Goal: Book appointment/travel/reservation

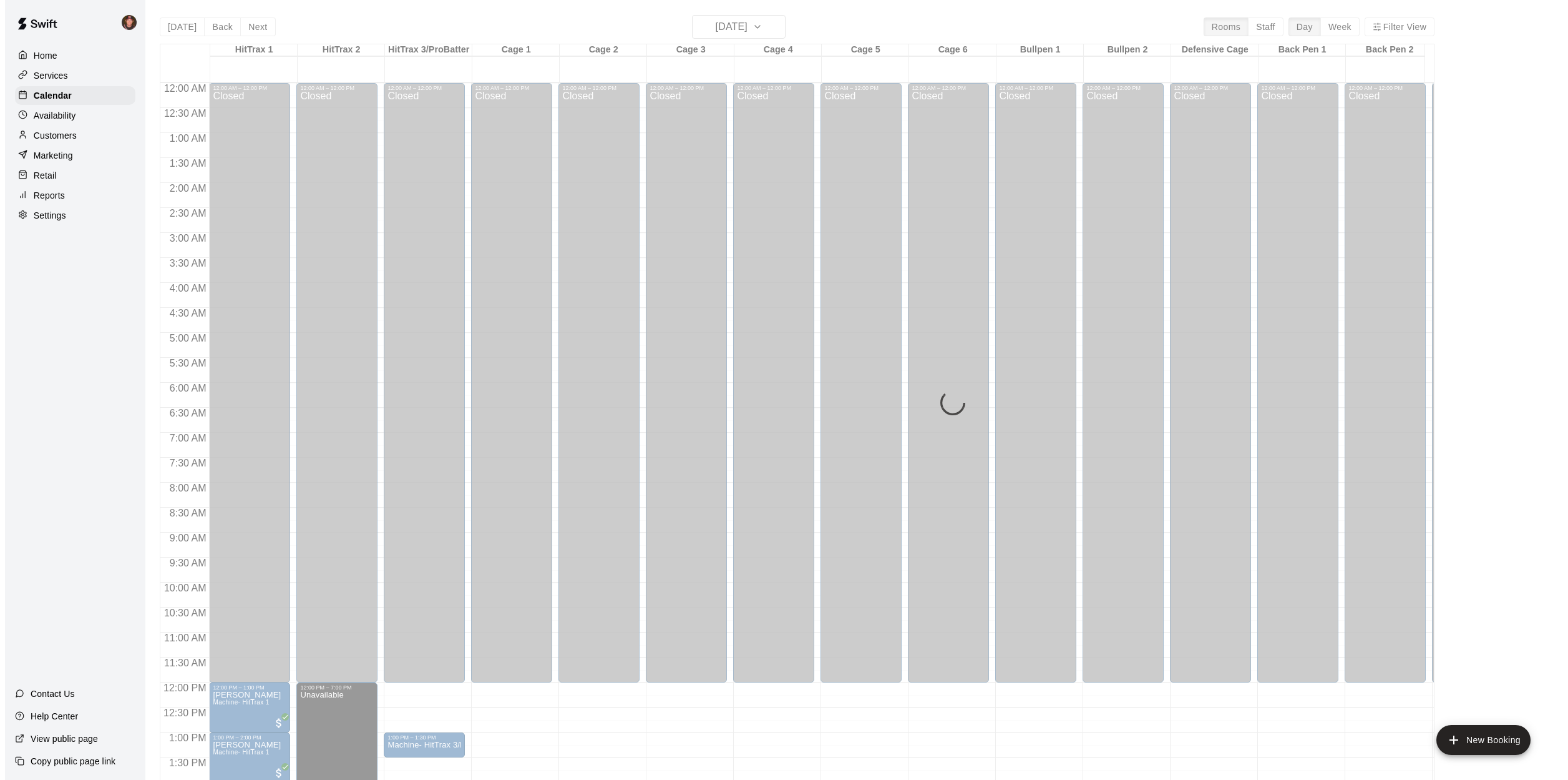
scroll to position [450, 0]
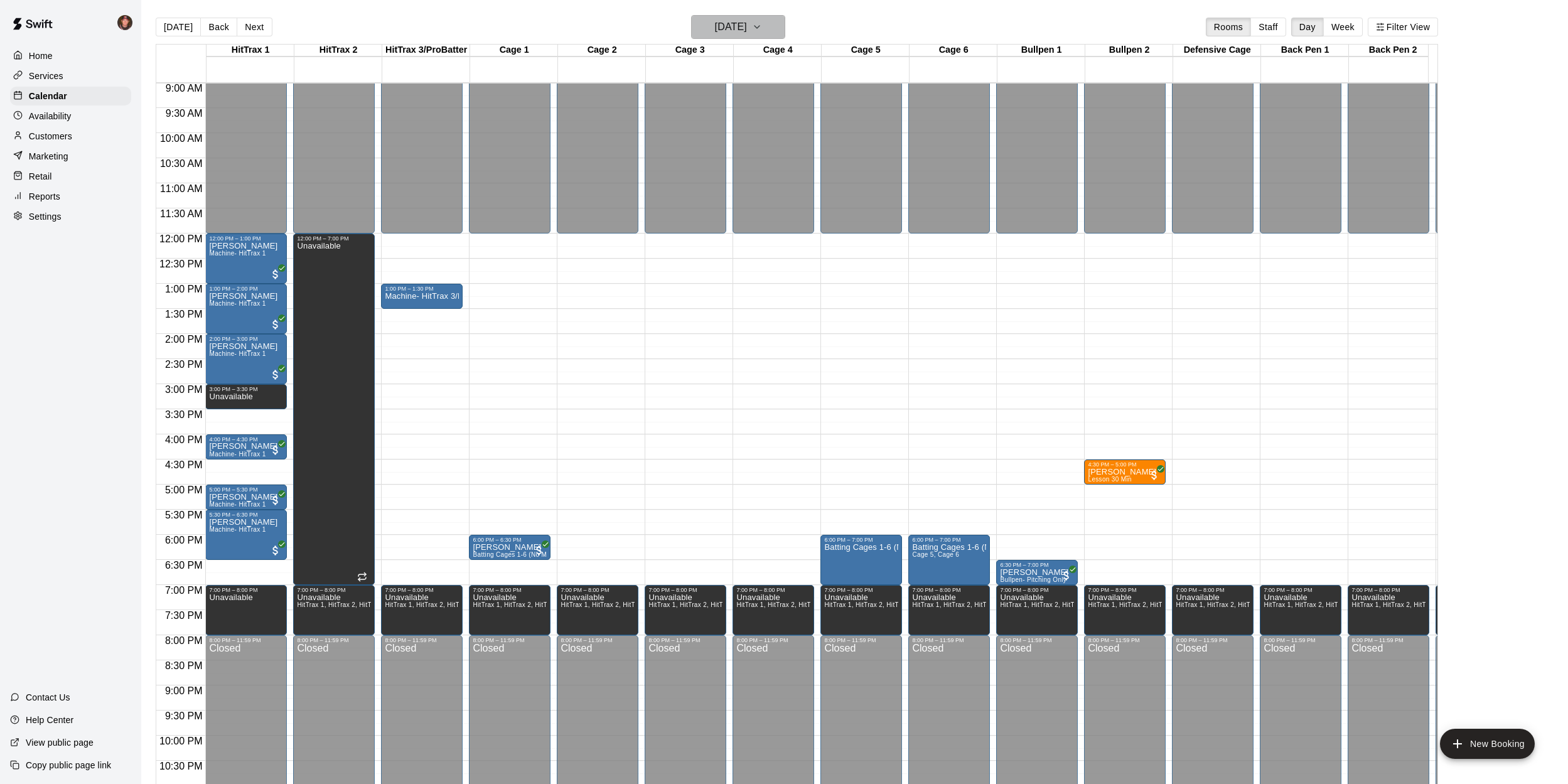
click at [719, 24] on h6 "[DATE]" at bounding box center [731, 26] width 32 height 17
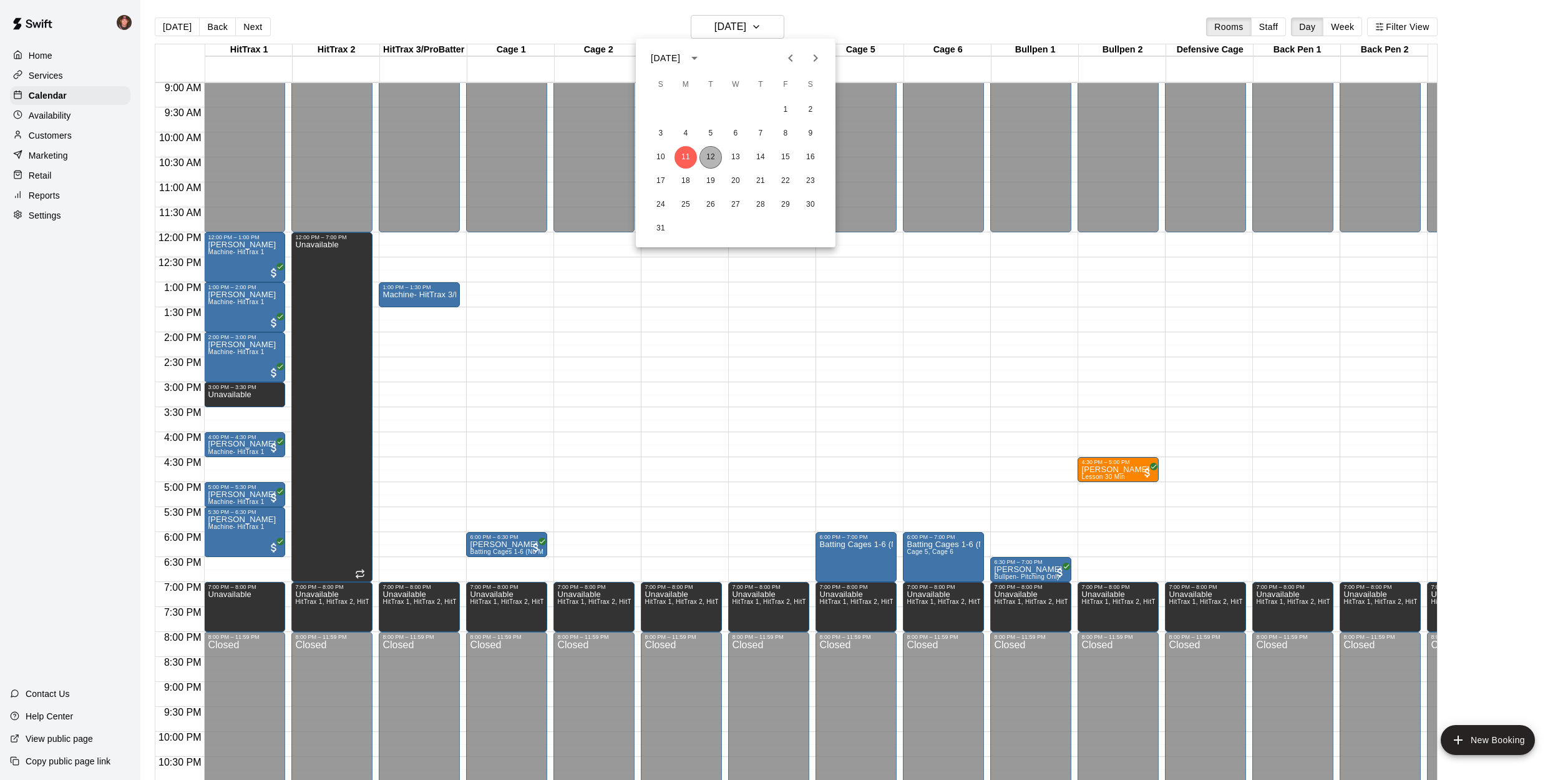
click at [712, 160] on button "12" at bounding box center [710, 157] width 22 height 22
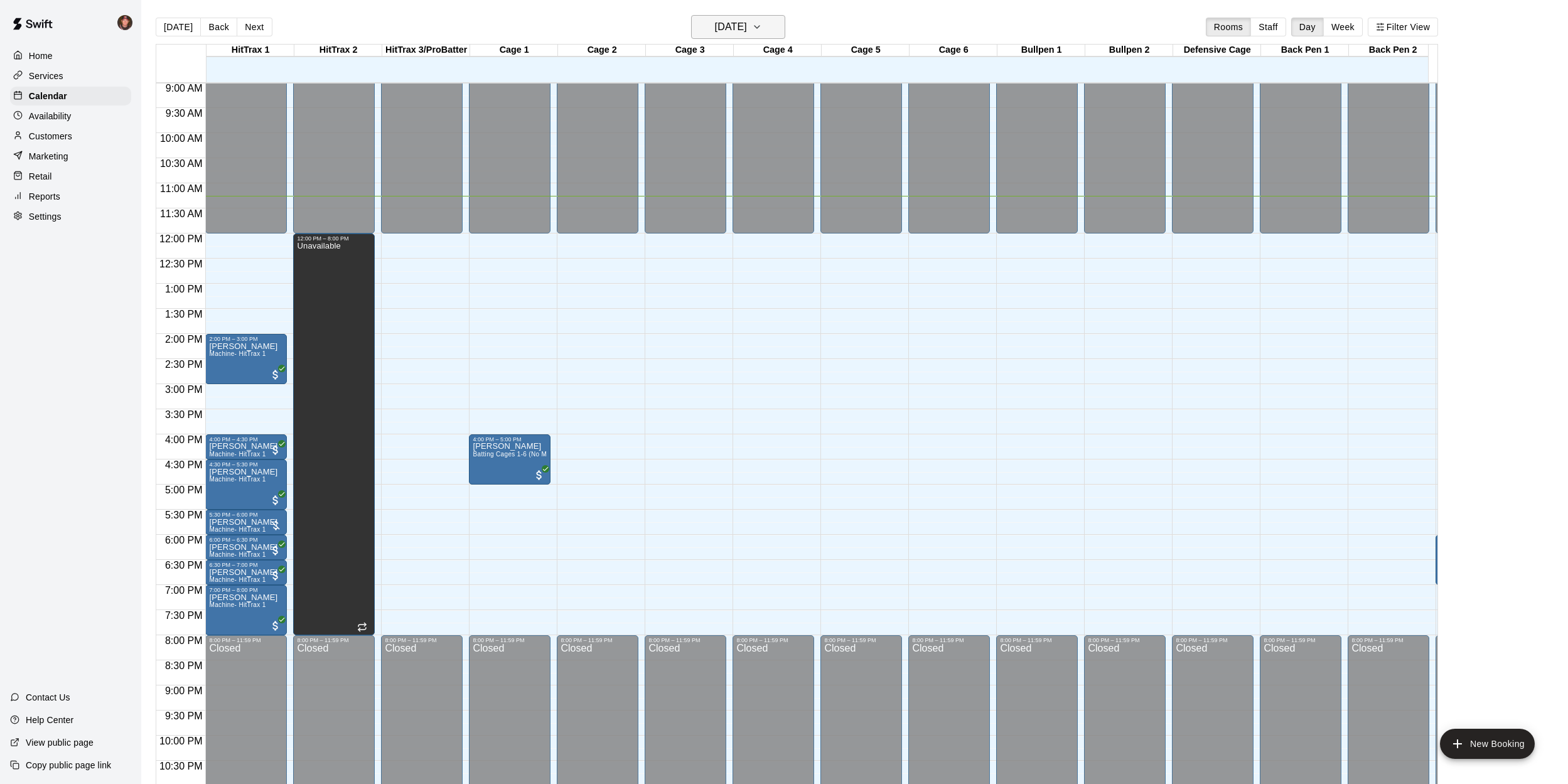
click at [747, 27] on h6 "[DATE]" at bounding box center [731, 26] width 32 height 17
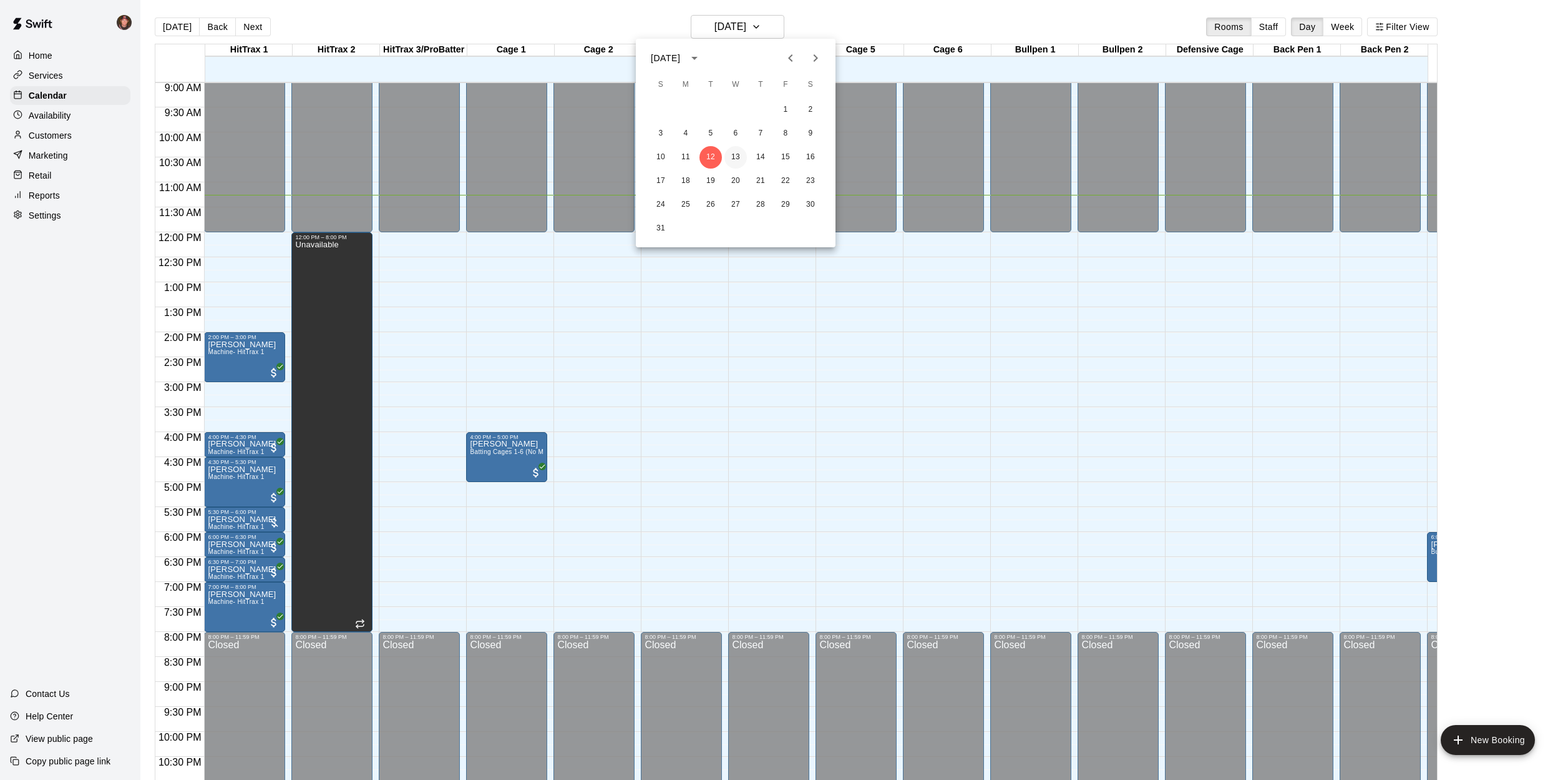
click at [733, 157] on button "13" at bounding box center [735, 157] width 22 height 22
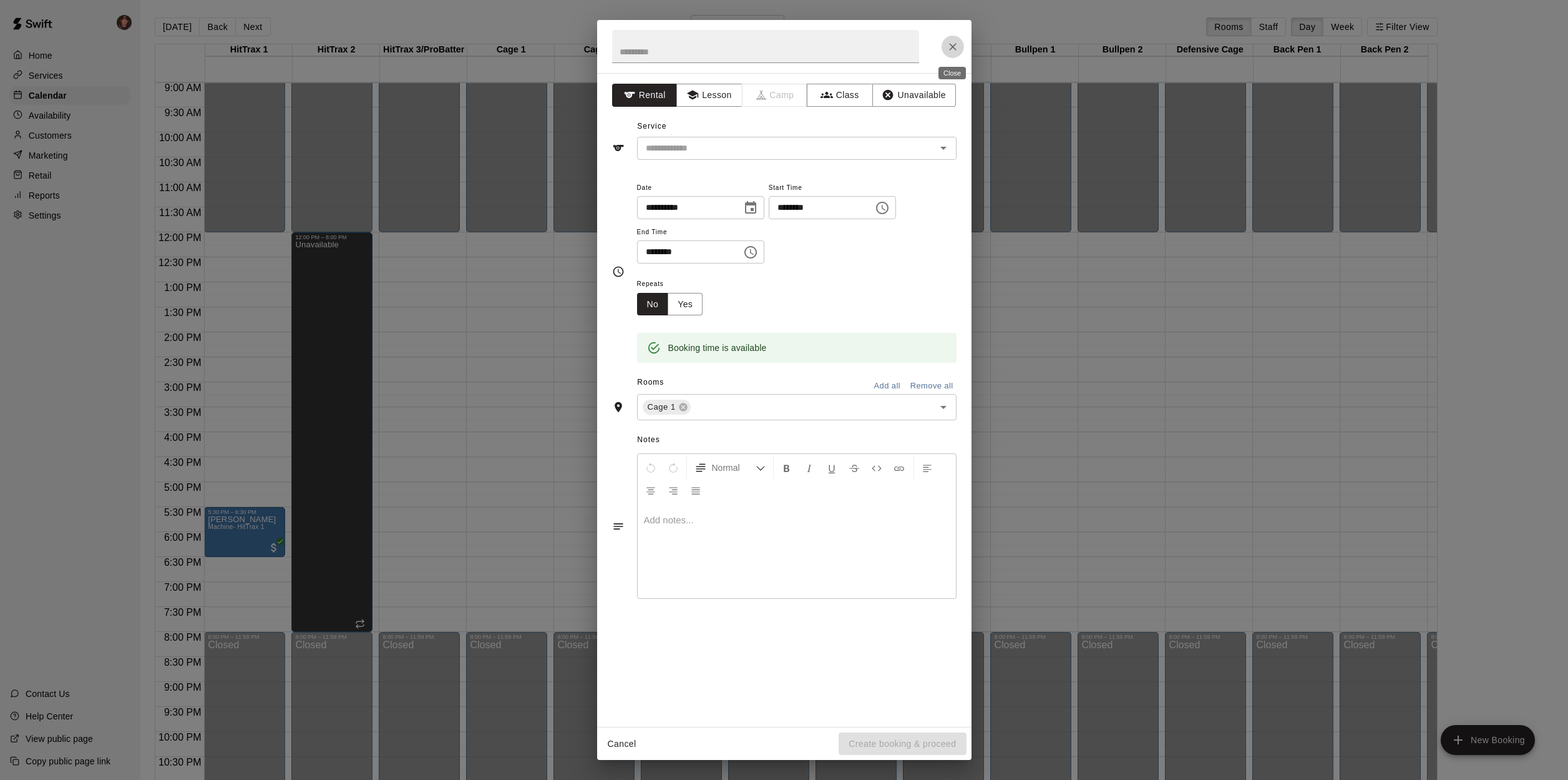
click at [942, 45] on button "Close" at bounding box center [952, 47] width 22 height 22
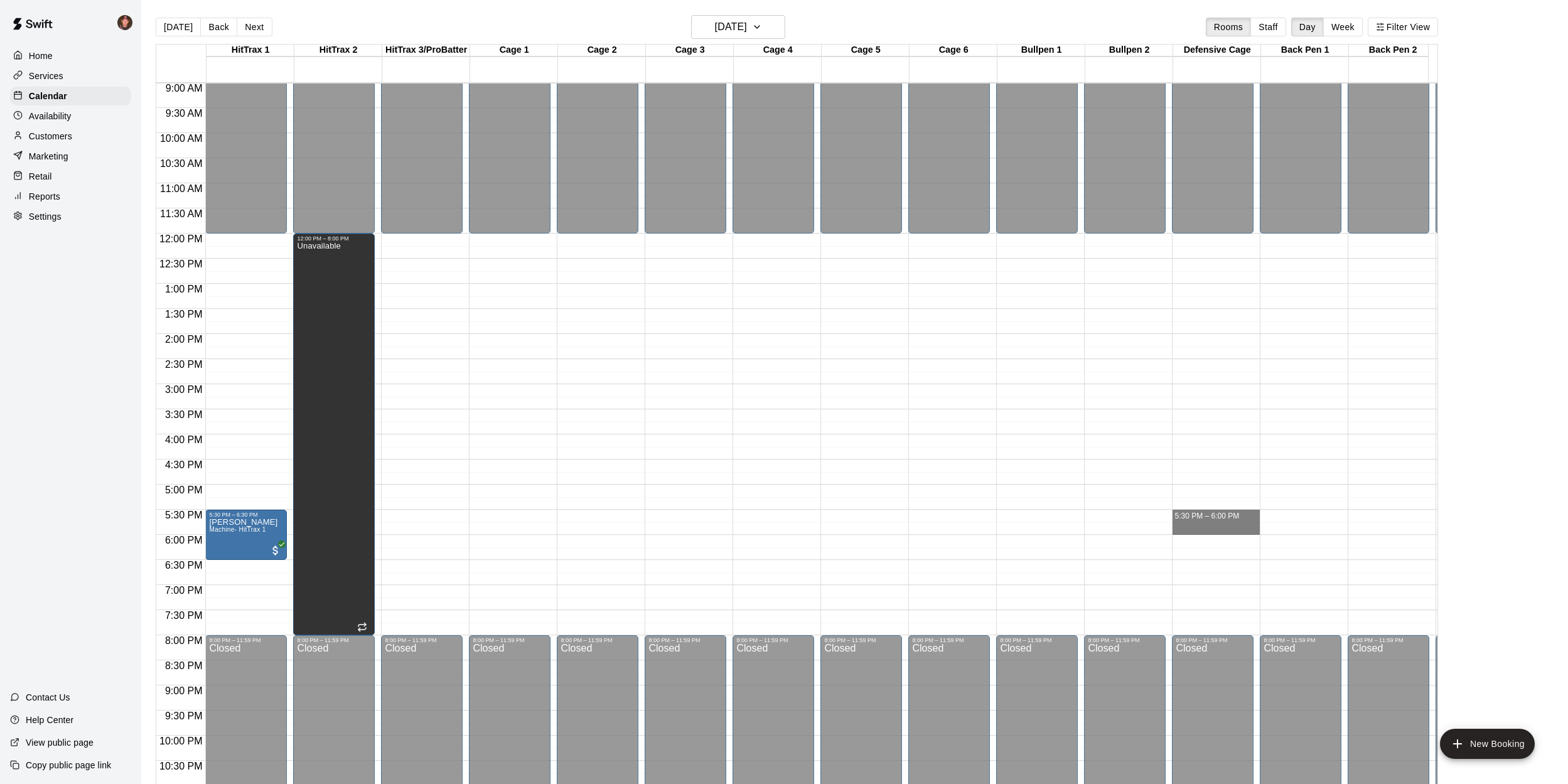
drag, startPoint x: 1217, startPoint y: 510, endPoint x: 1222, endPoint y: 525, distance: 15.8
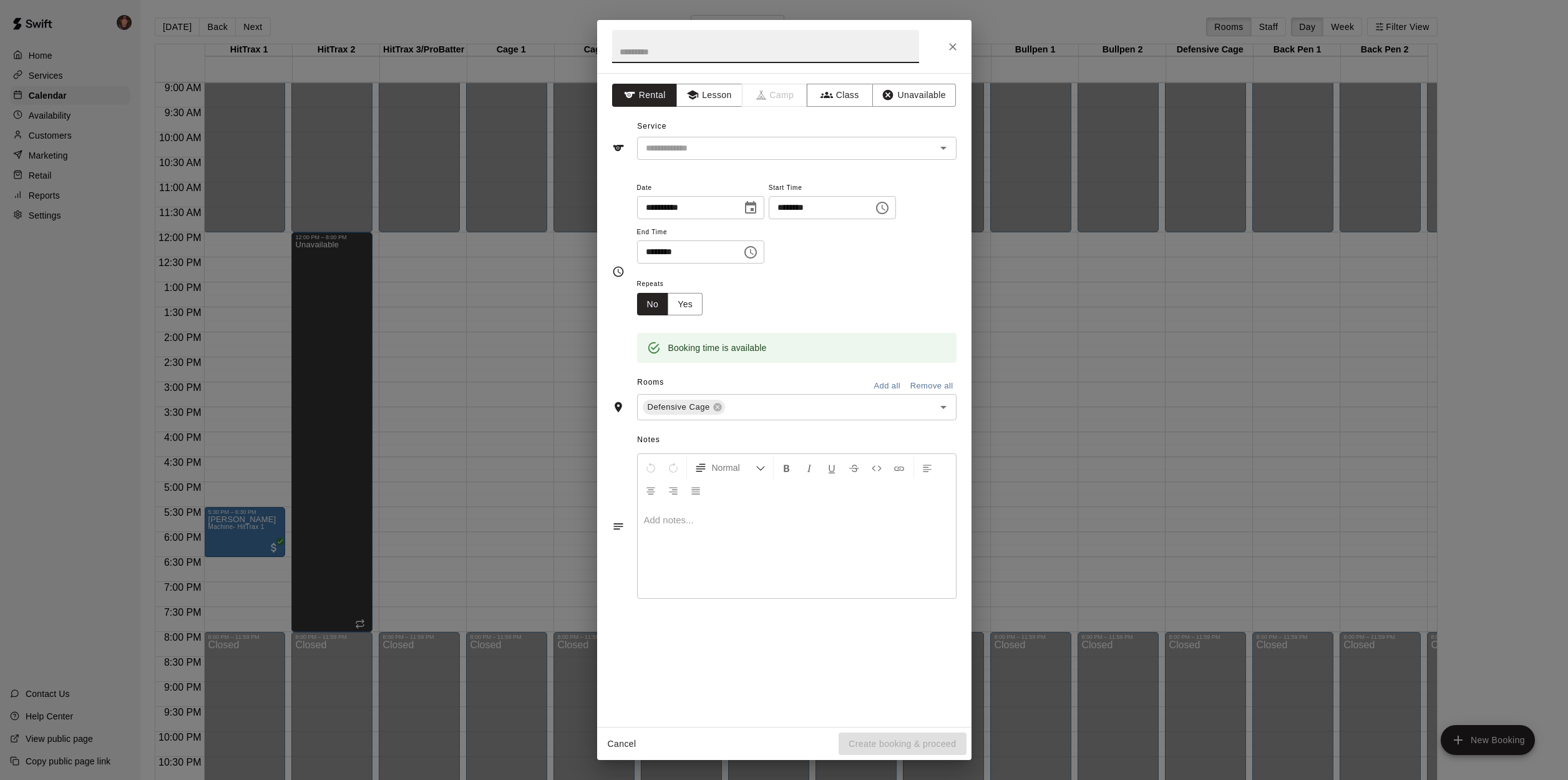
click at [841, 215] on input "********" at bounding box center [817, 208] width 96 height 23
click at [890, 212] on icon "Choose time, selected time is 5:30 PM" at bounding box center [882, 208] width 15 height 15
click at [796, 258] on li "06" at bounding box center [792, 256] width 30 height 23
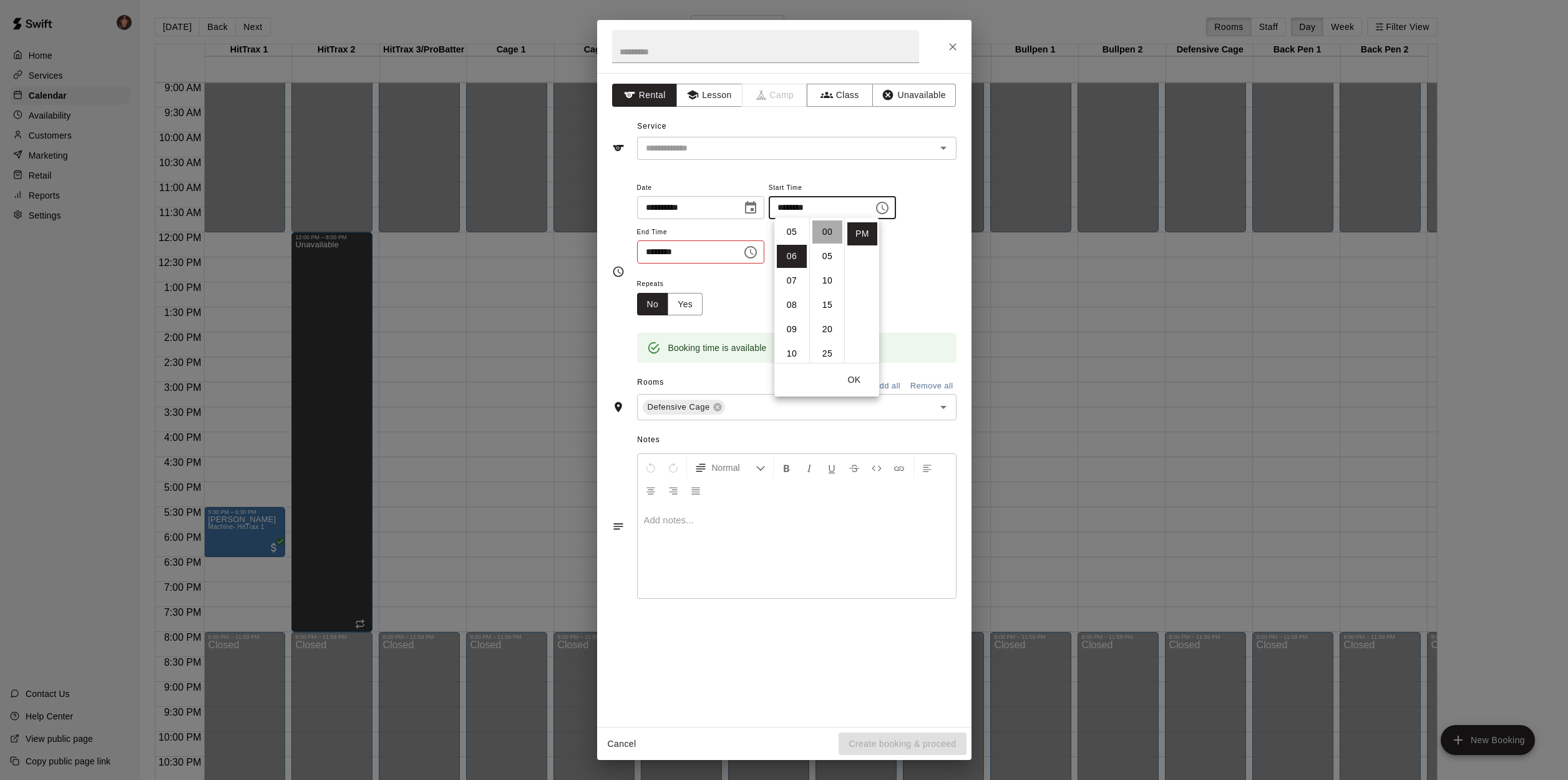
click at [833, 231] on li "00" at bounding box center [827, 232] width 30 height 23
type input "********"
click at [757, 249] on icon "Choose time, selected time is 6:00 PM" at bounding box center [750, 252] width 12 height 12
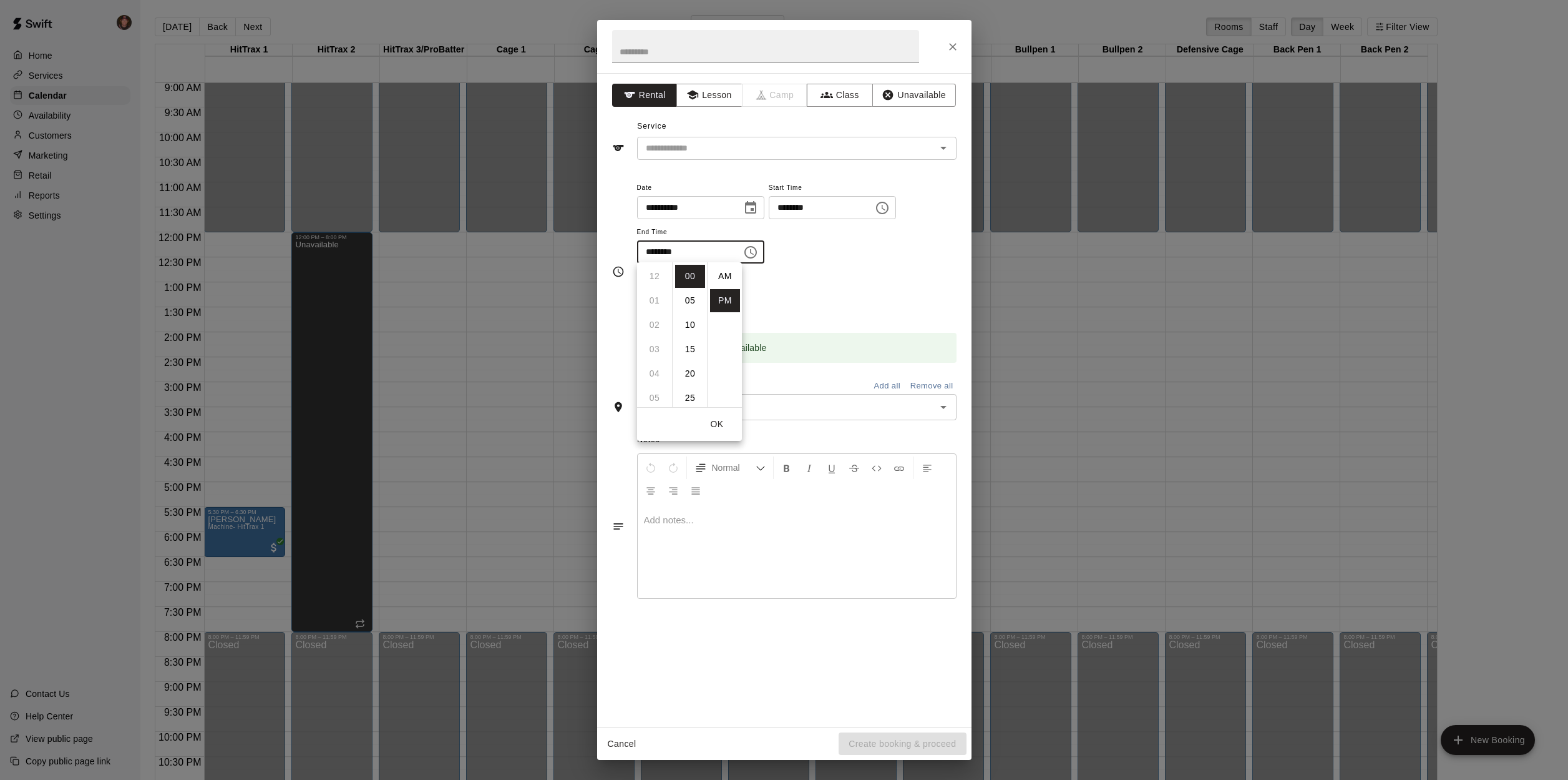
scroll to position [22, 0]
click at [655, 302] on li "07" at bounding box center [655, 301] width 30 height 23
type input "********"
click at [721, 426] on button "OK" at bounding box center [717, 424] width 40 height 23
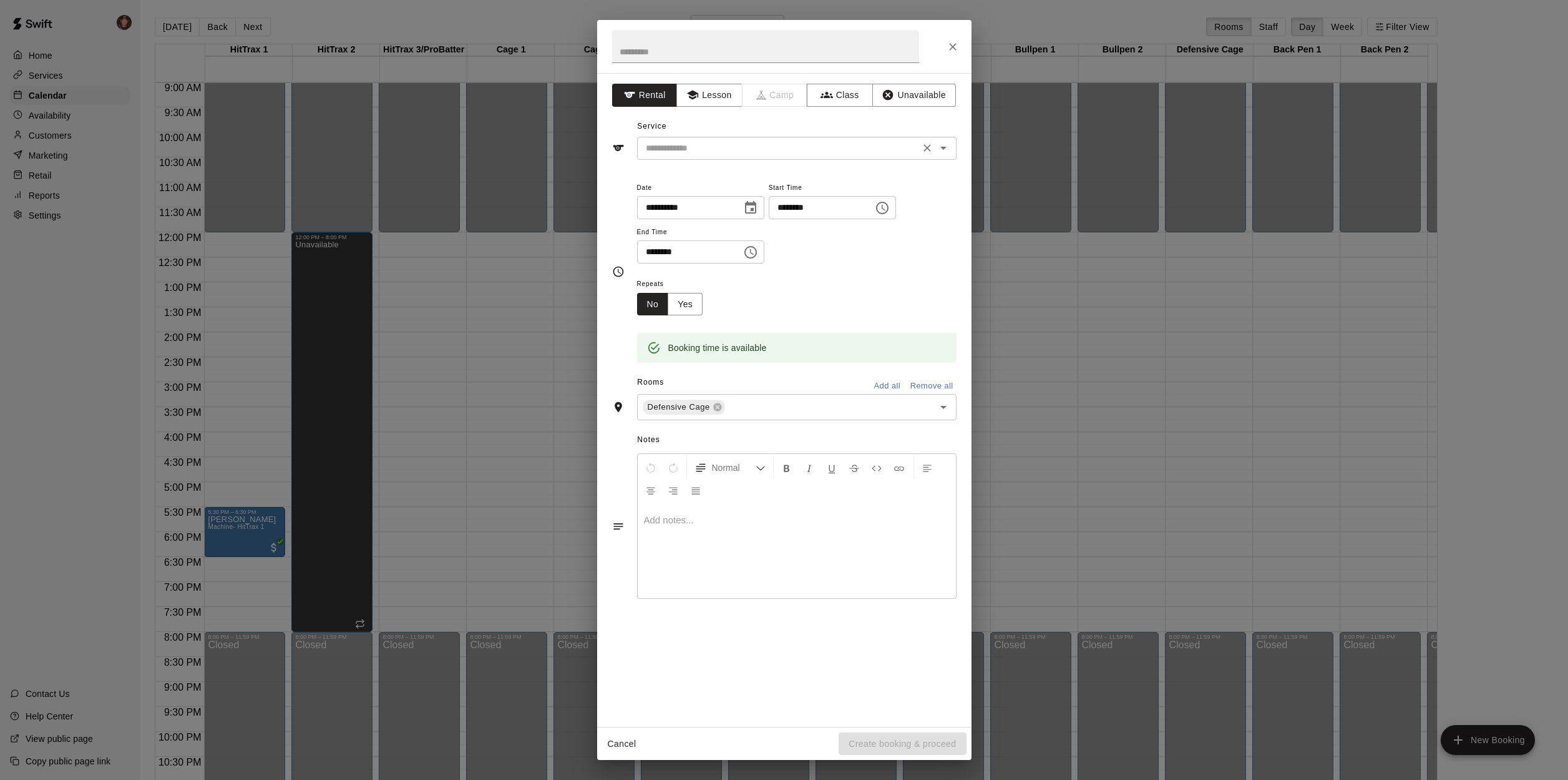
click at [708, 142] on input "text" at bounding box center [779, 148] width 275 height 15
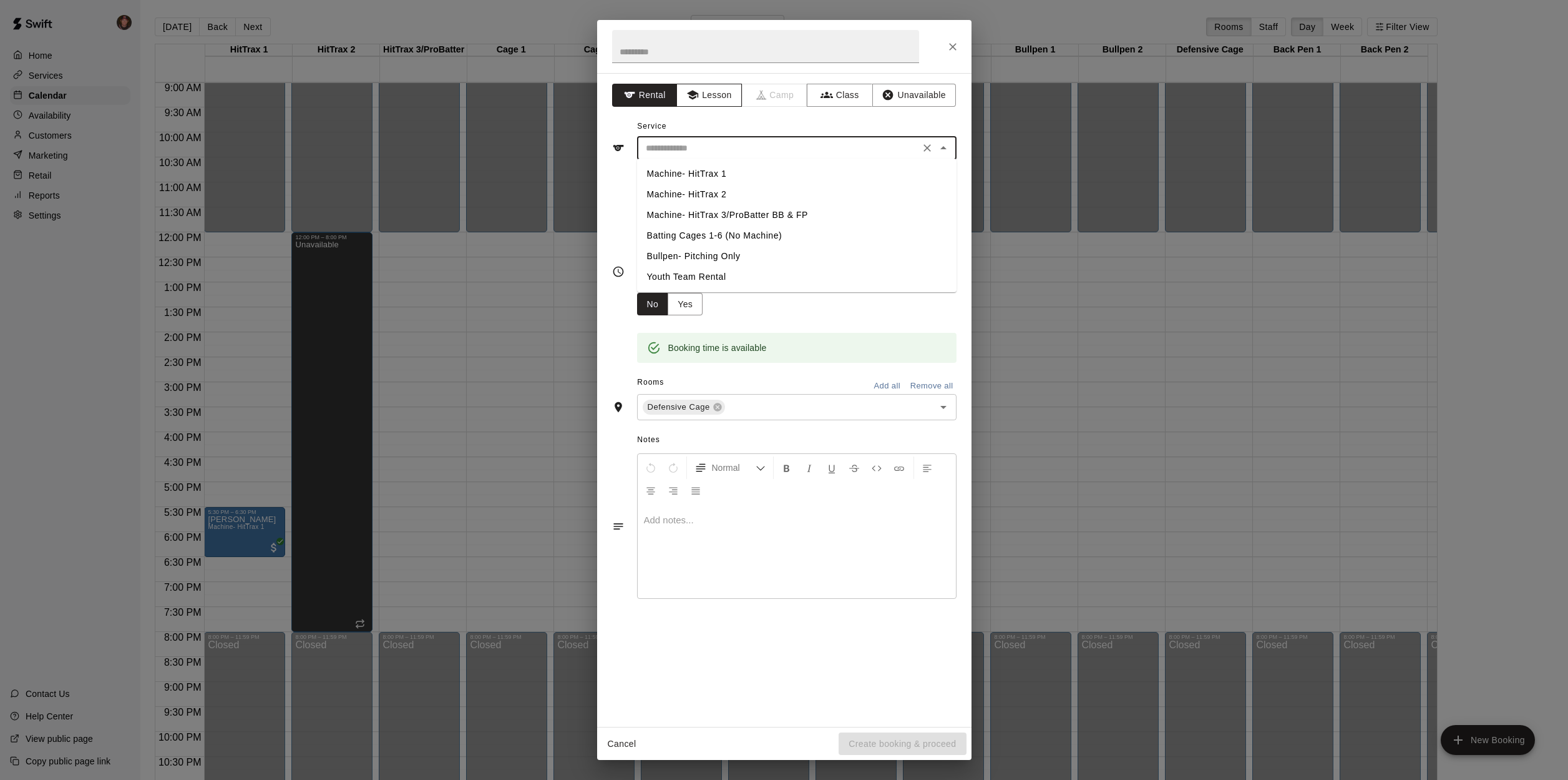
click at [704, 101] on button "Lesson" at bounding box center [709, 95] width 65 height 23
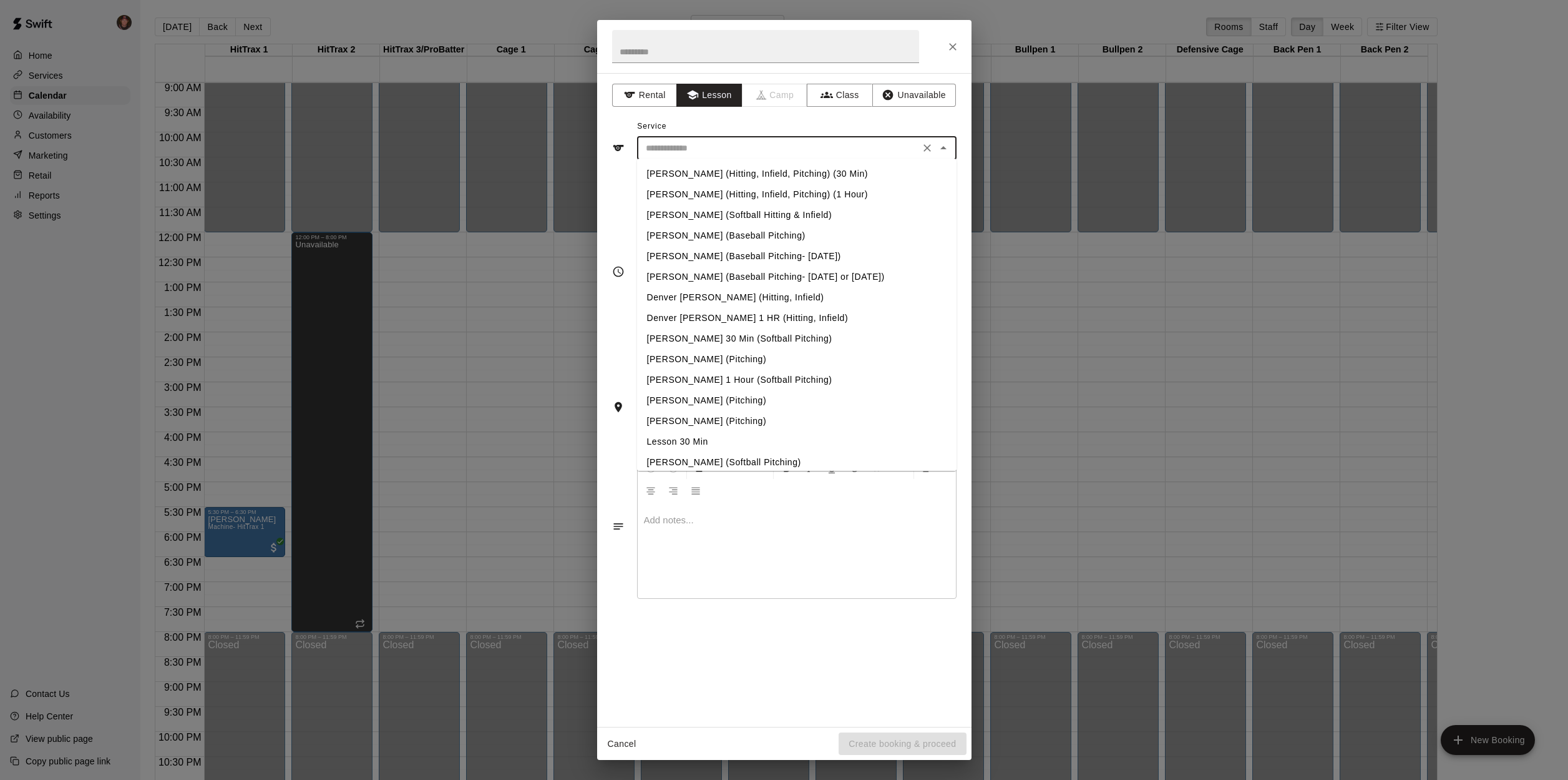
click at [703, 147] on input "text" at bounding box center [779, 148] width 275 height 15
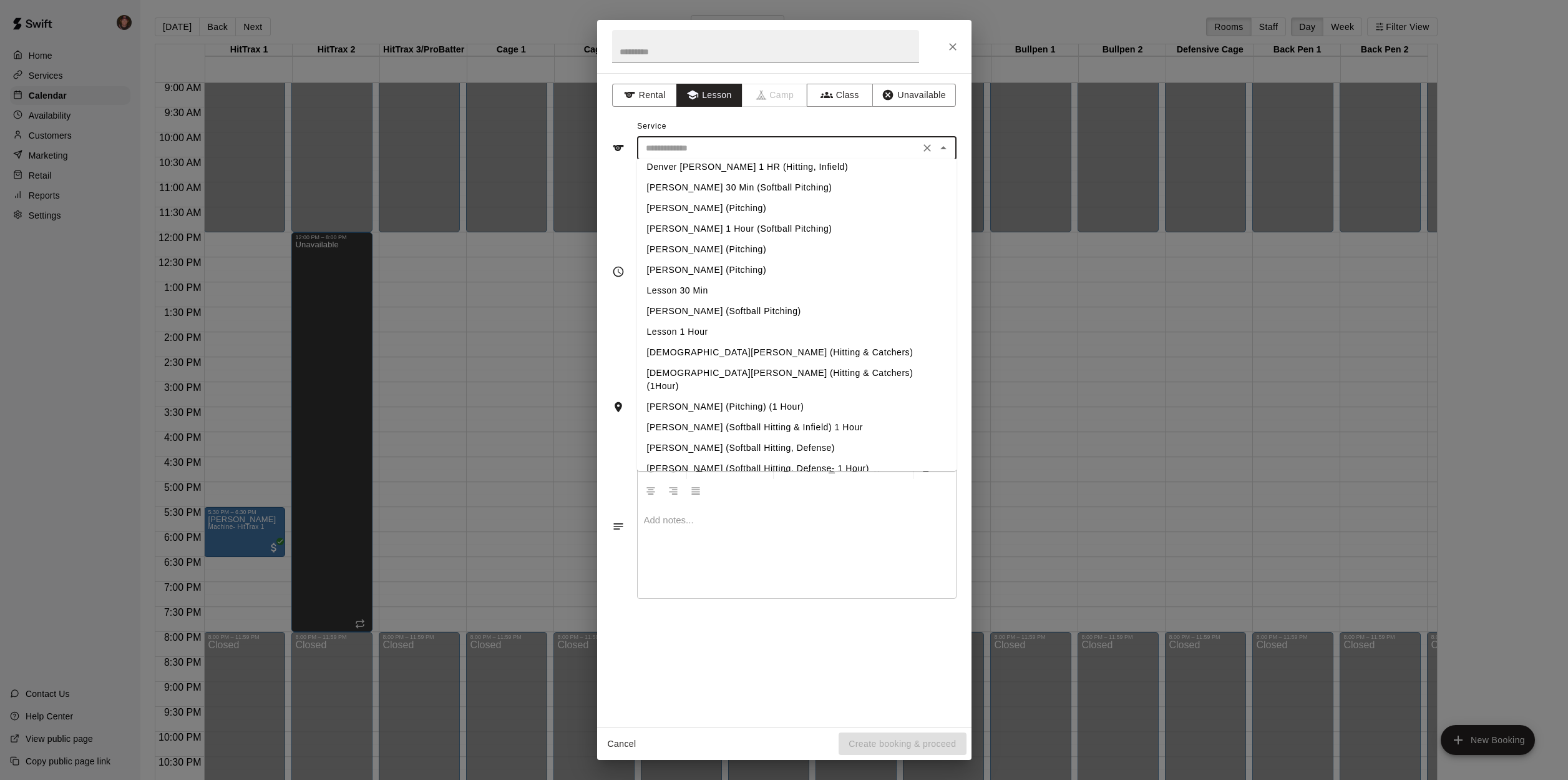
click at [803, 458] on li "[PERSON_NAME] (Softball Hitting, Defense- 1 Hour)" at bounding box center [797, 469] width 320 height 21
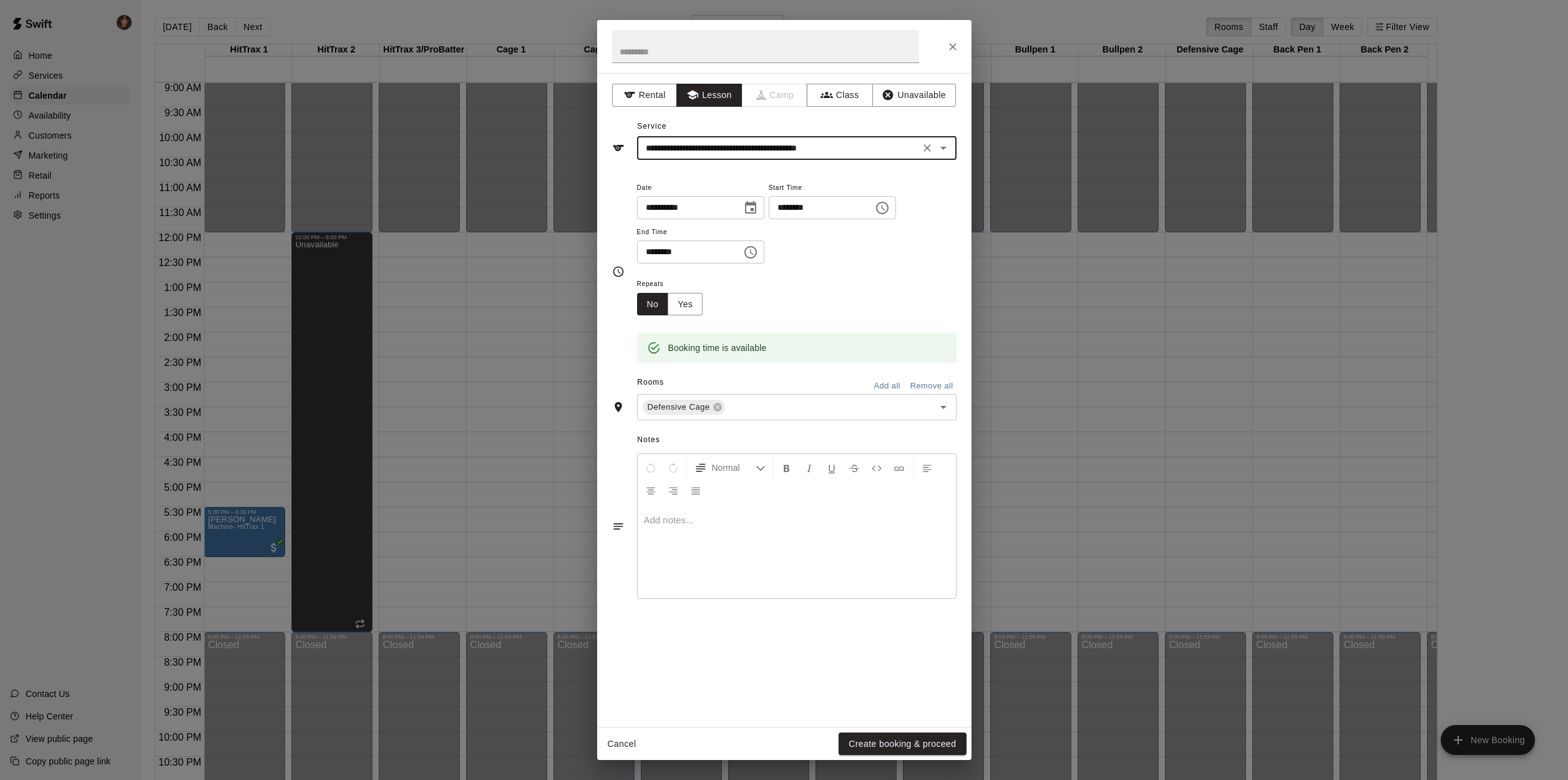
type input "**********"
click at [889, 739] on button "Create booking & proceed" at bounding box center [902, 744] width 127 height 23
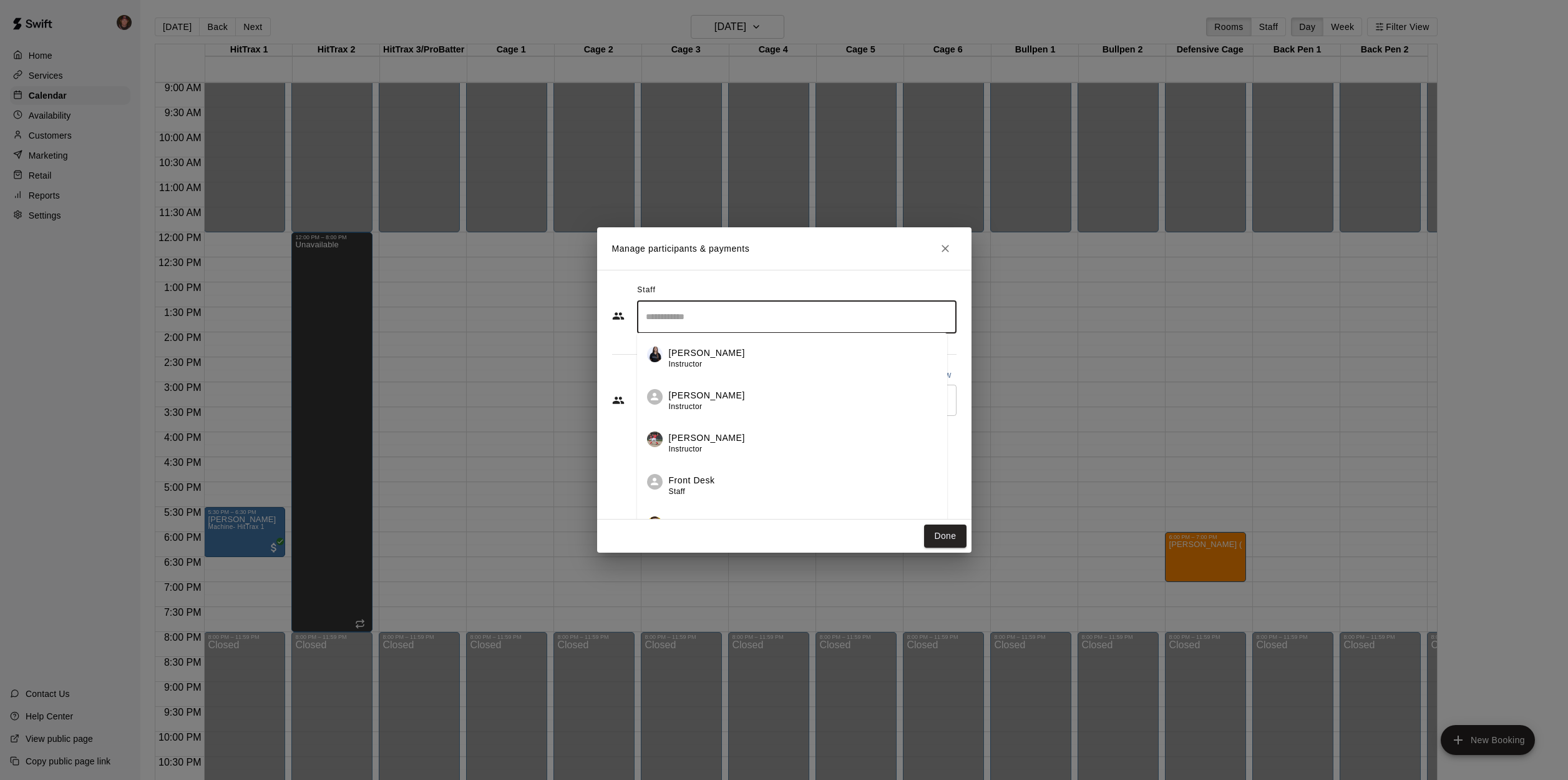
click at [705, 320] on input "Search staff" at bounding box center [796, 317] width 308 height 22
click at [710, 361] on div "[PERSON_NAME] Instructor" at bounding box center [706, 359] width 76 height 24
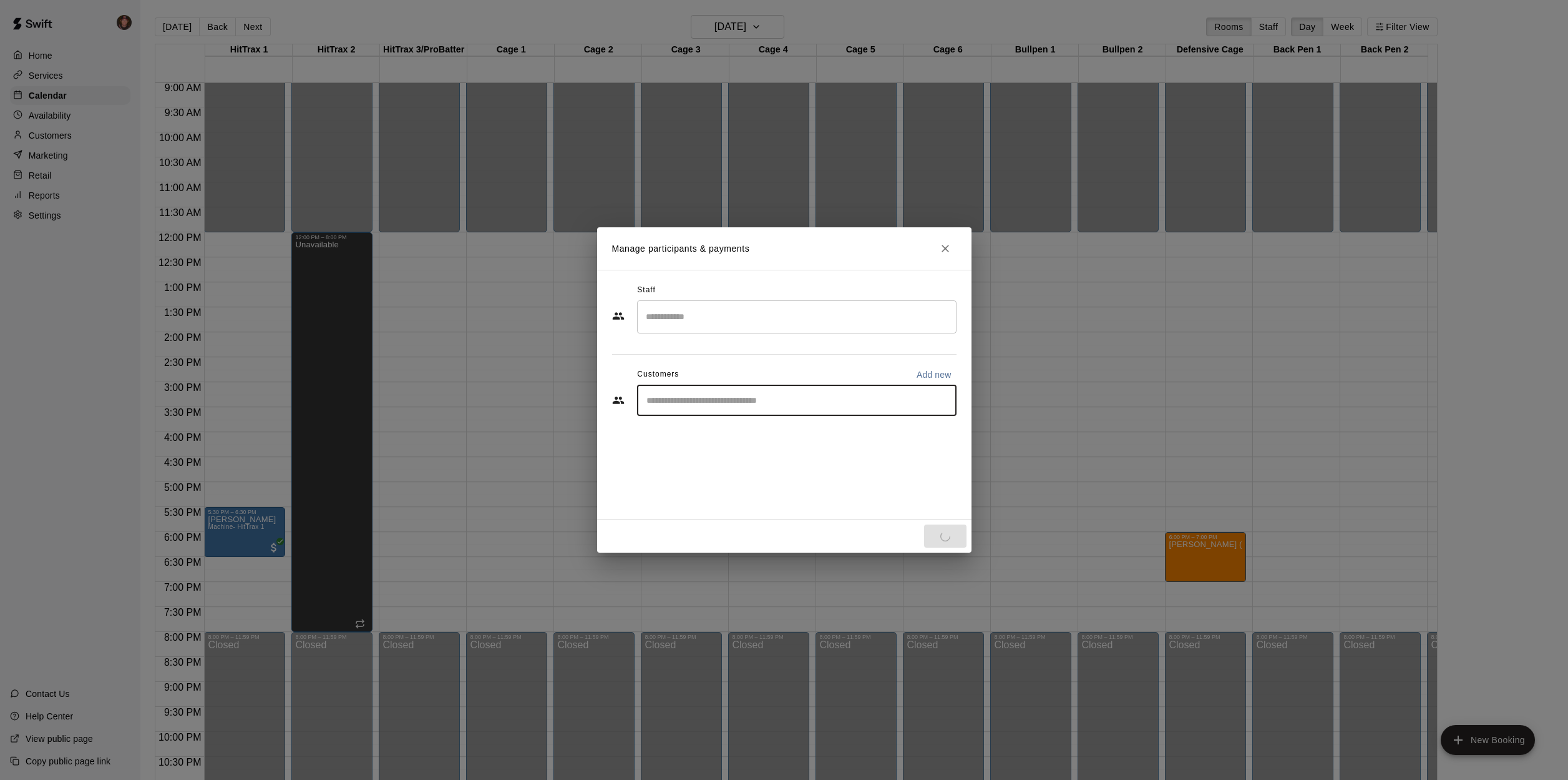
click at [705, 401] on input "Start typing to search customers..." at bounding box center [796, 400] width 308 height 12
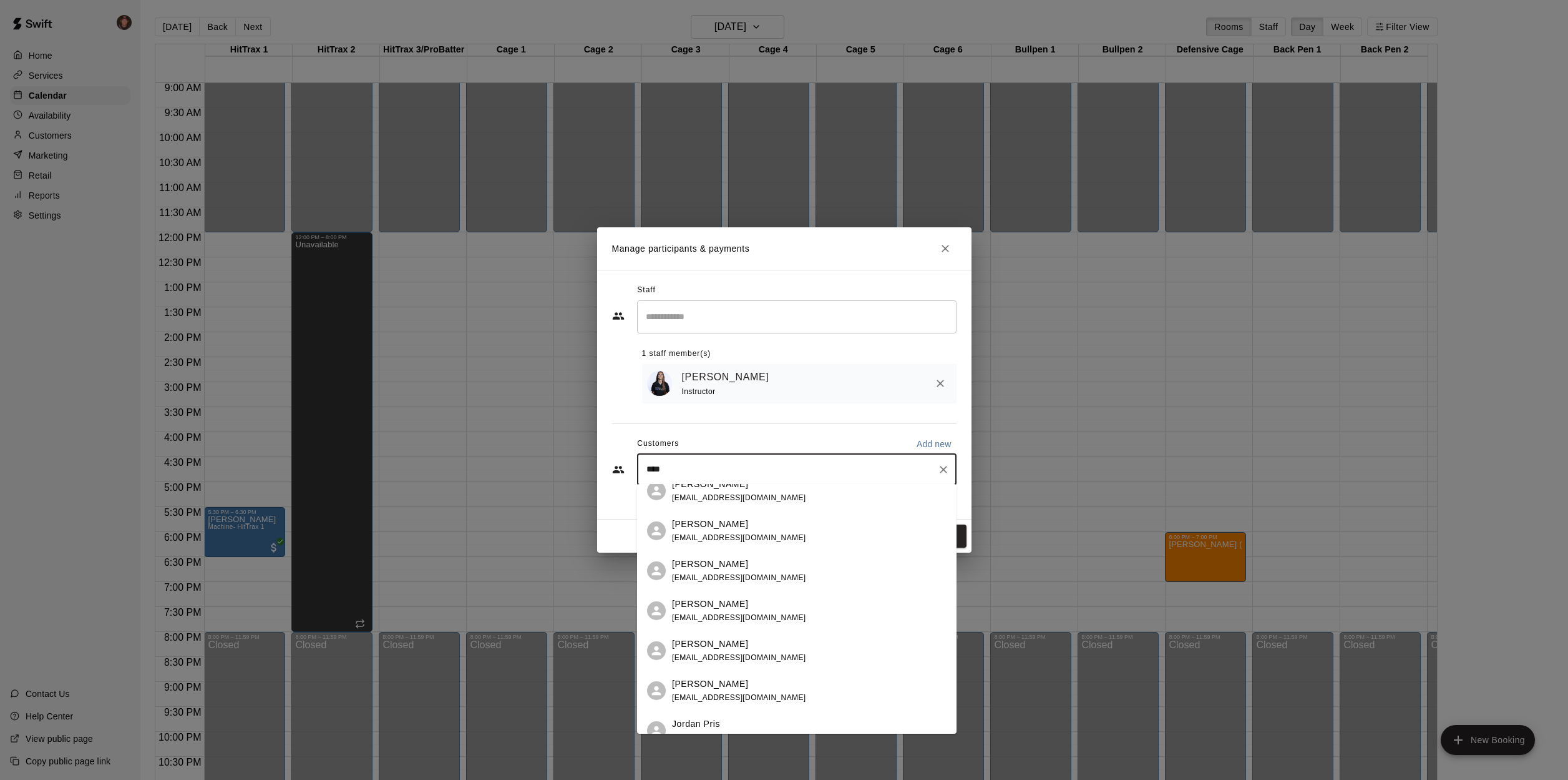
scroll to position [0, 0]
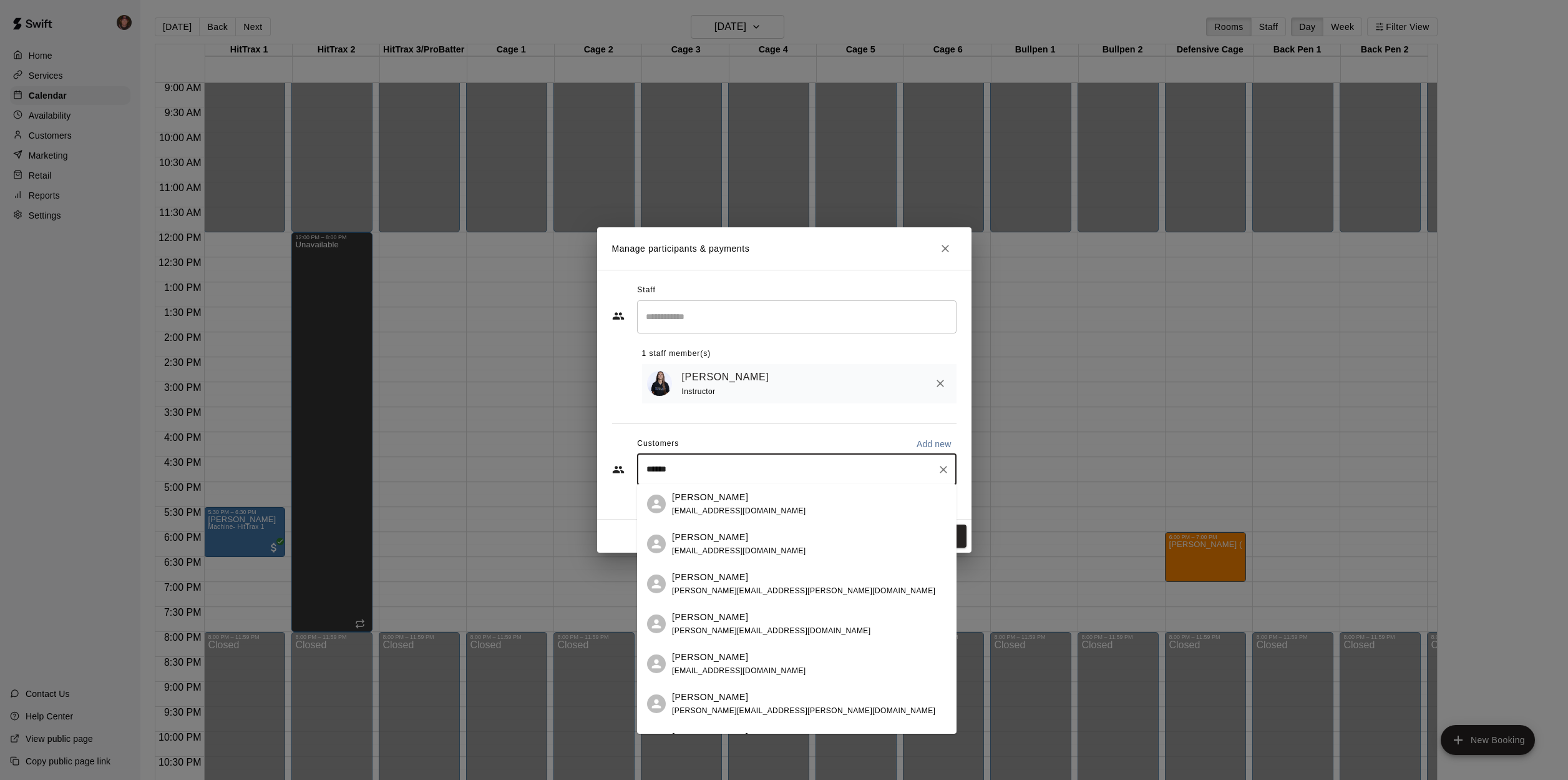
type input "*******"
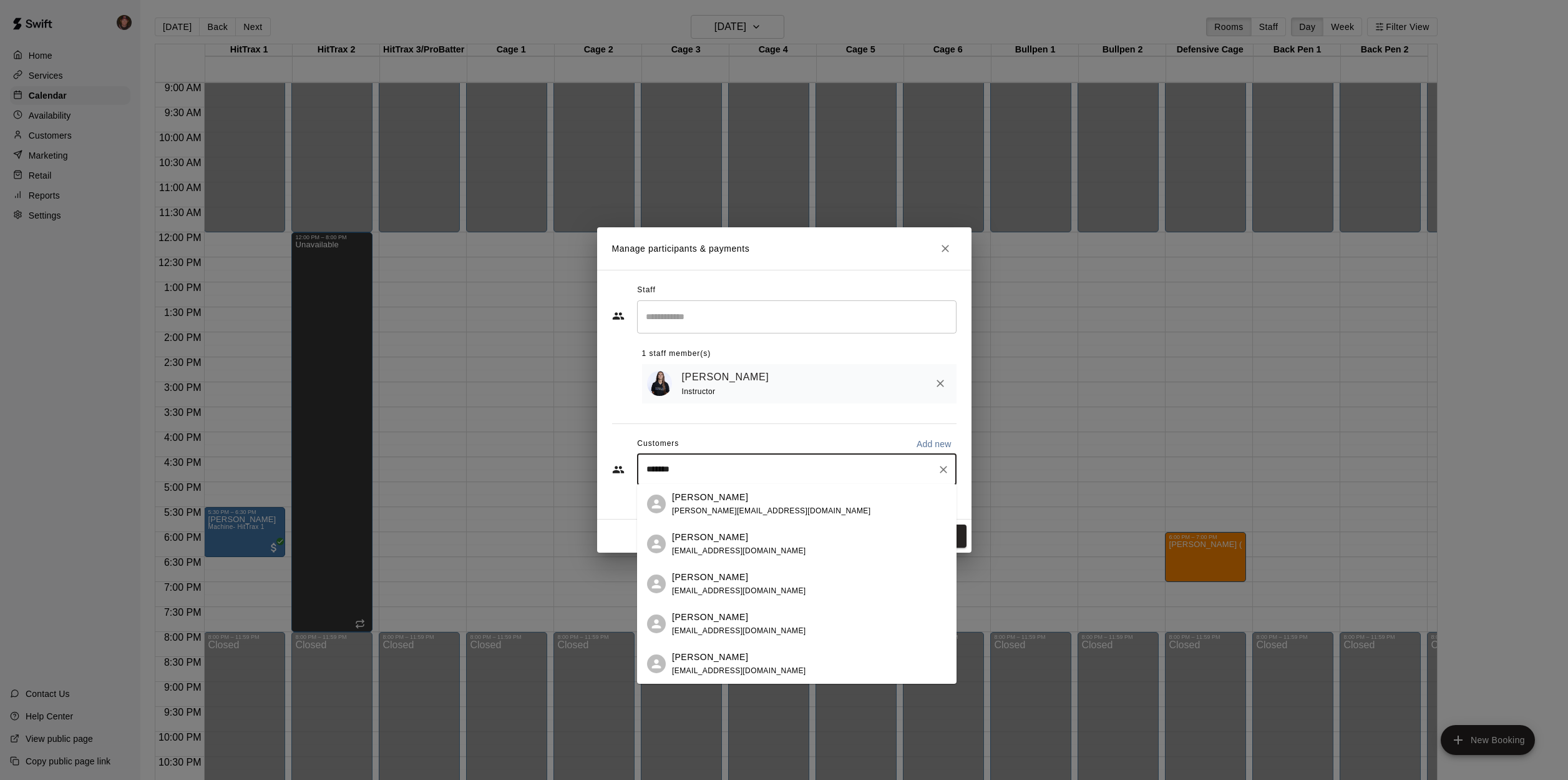
click at [727, 660] on p "[PERSON_NAME]" at bounding box center [710, 657] width 76 height 13
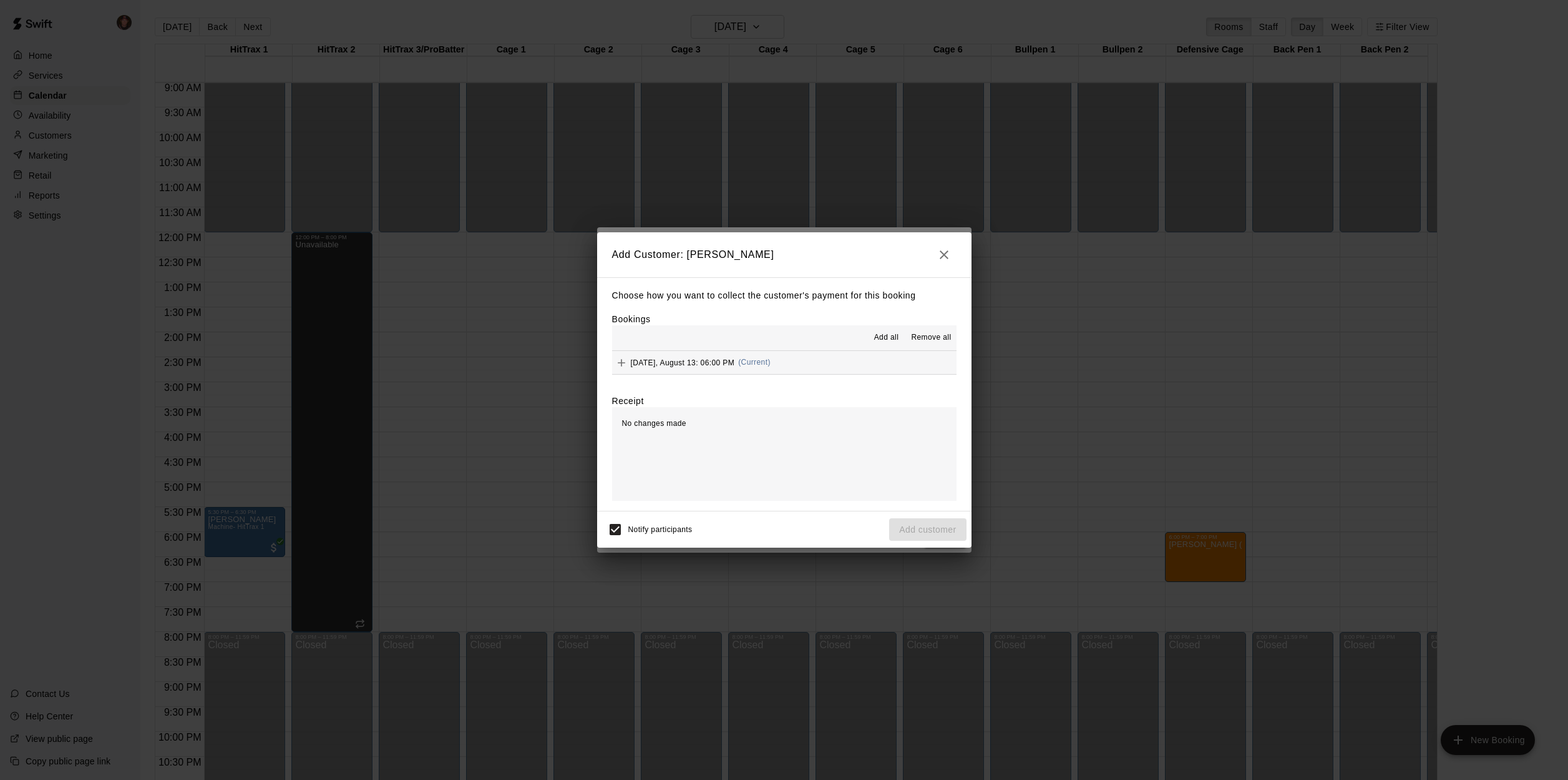
click at [705, 356] on div "[DATE], August 13: 06:00 PM (Current)" at bounding box center [691, 362] width 158 height 19
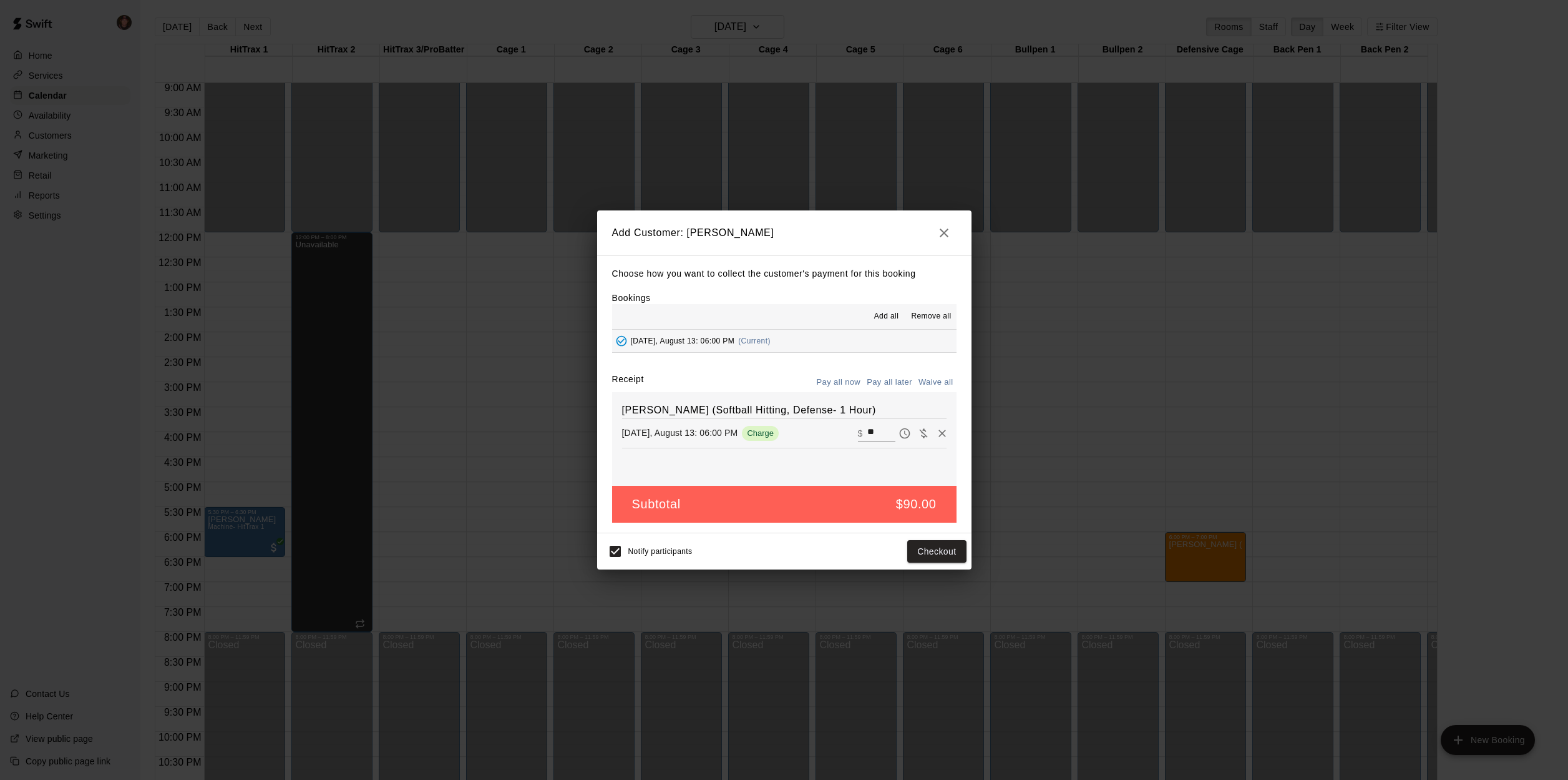
click at [951, 231] on icon "button" at bounding box center [943, 233] width 15 height 15
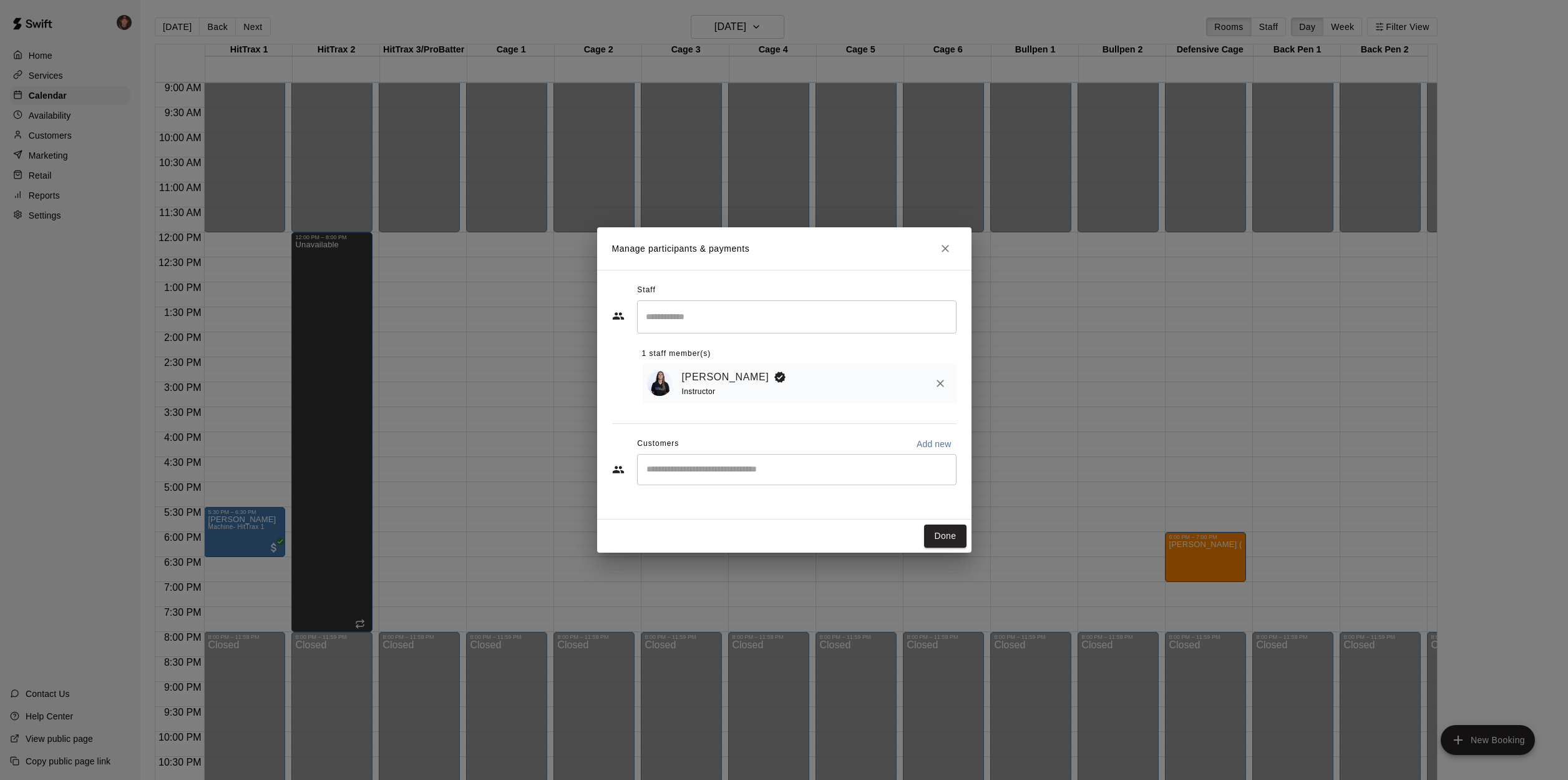
click at [943, 250] on icon "Close" at bounding box center [945, 249] width 8 height 8
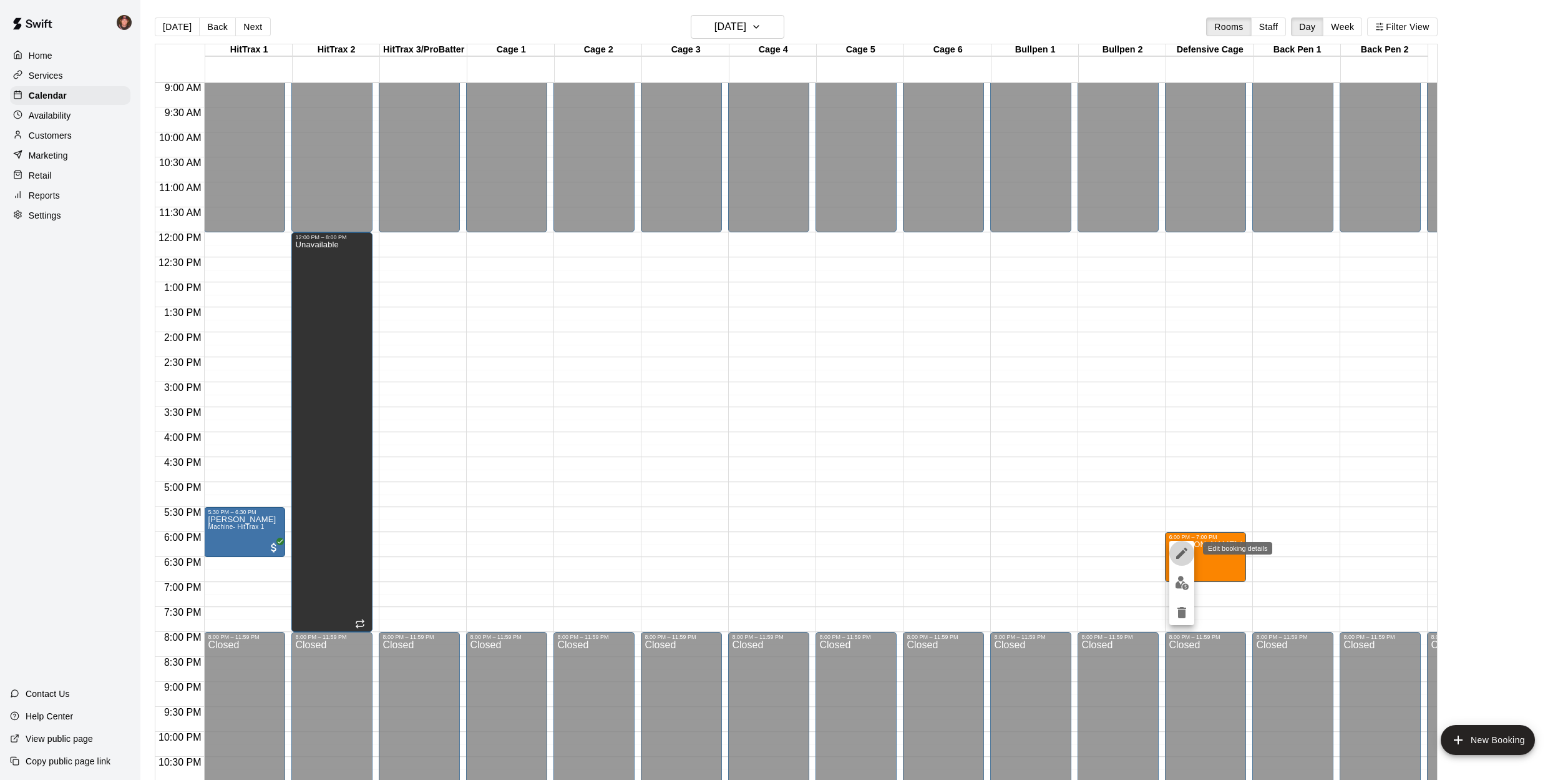
click at [1176, 562] on button "edit" at bounding box center [1182, 553] width 25 height 25
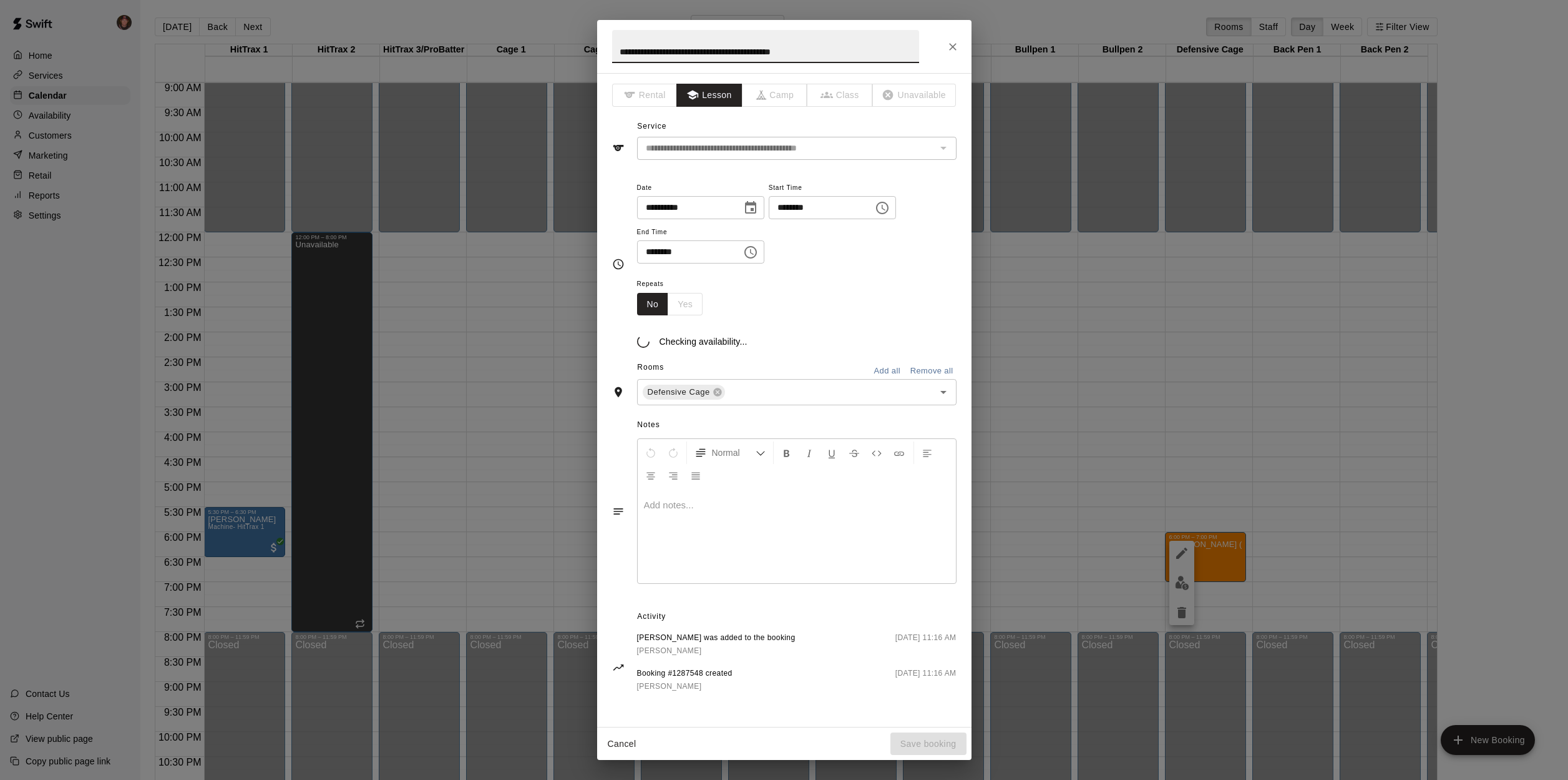
type input "**********"
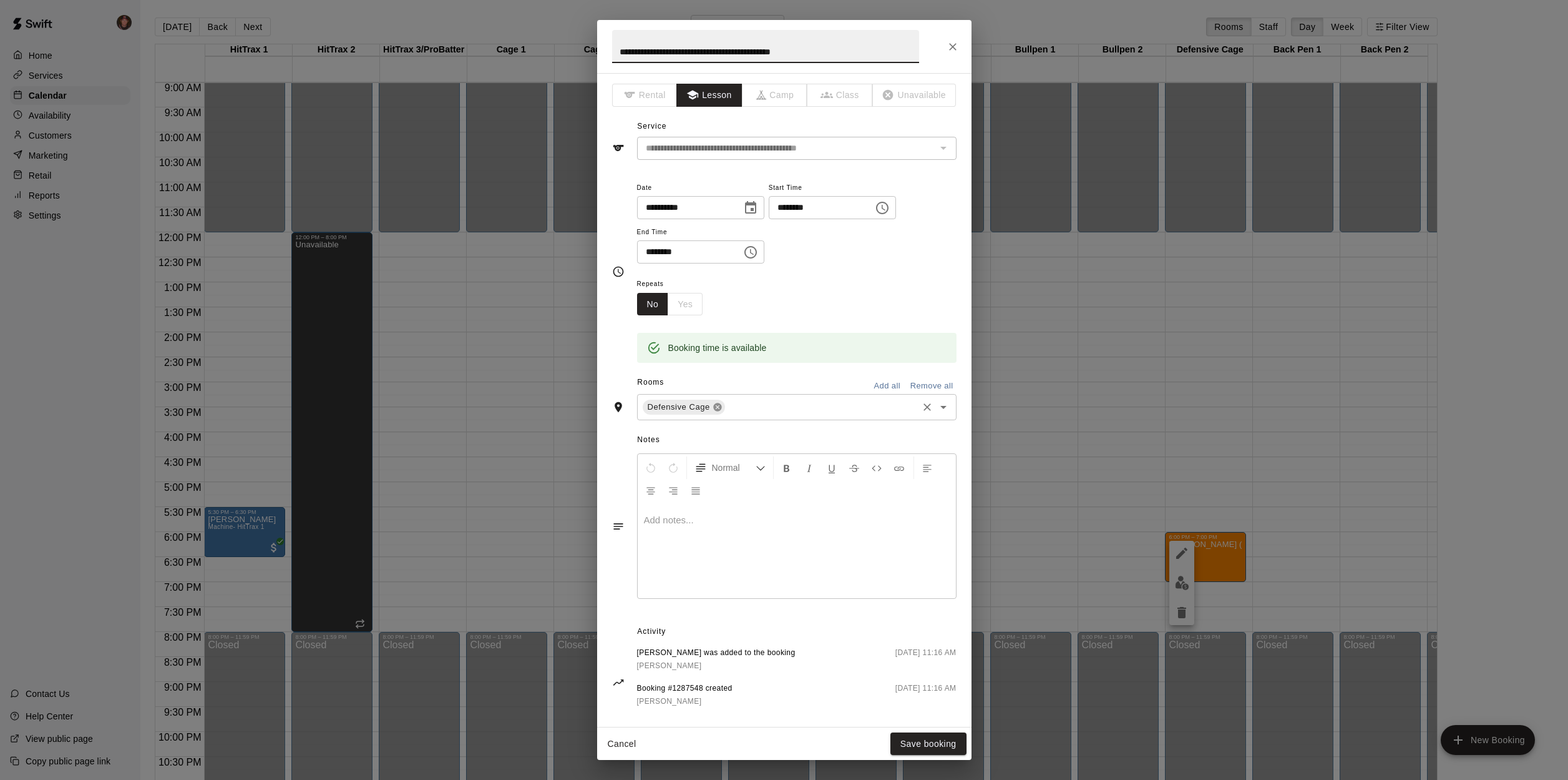
click at [717, 406] on icon at bounding box center [717, 407] width 8 height 8
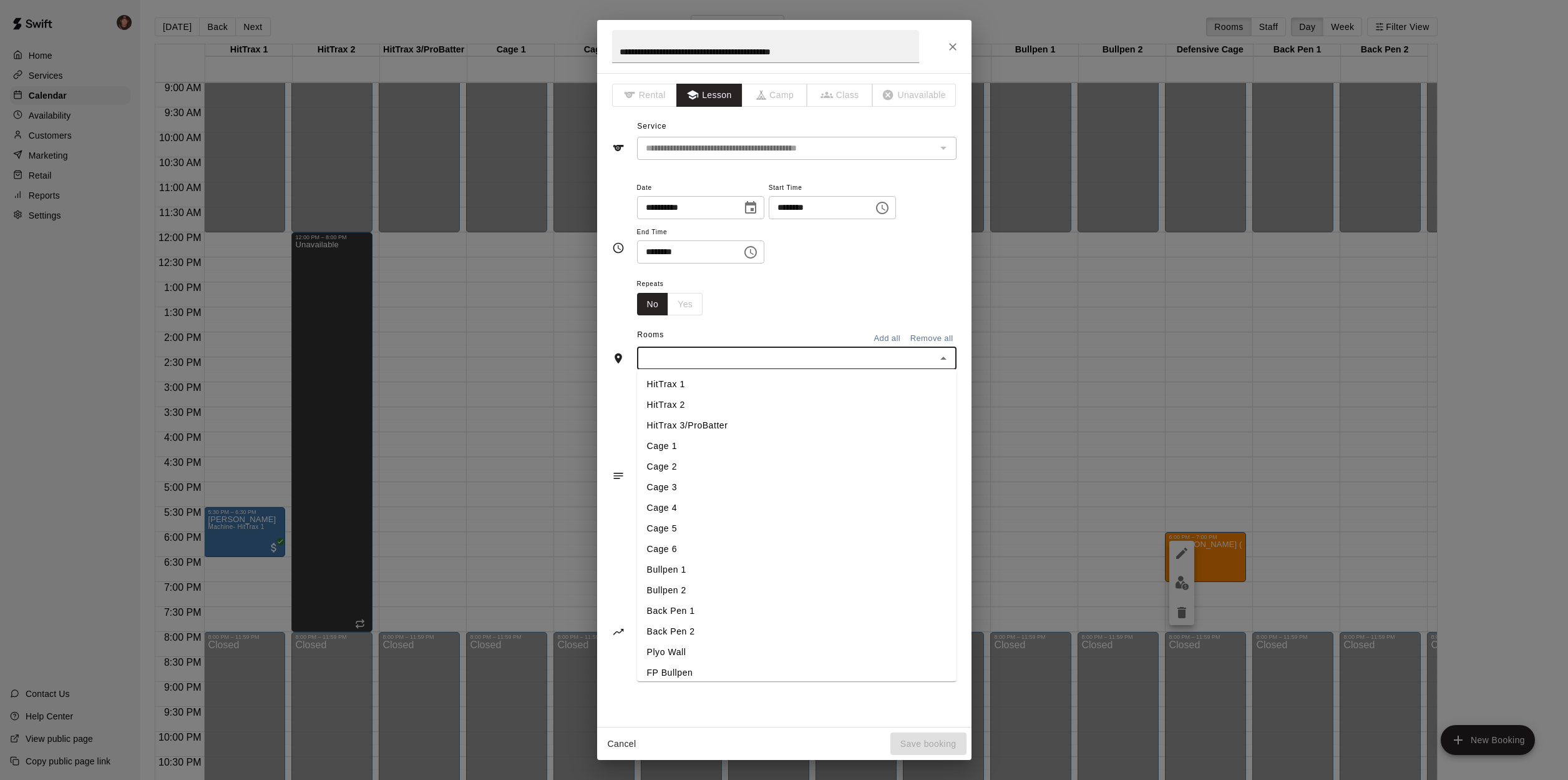
click at [899, 356] on input "text" at bounding box center [787, 358] width 291 height 15
click at [660, 451] on li "Cage 1" at bounding box center [797, 446] width 320 height 21
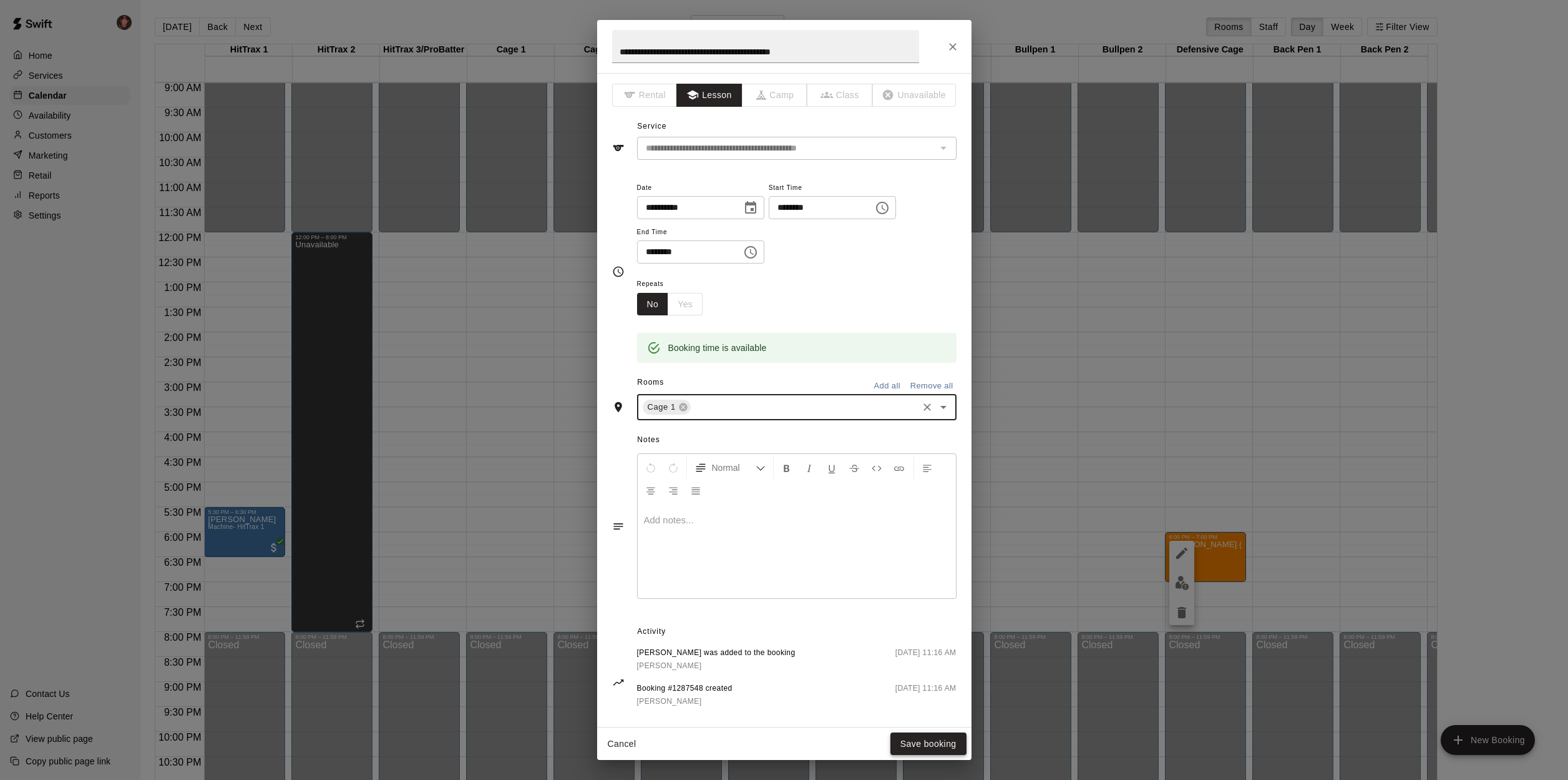
click at [921, 746] on button "Save booking" at bounding box center [928, 744] width 76 height 23
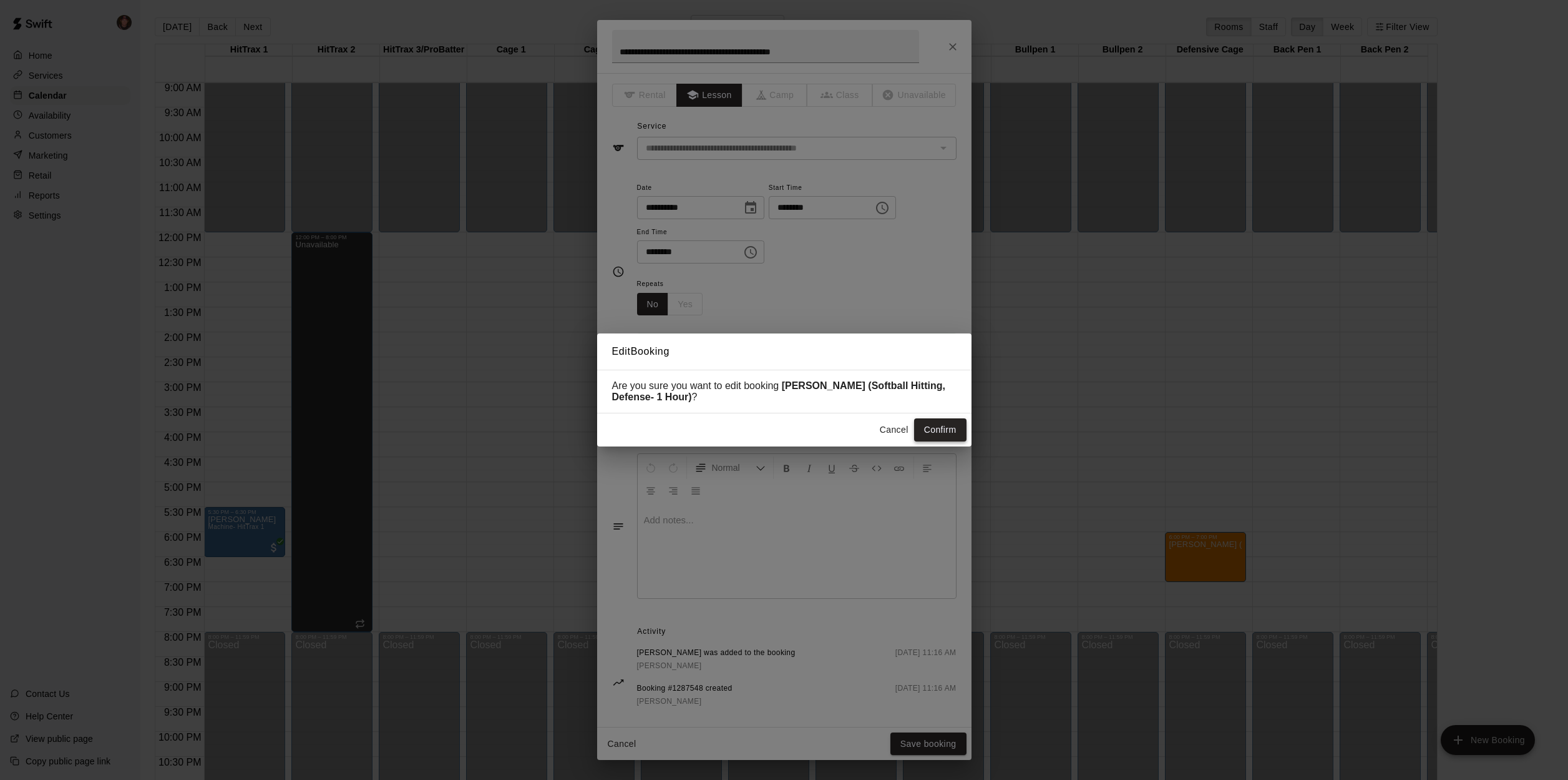
click at [933, 436] on button "Confirm" at bounding box center [940, 430] width 53 height 23
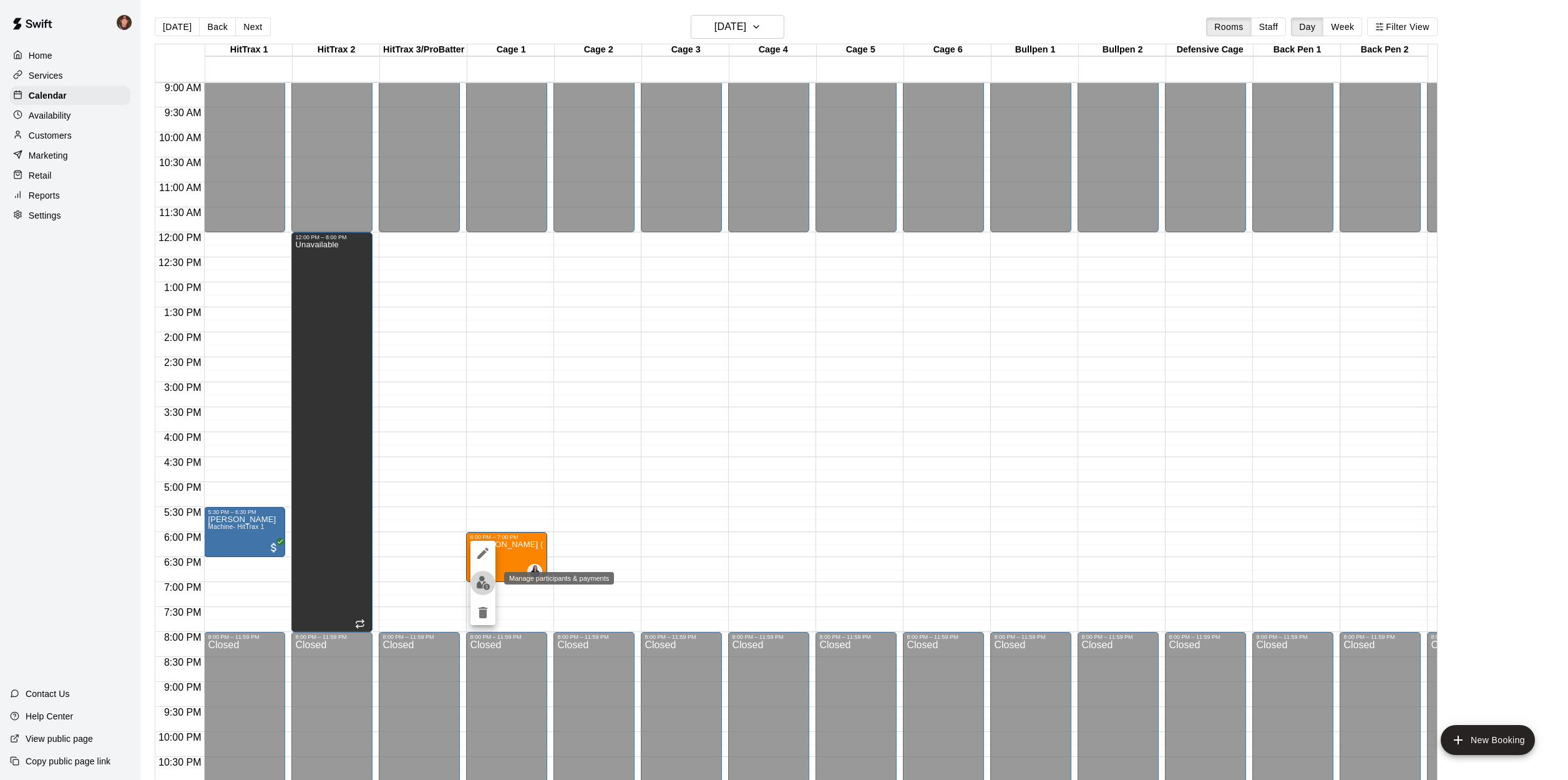
click at [485, 590] on img "edit" at bounding box center [483, 583] width 14 height 14
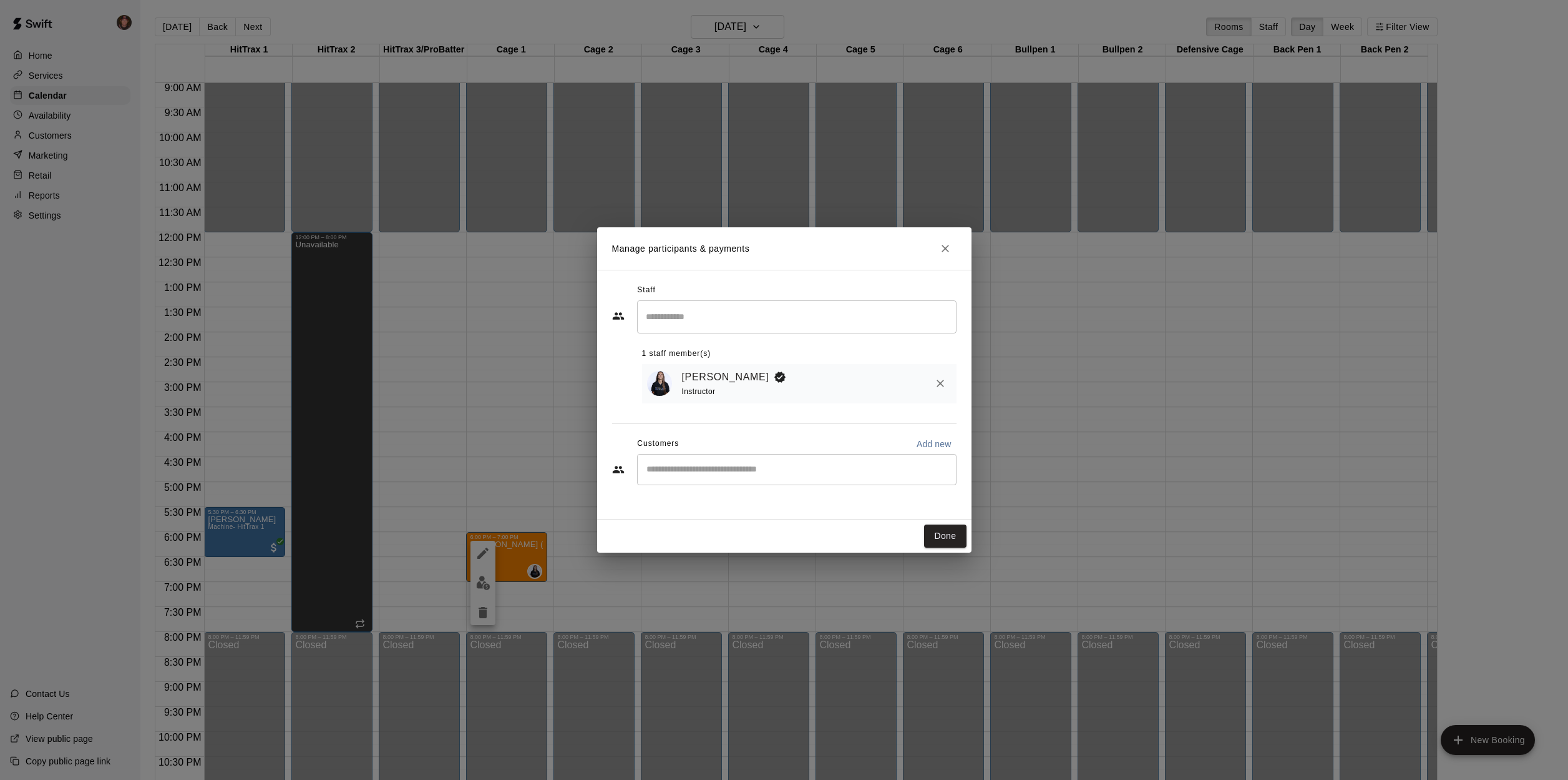
click at [711, 324] on input "Search staff" at bounding box center [796, 317] width 308 height 22
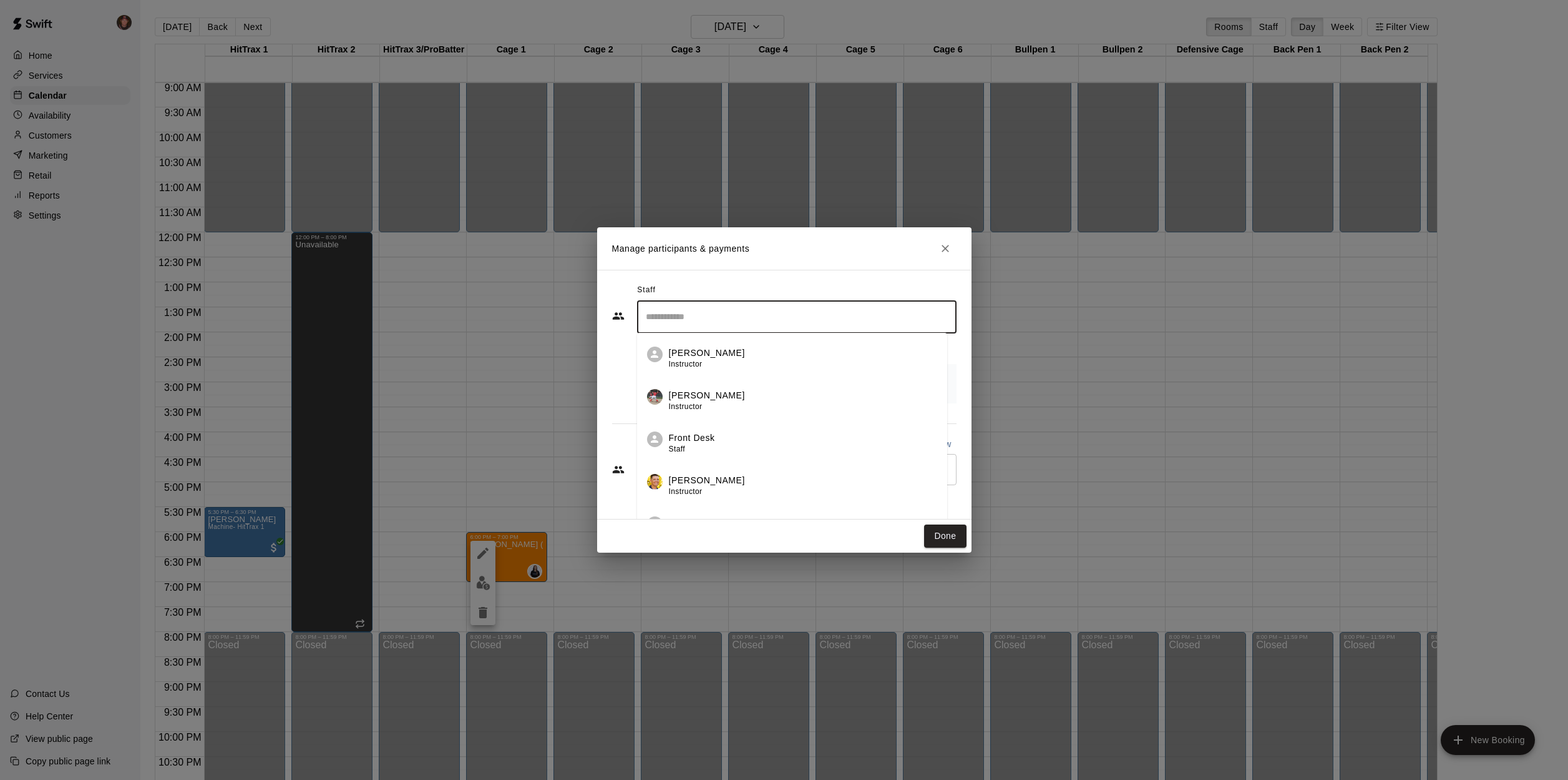
click at [880, 267] on h2 "Manage participants & payments" at bounding box center [784, 249] width 375 height 42
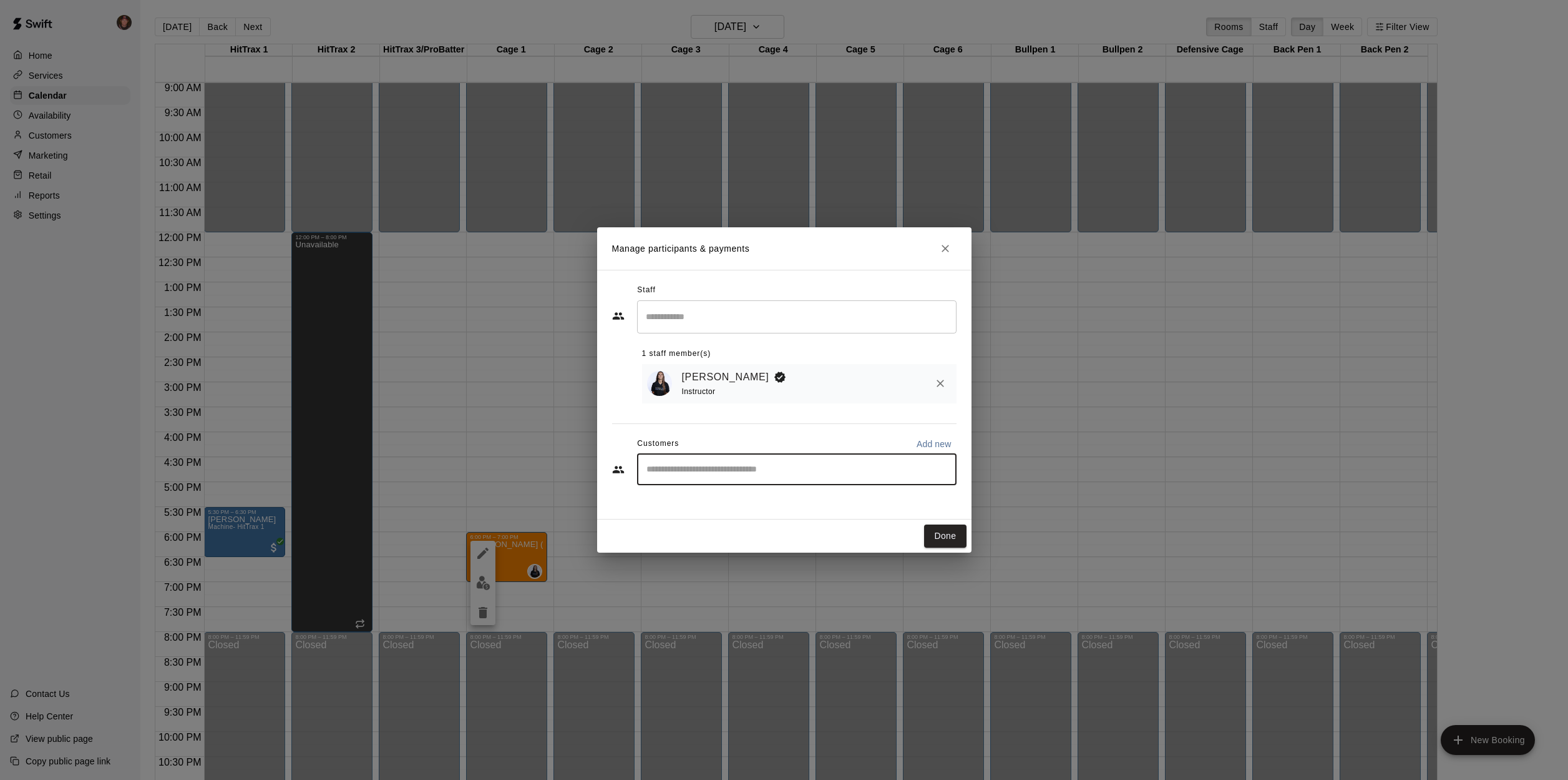
click at [716, 469] on input "Start typing to search customers..." at bounding box center [796, 469] width 308 height 12
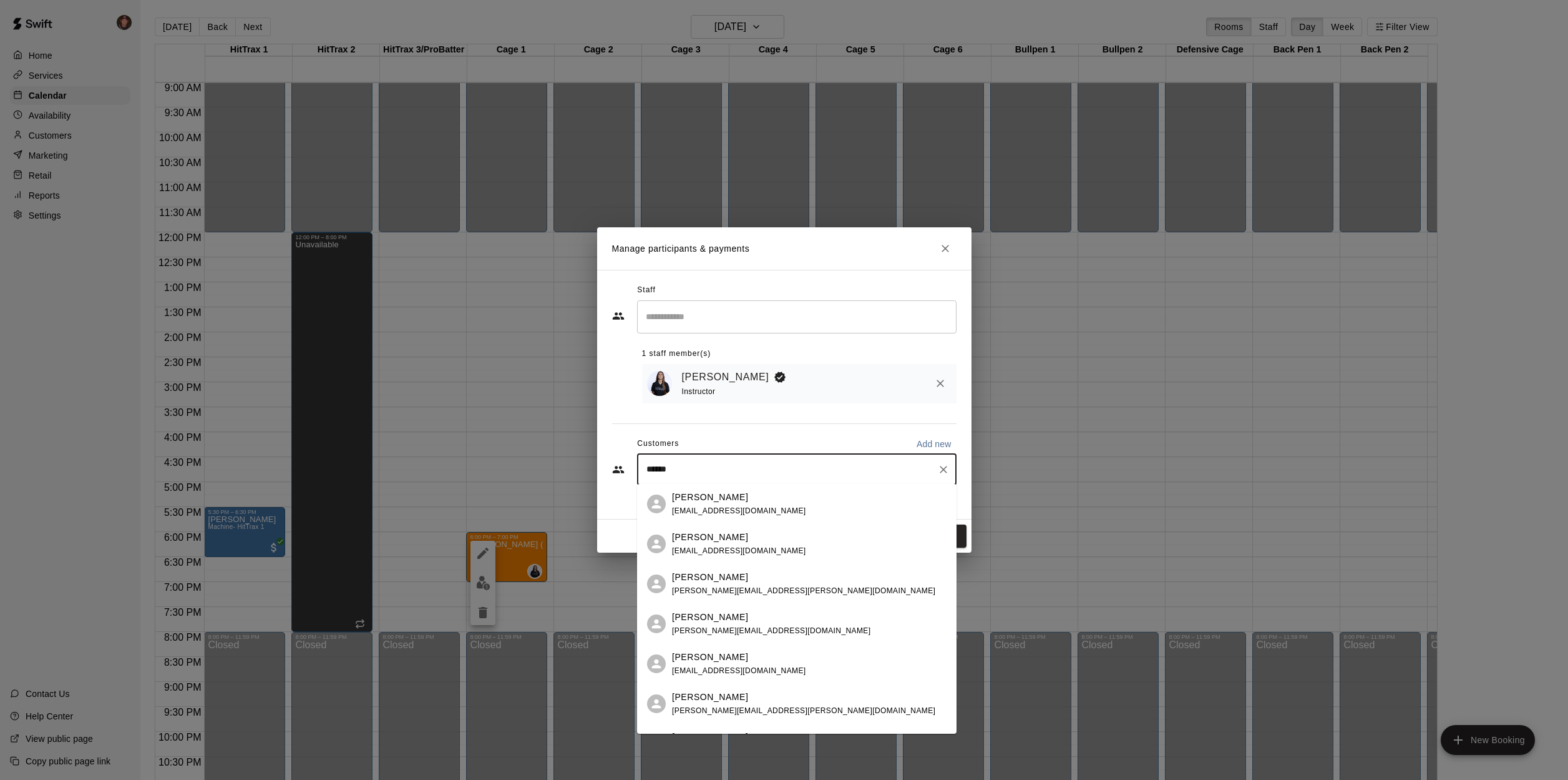
type input "*******"
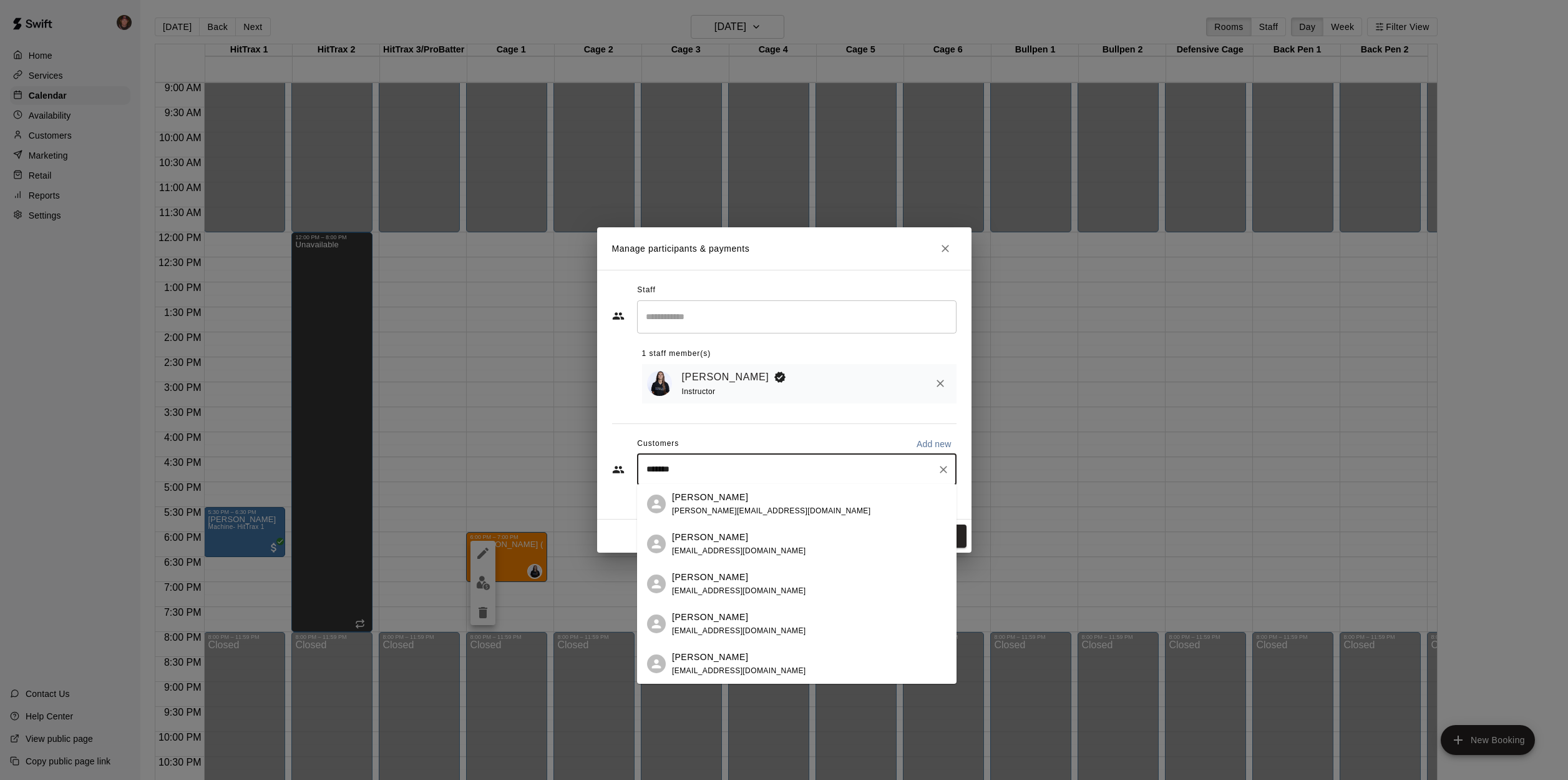
click at [719, 665] on div "[PERSON_NAME] [EMAIL_ADDRESS][DOMAIN_NAME]" at bounding box center [739, 664] width 134 height 27
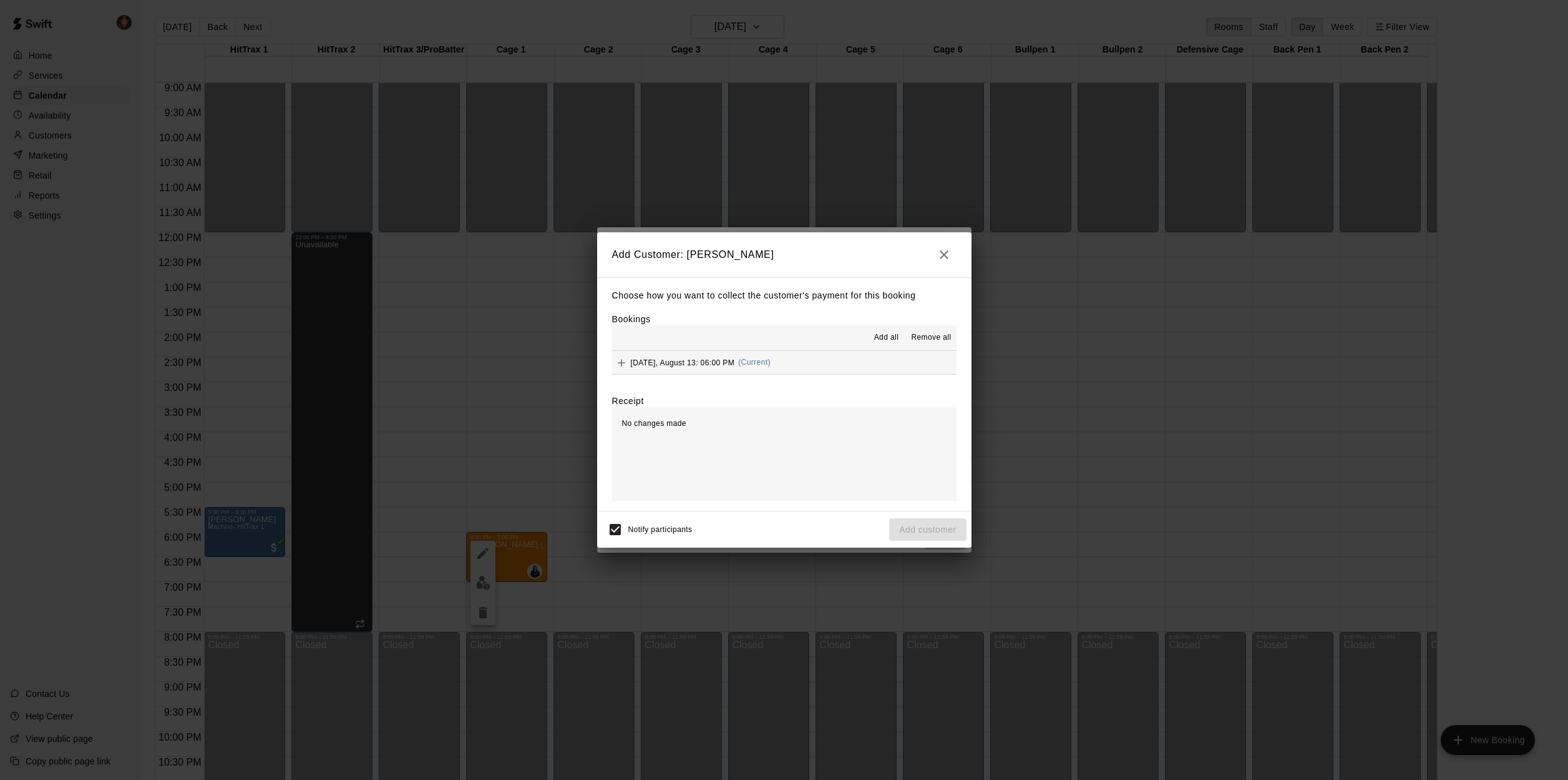
click at [721, 356] on div "[DATE], August 13: 06:00 PM (Current)" at bounding box center [691, 362] width 158 height 19
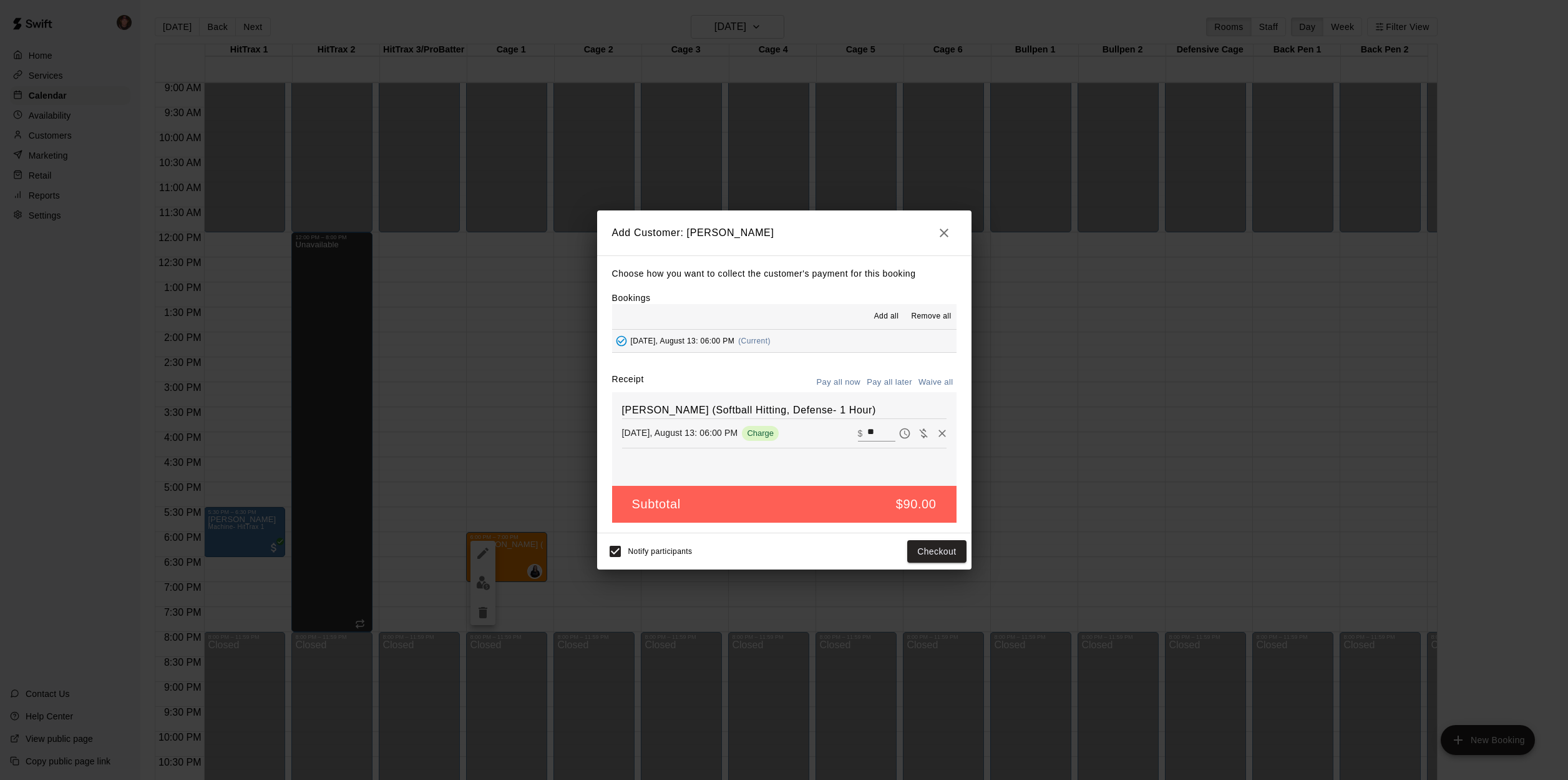
click at [943, 240] on icon "button" at bounding box center [943, 233] width 15 height 15
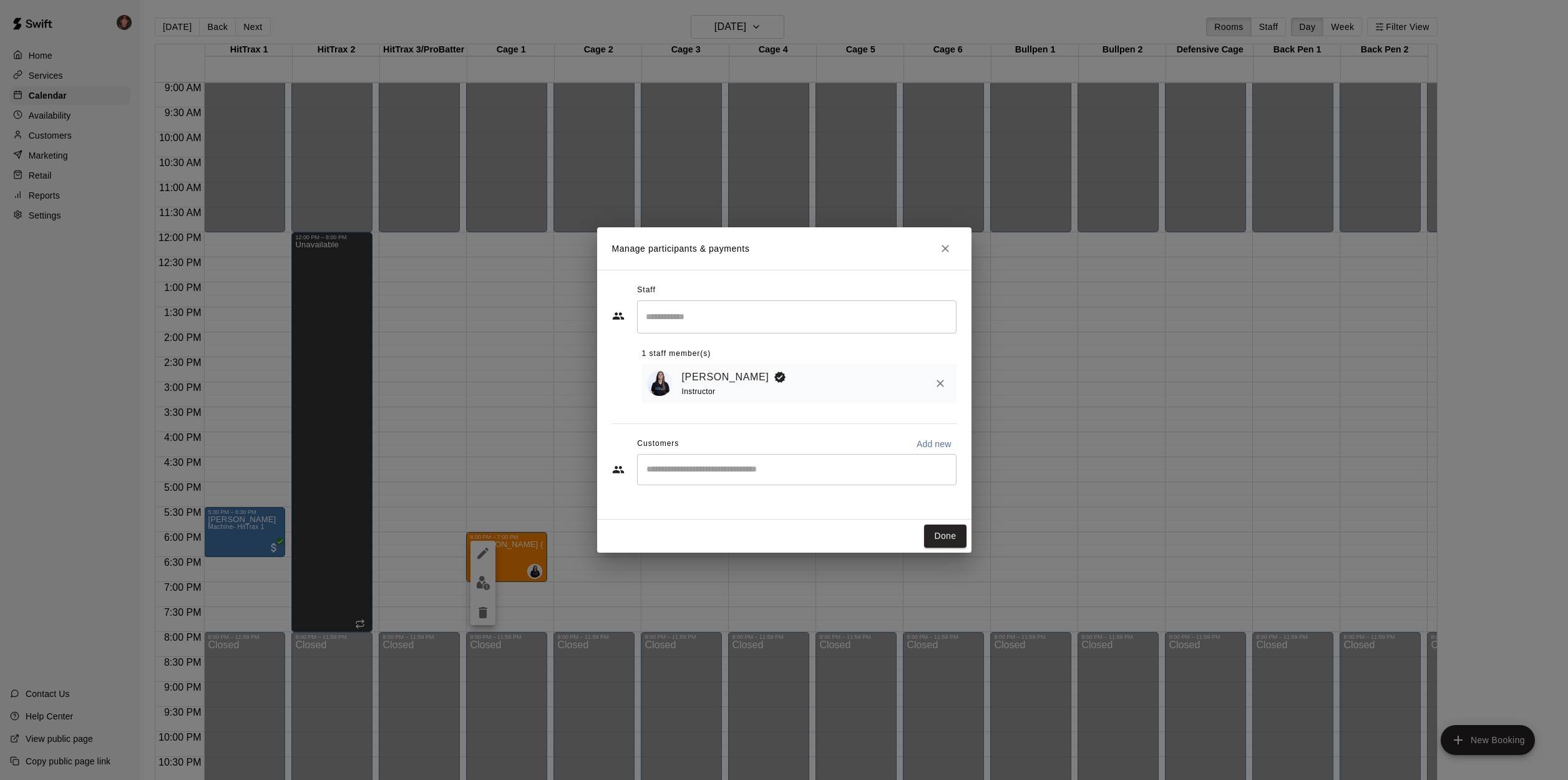
click at [777, 466] on input "Start typing to search customers..." at bounding box center [796, 469] width 308 height 12
type input "******"
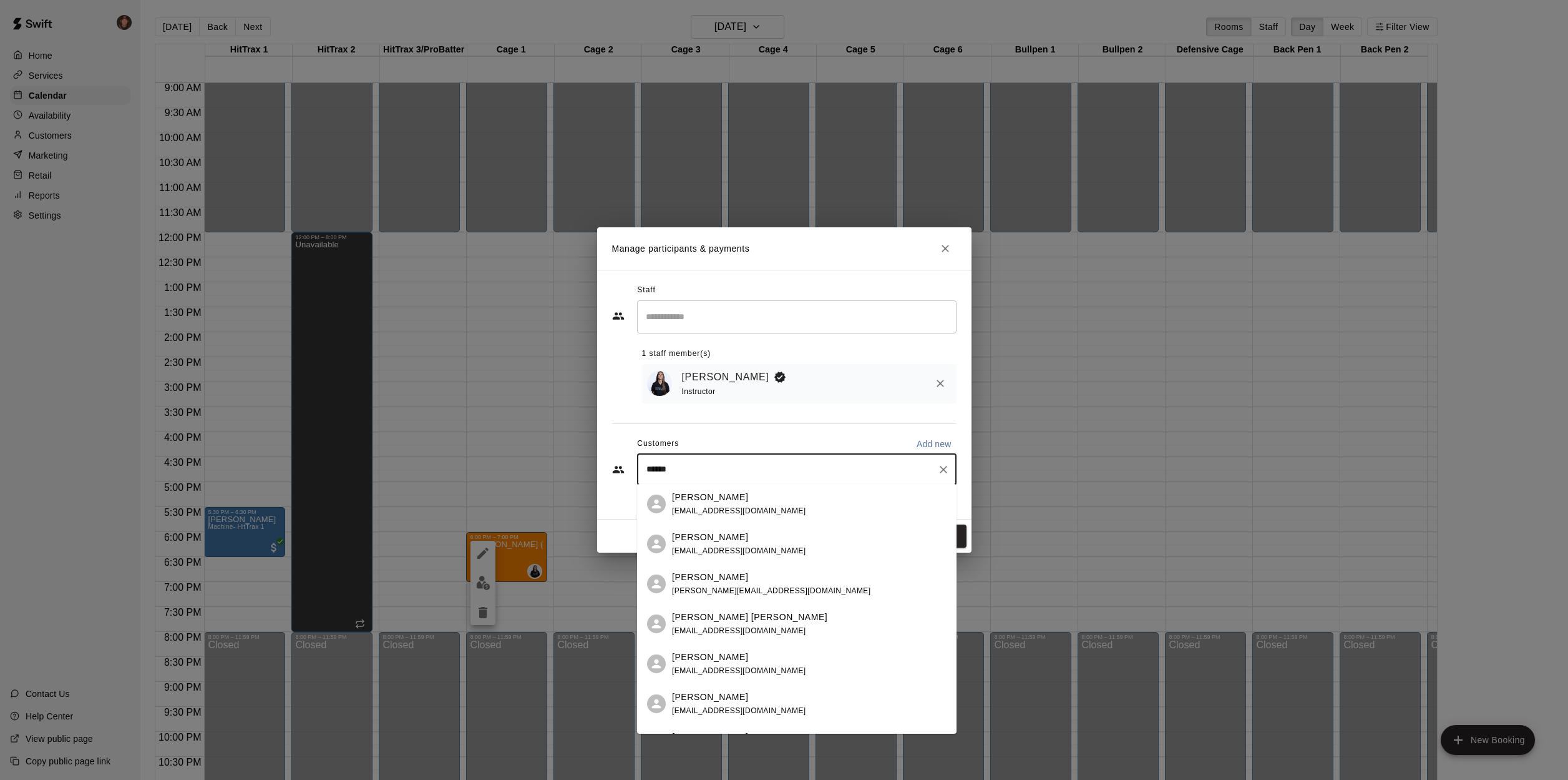
click at [946, 472] on icon "Clear" at bounding box center [943, 469] width 12 height 12
type input "*******"
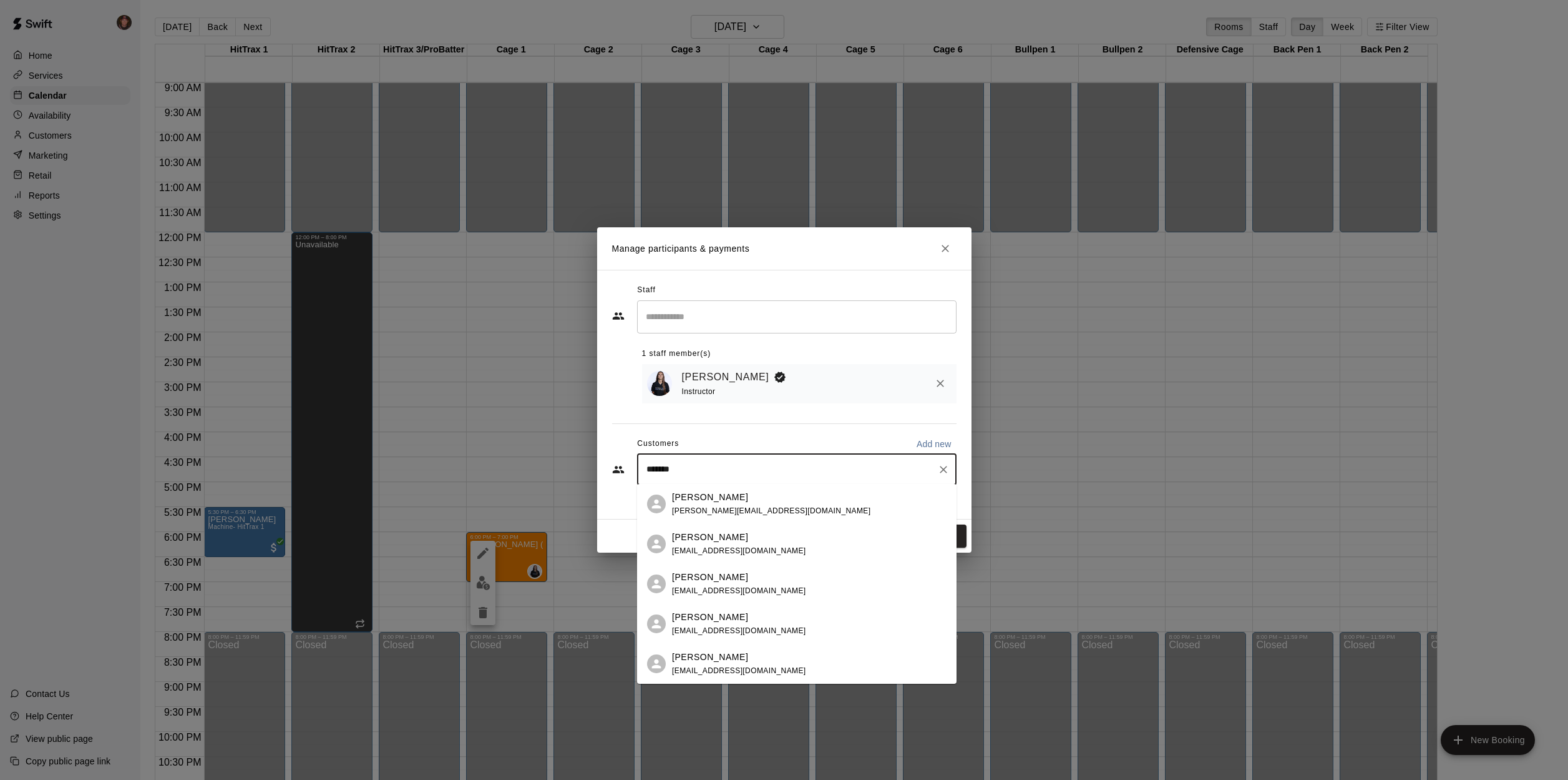
click at [705, 666] on div "[PERSON_NAME] [EMAIL_ADDRESS][DOMAIN_NAME]" at bounding box center [739, 664] width 134 height 27
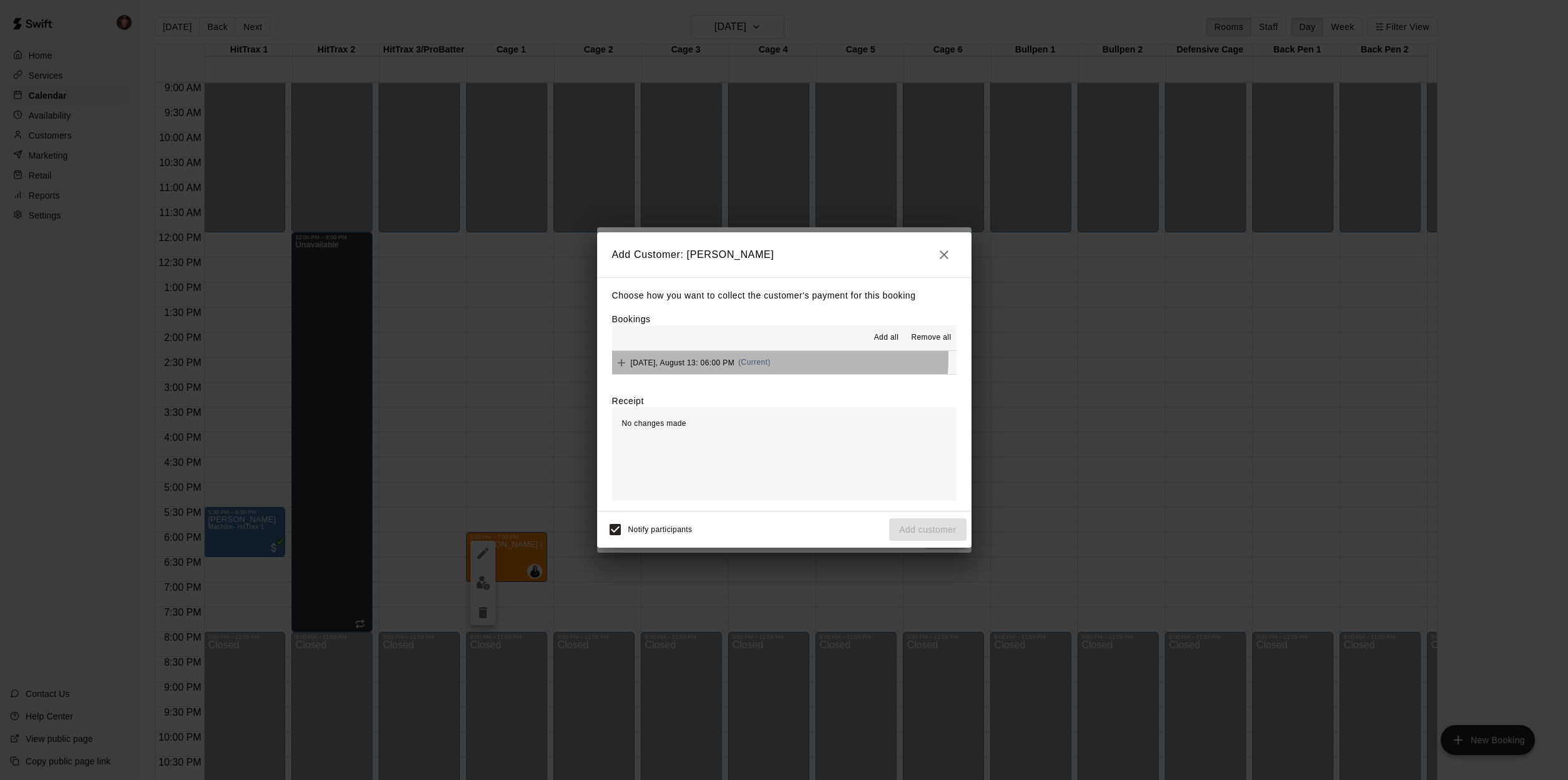
click at [731, 358] on span "[DATE], August 13: 06:00 PM" at bounding box center [683, 362] width 104 height 9
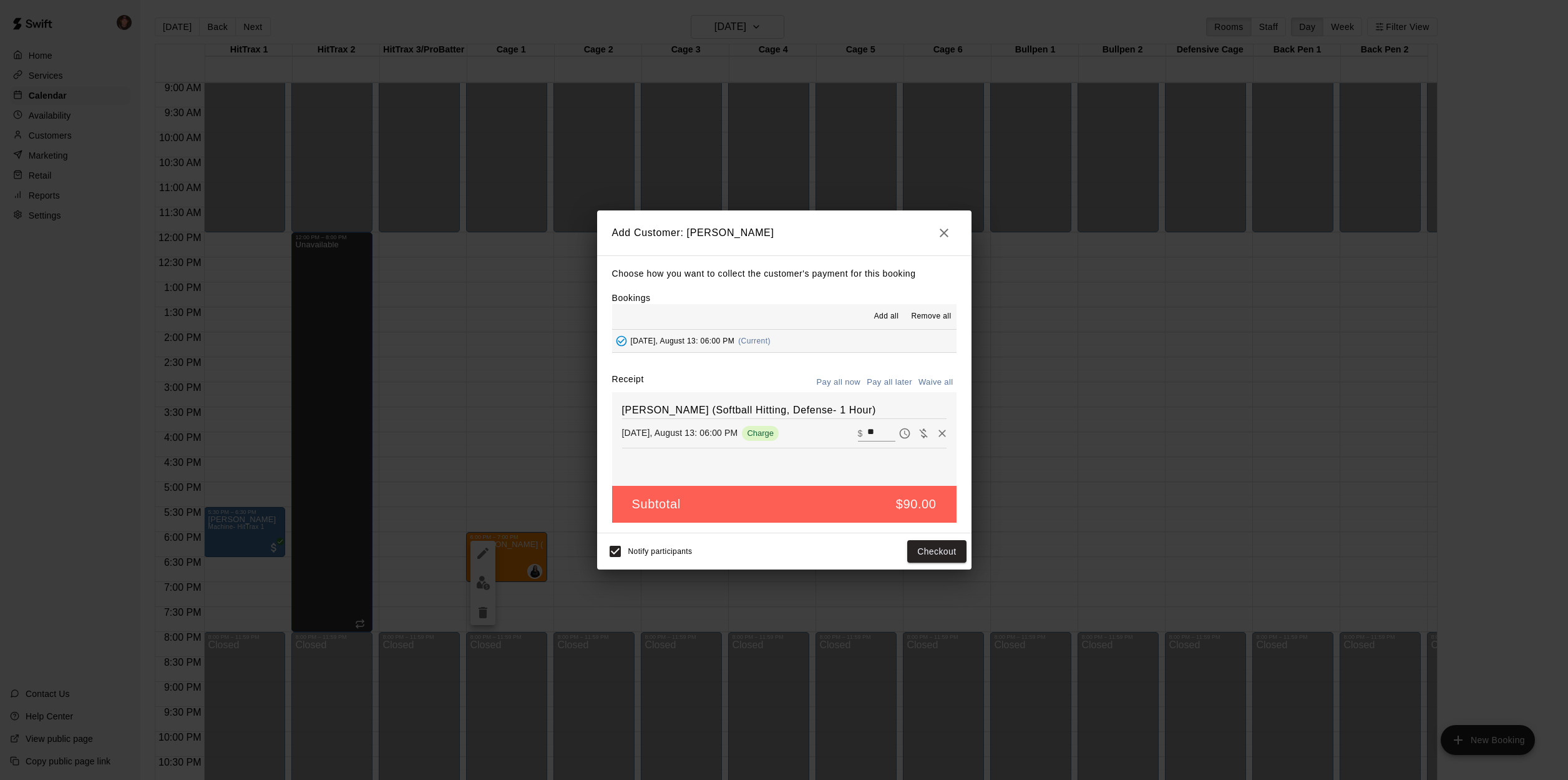
click at [952, 233] on button "button" at bounding box center [944, 233] width 25 height 25
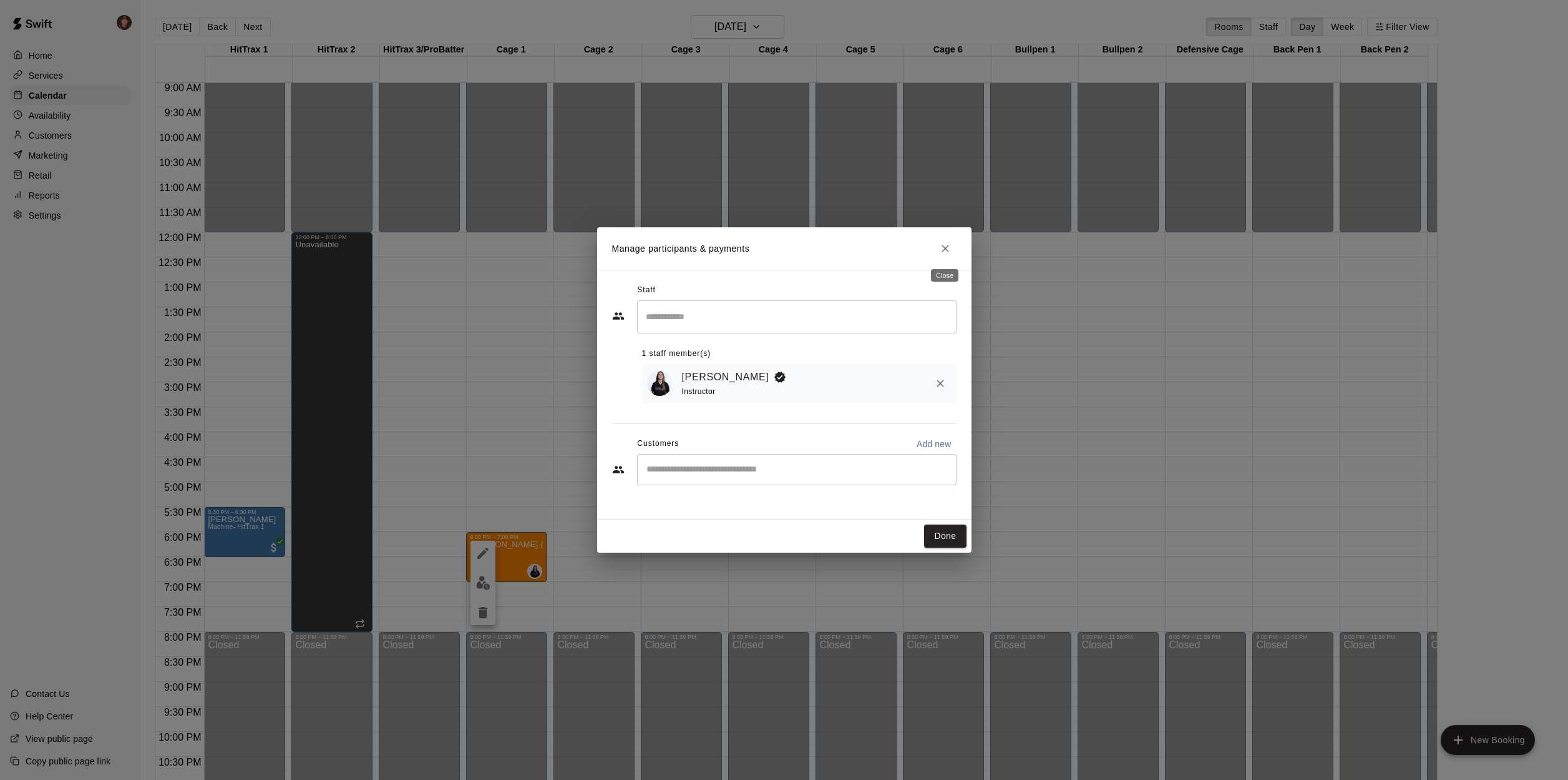
click at [938, 253] on button "Close" at bounding box center [945, 248] width 22 height 22
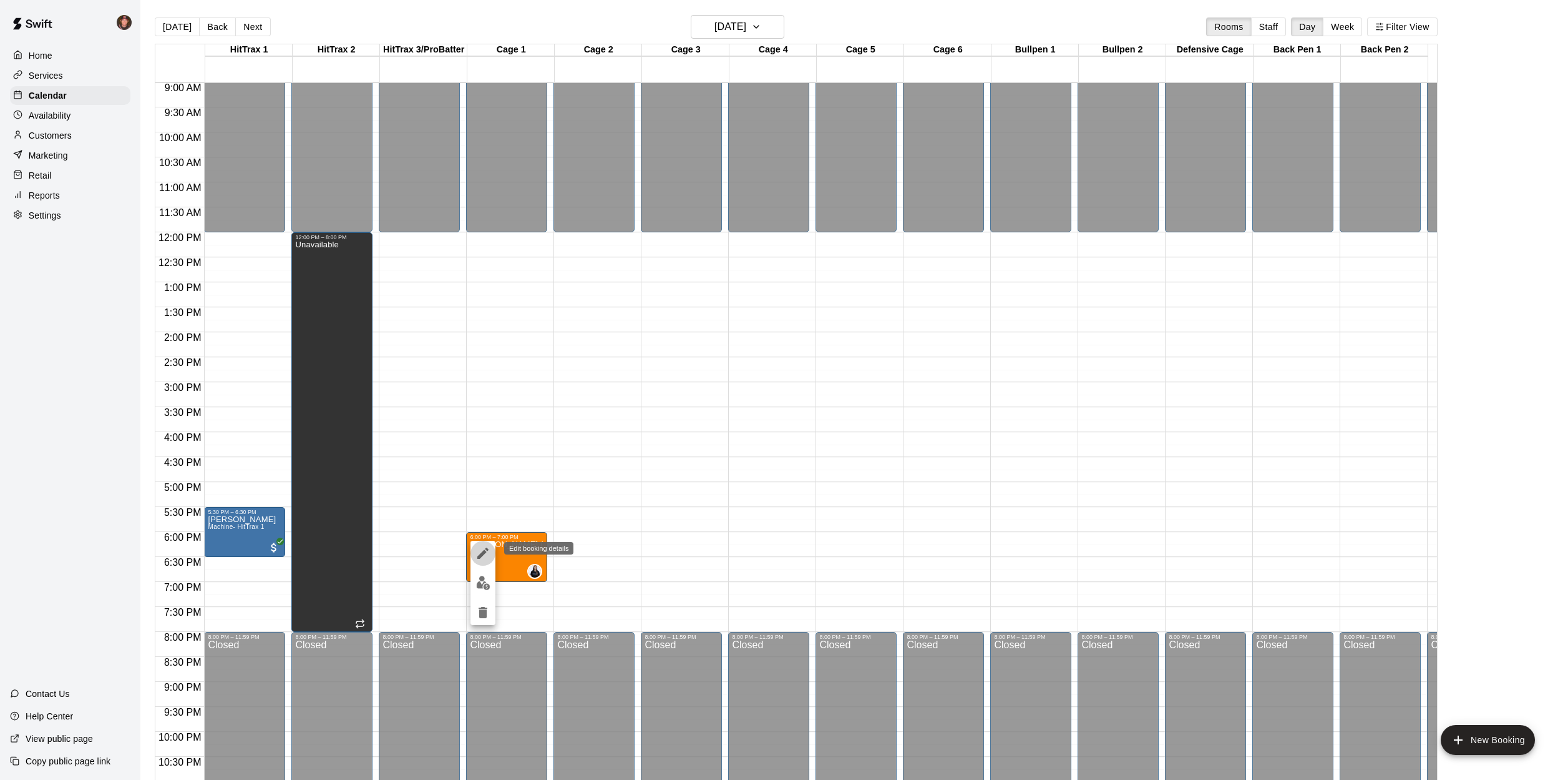
click at [487, 548] on icon "edit" at bounding box center [483, 553] width 12 height 12
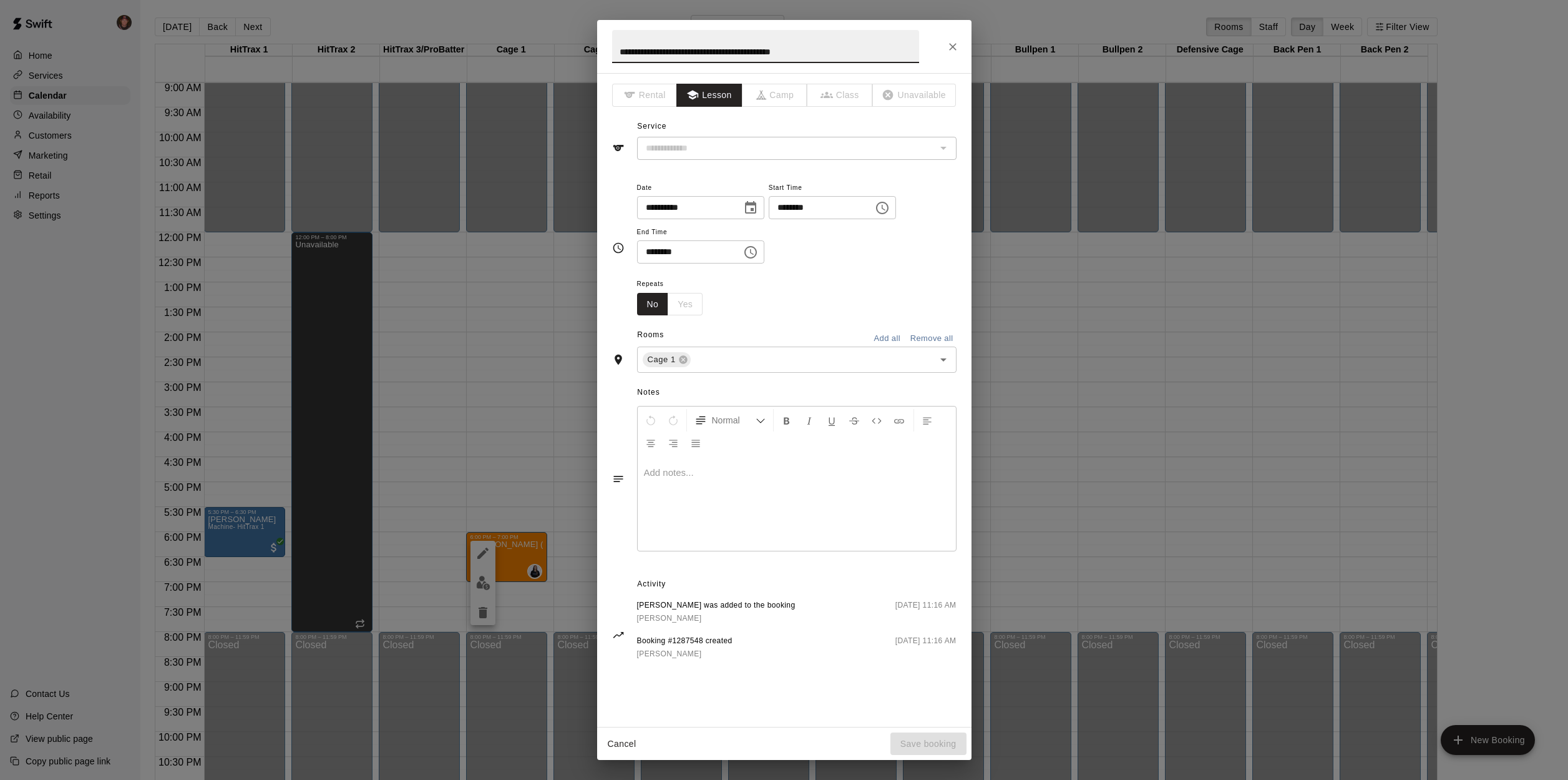
type input "**********"
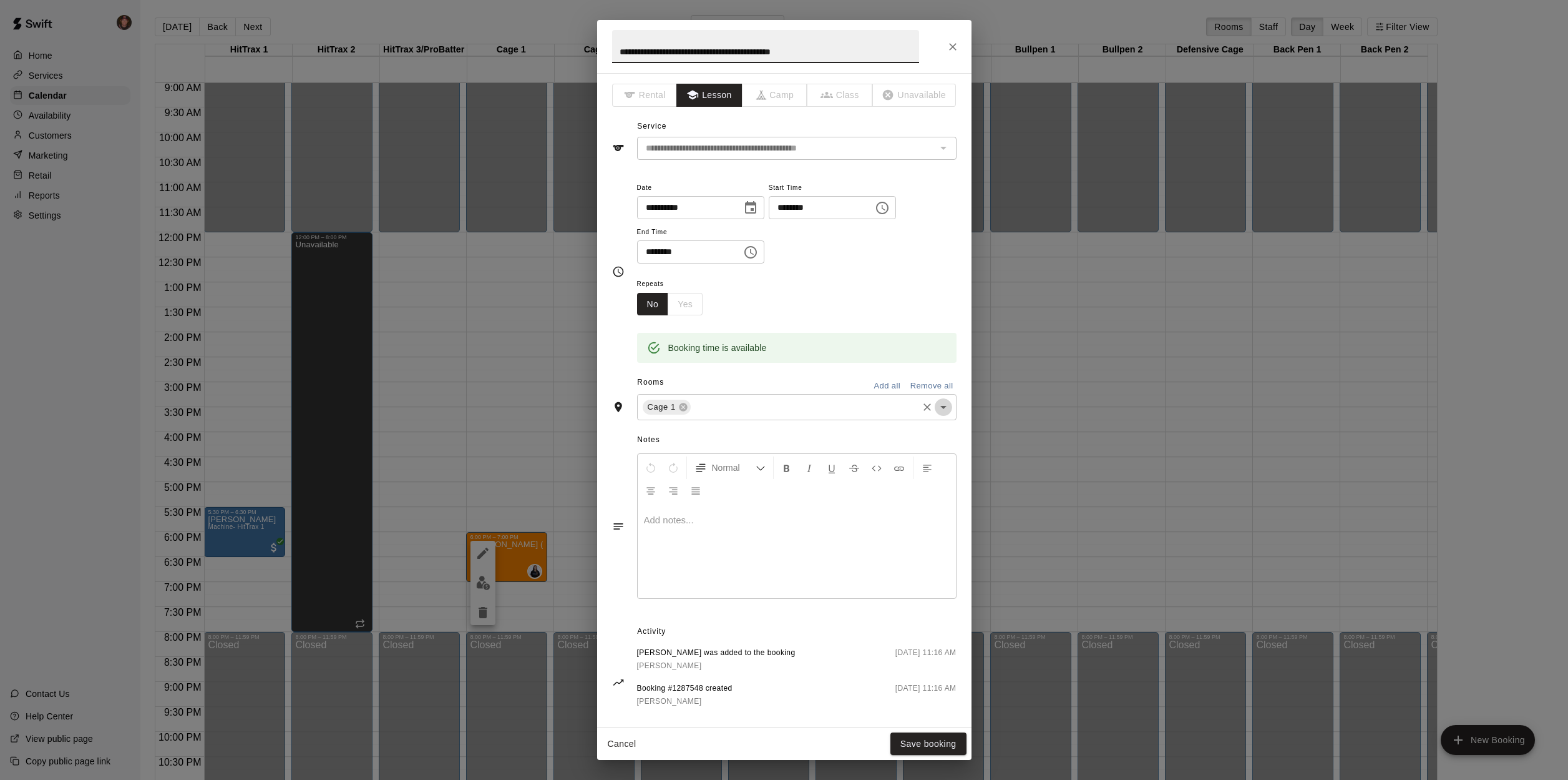
click at [936, 408] on icon "Open" at bounding box center [943, 407] width 15 height 15
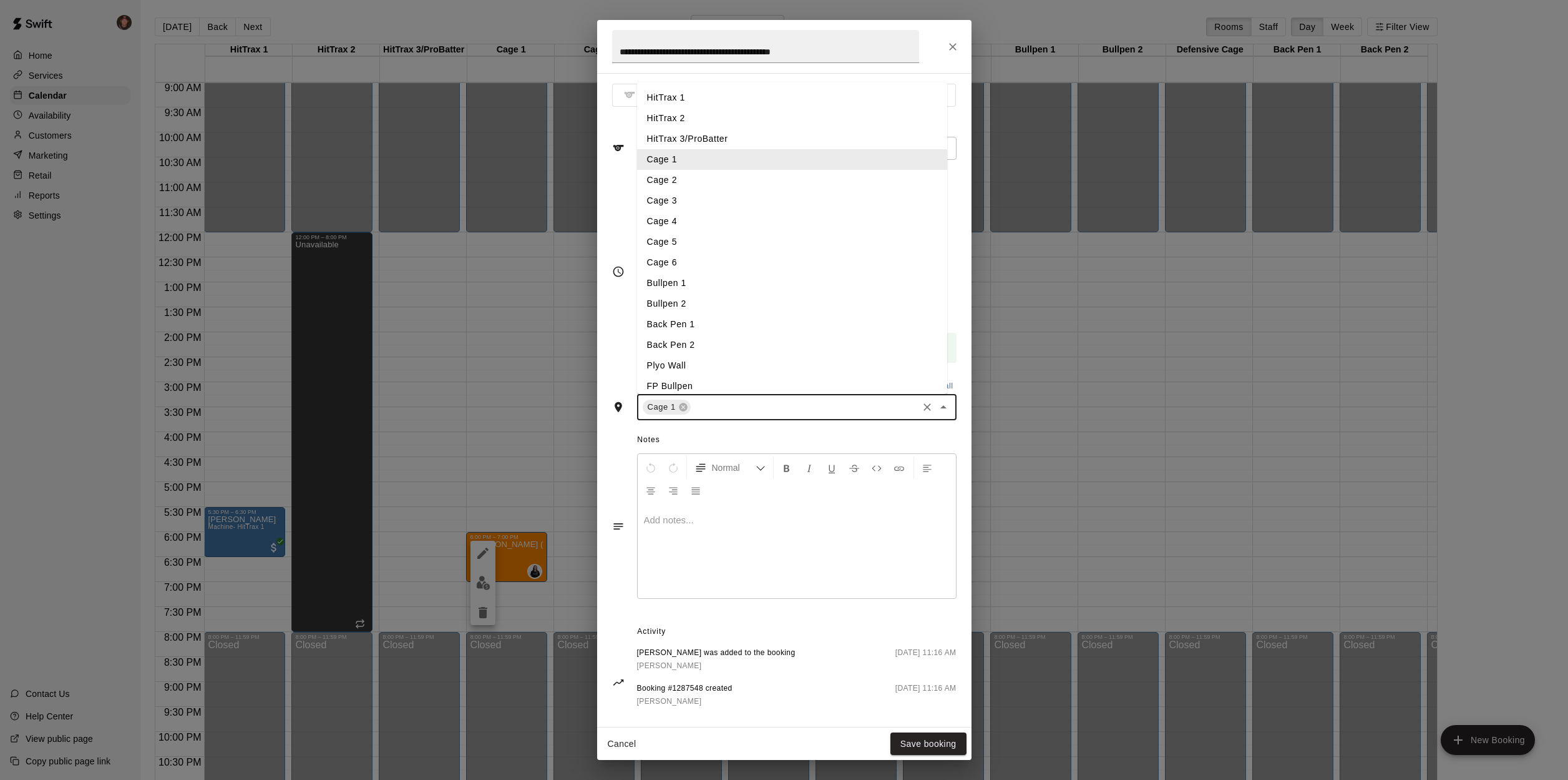
click at [924, 406] on icon "Clear" at bounding box center [927, 407] width 8 height 8
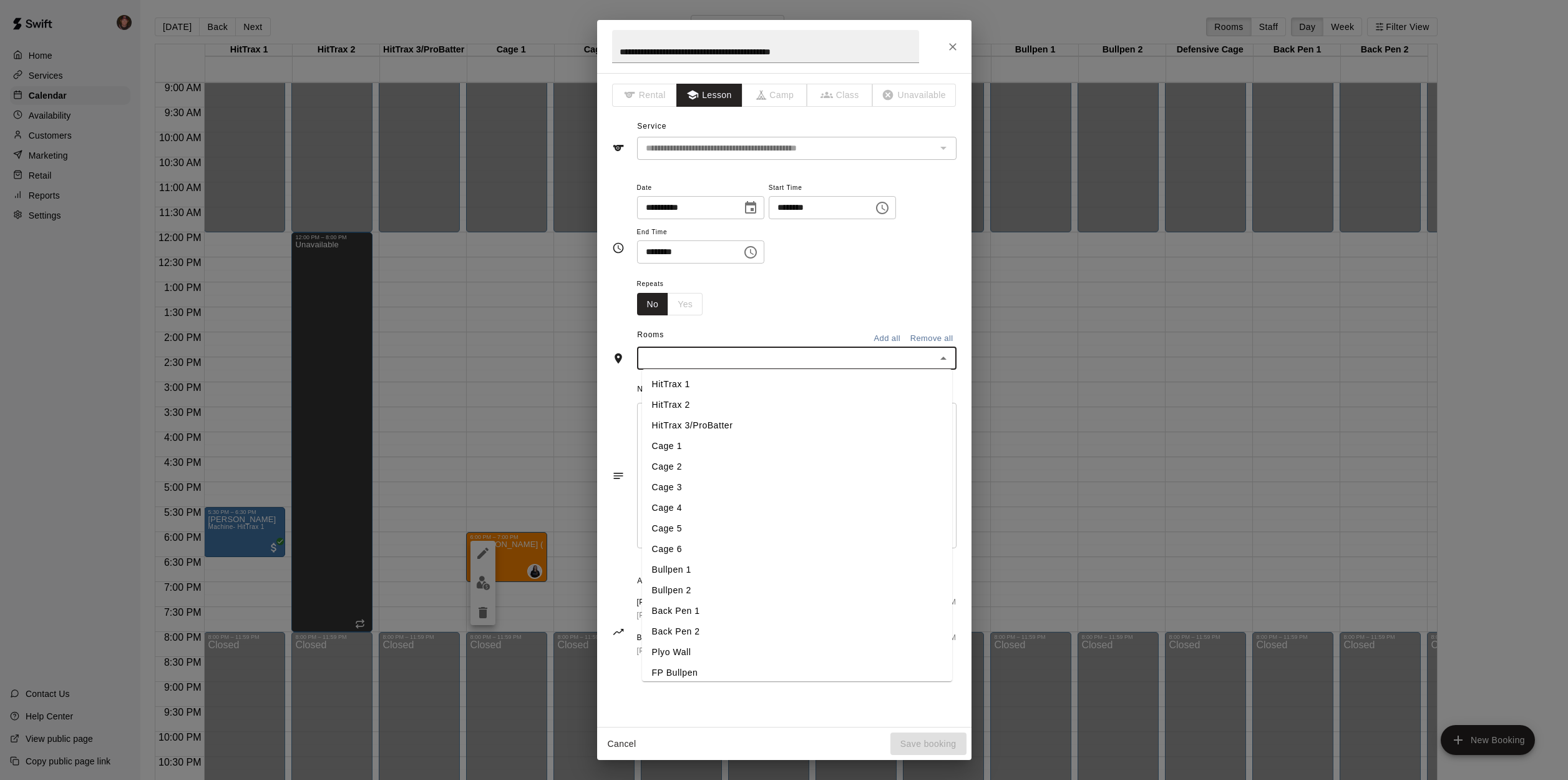
scroll to position [48, 0]
click at [705, 645] on li "Defensive Cage" at bounding box center [797, 645] width 310 height 21
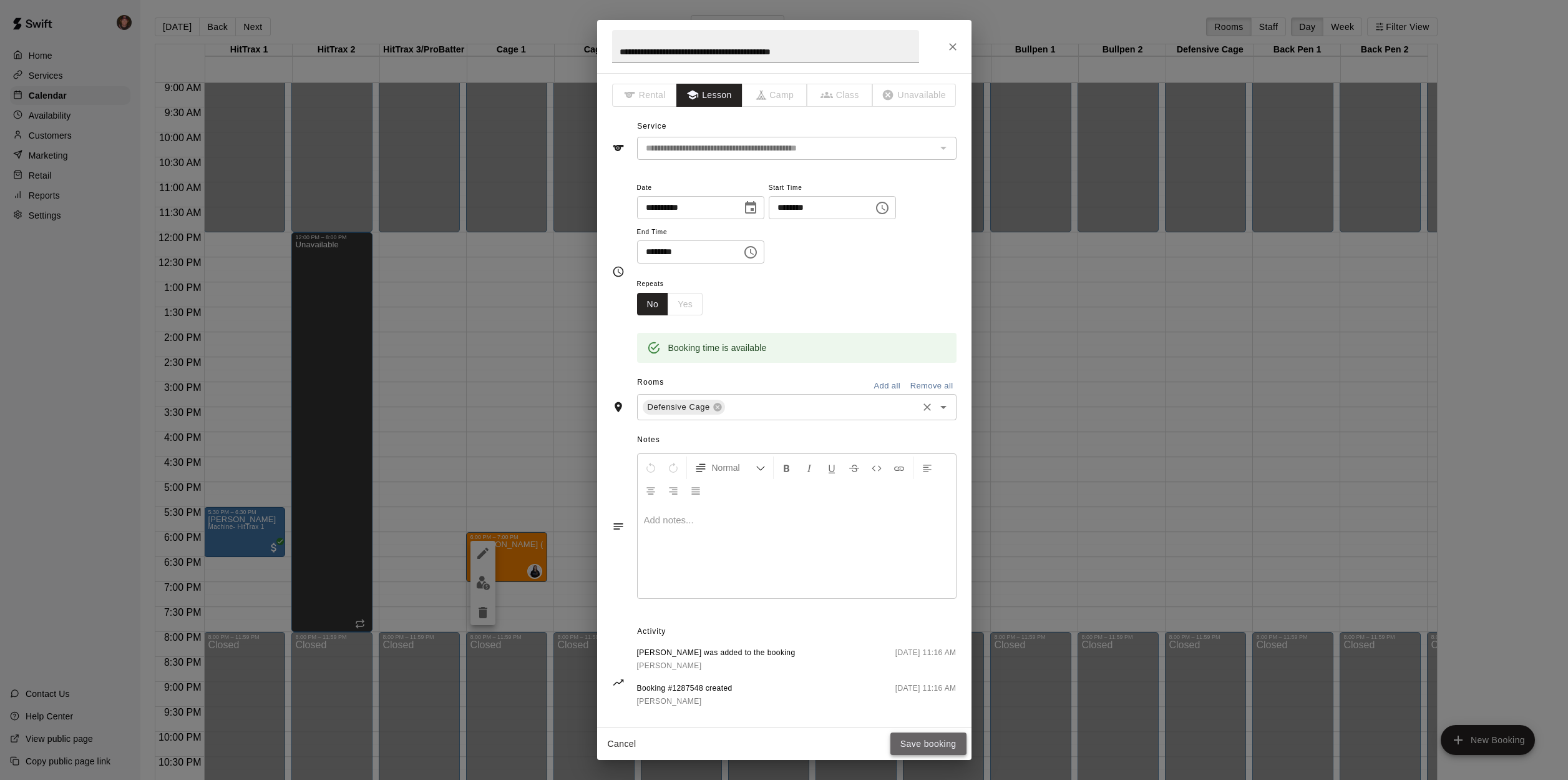
click at [922, 750] on button "Save booking" at bounding box center [928, 744] width 76 height 23
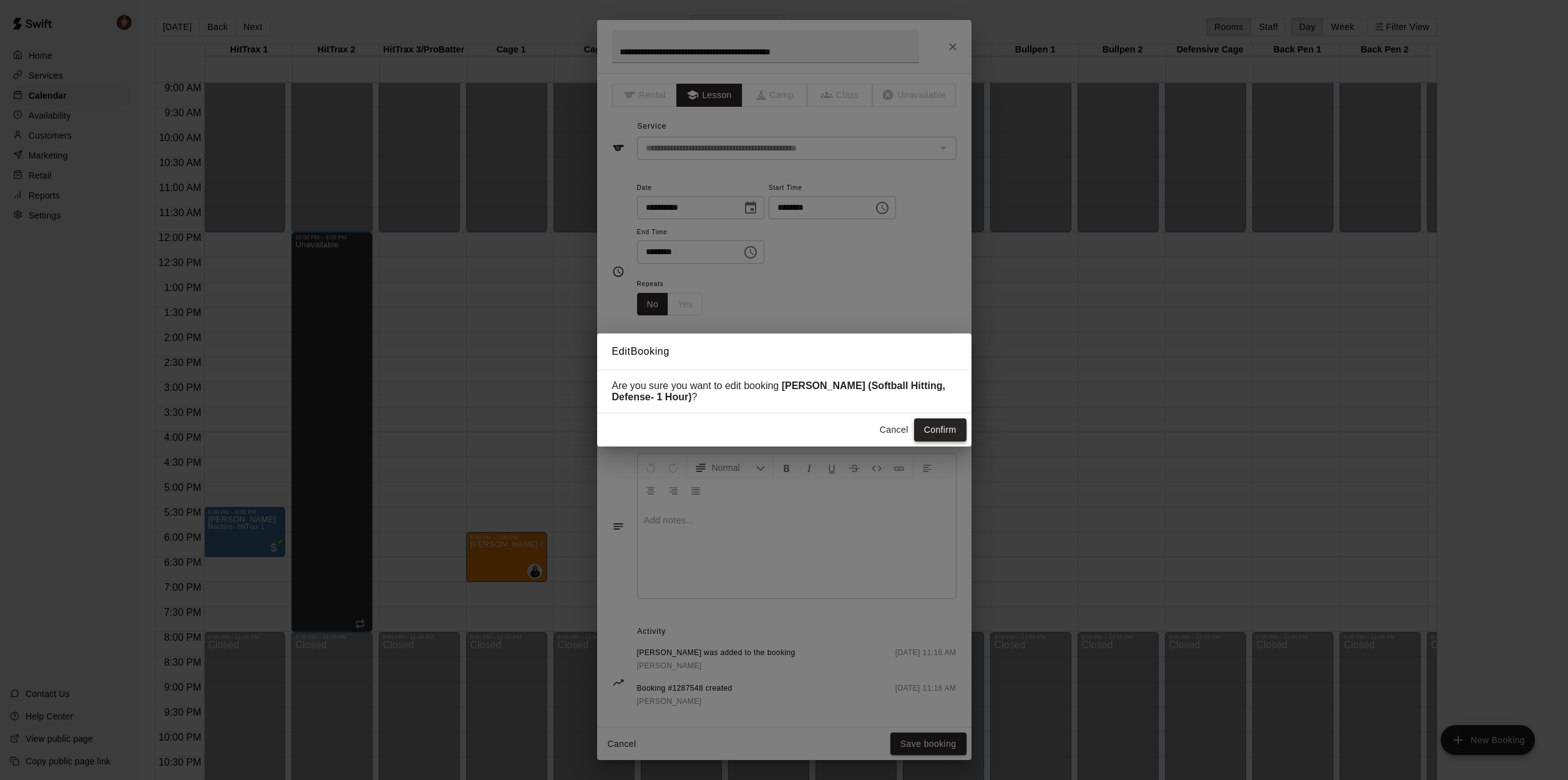
click at [929, 426] on button "Confirm" at bounding box center [940, 430] width 53 height 23
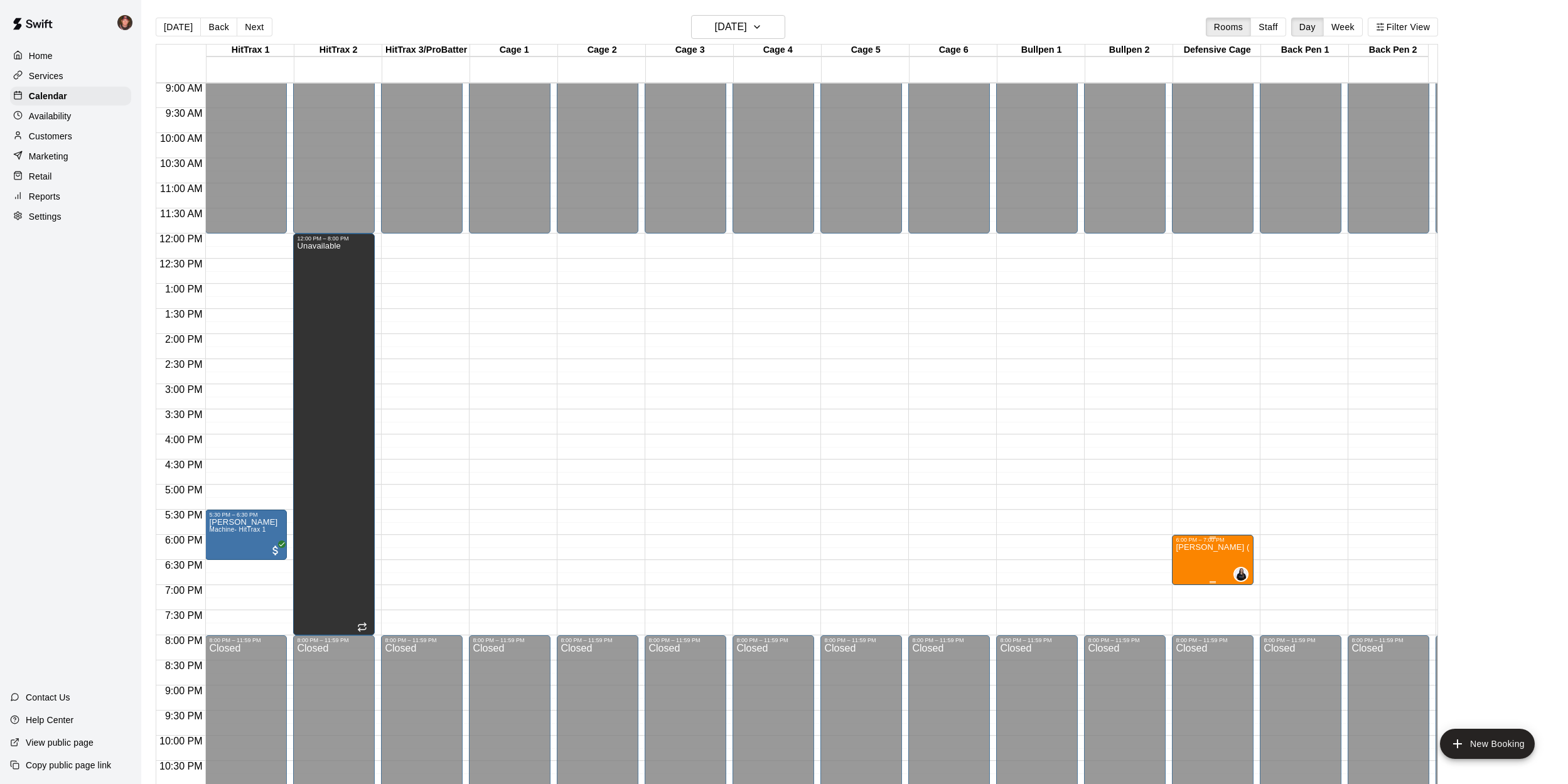
click at [1208, 548] on p "[PERSON_NAME] (Softball Hitting, Defense- 1 Hour)" at bounding box center [1212, 548] width 74 height 0
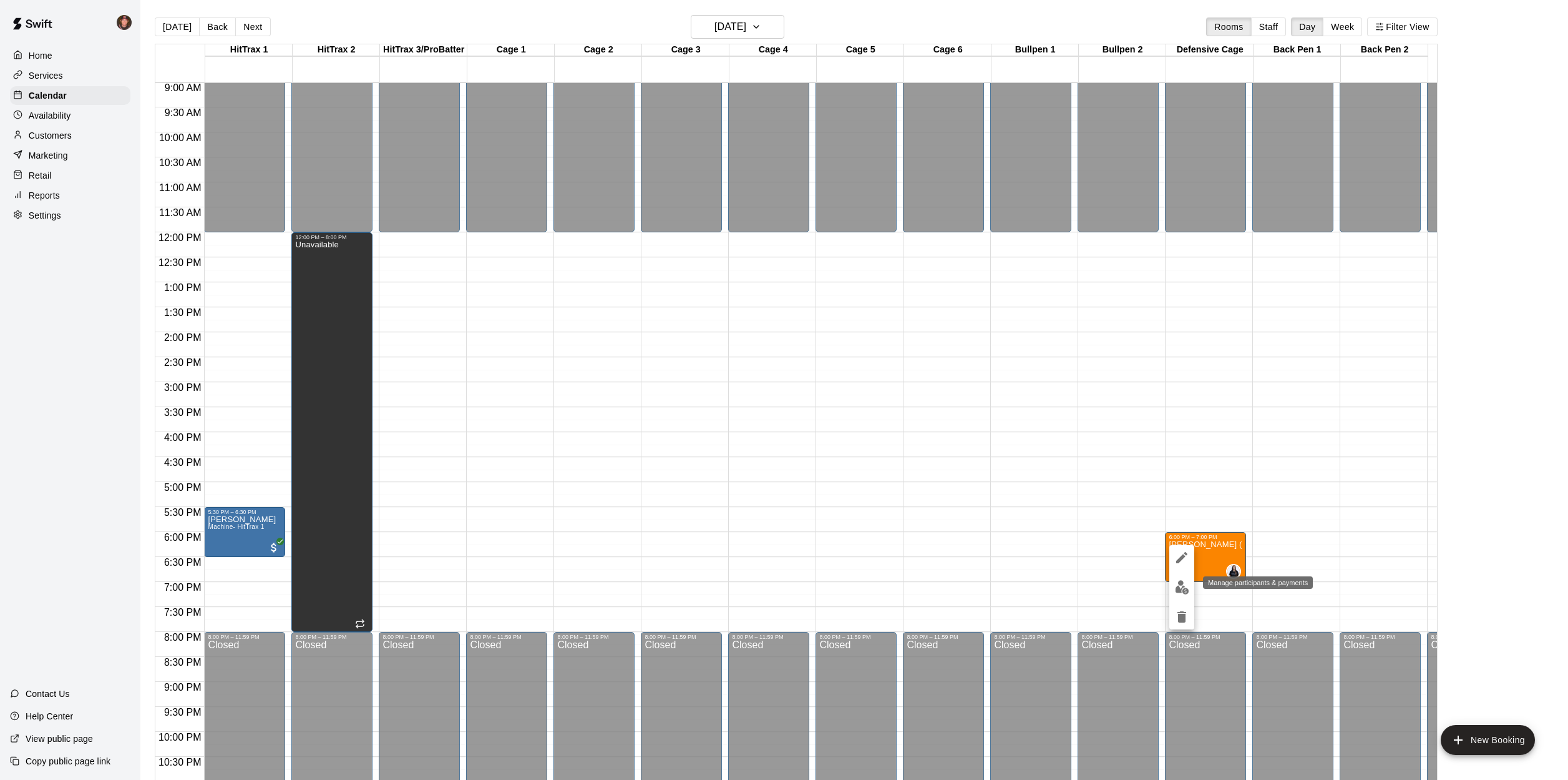
click at [1184, 584] on img "edit" at bounding box center [1182, 587] width 14 height 14
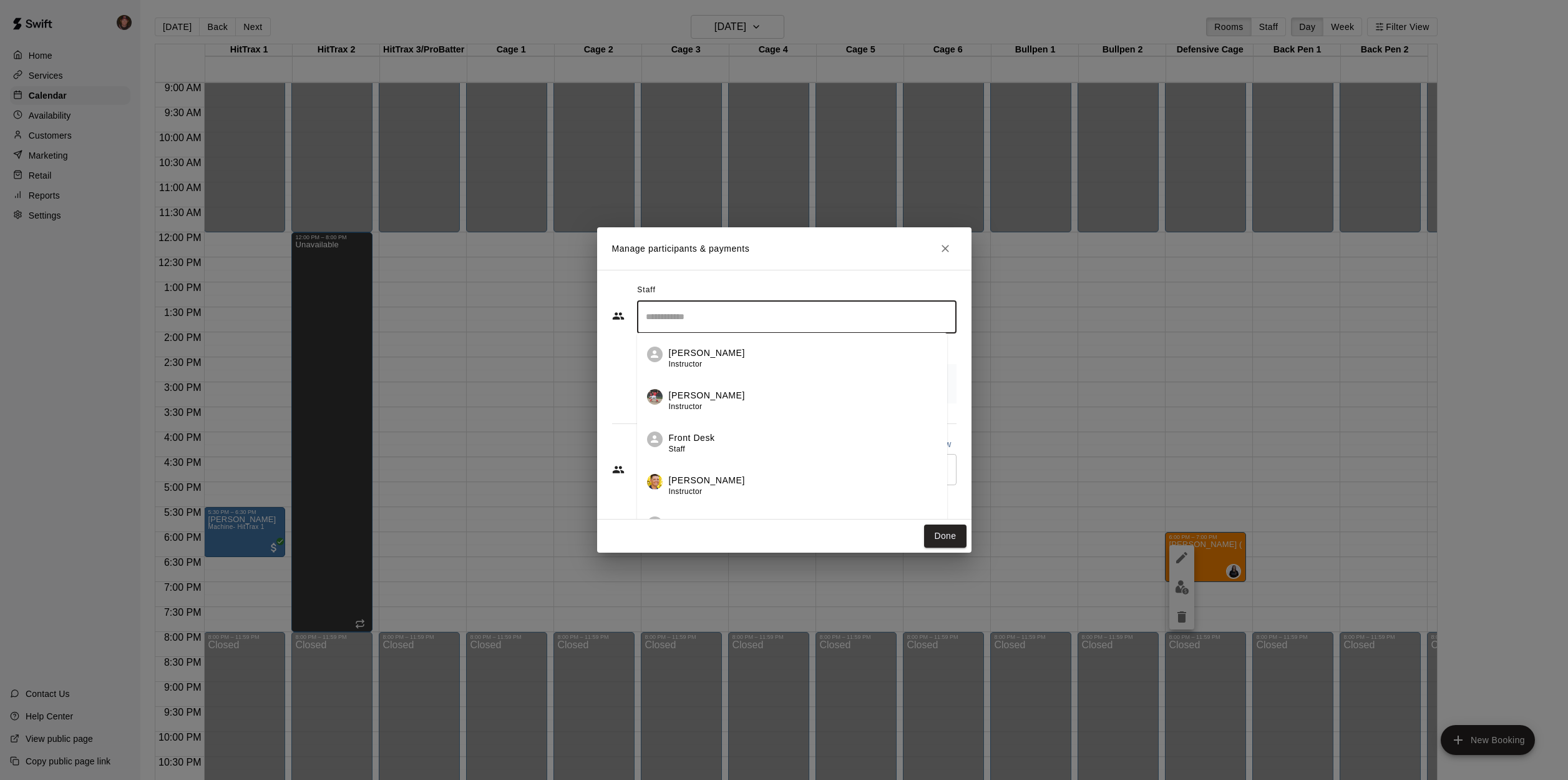
click at [699, 327] on input "Search staff" at bounding box center [796, 317] width 308 height 22
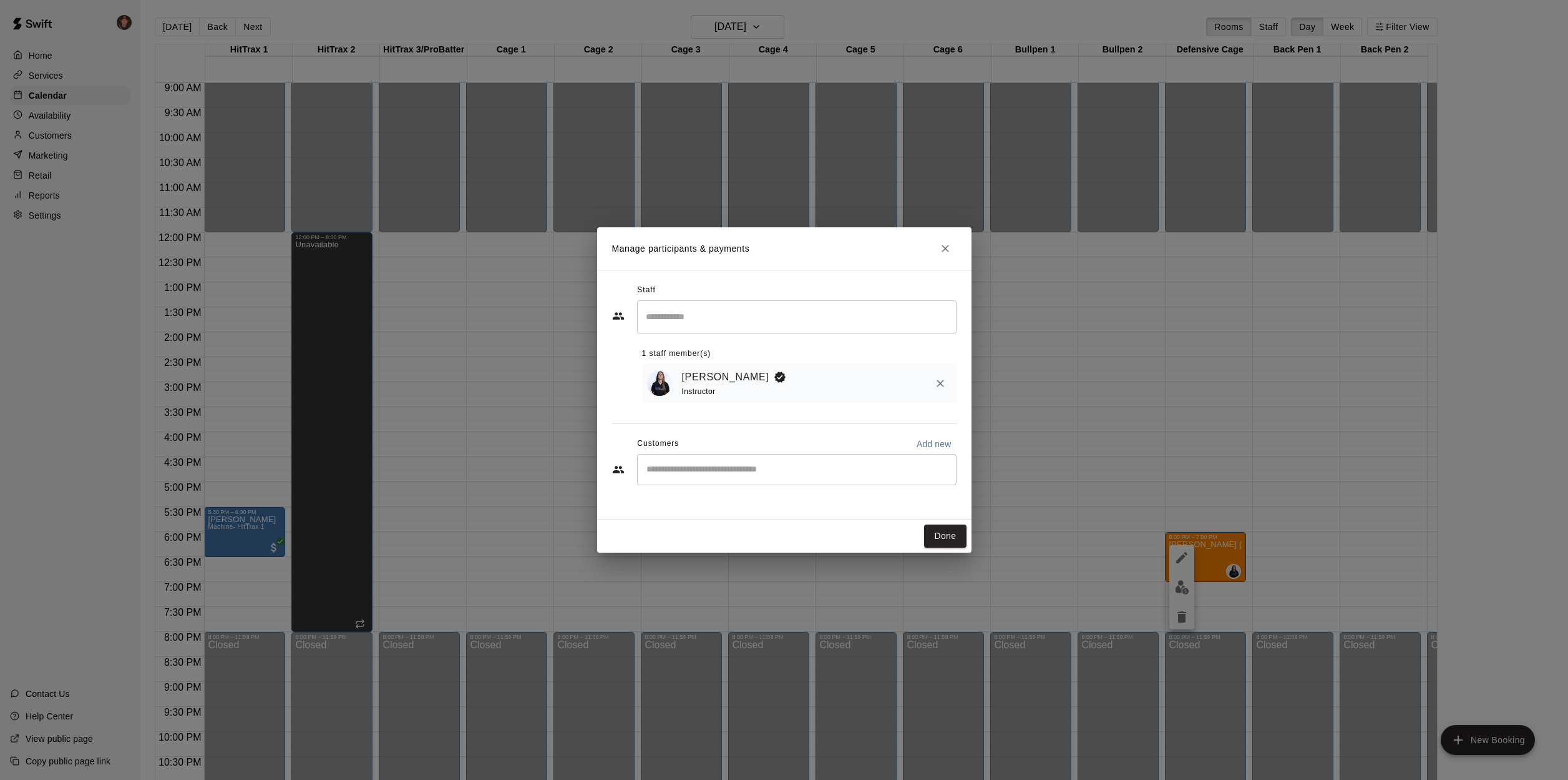
click at [619, 383] on div "​ 1 staff member(s) [PERSON_NAME] Instructor" at bounding box center [785, 352] width 345 height 103
click at [687, 463] on input "Start typing to search customers..." at bounding box center [796, 469] width 308 height 12
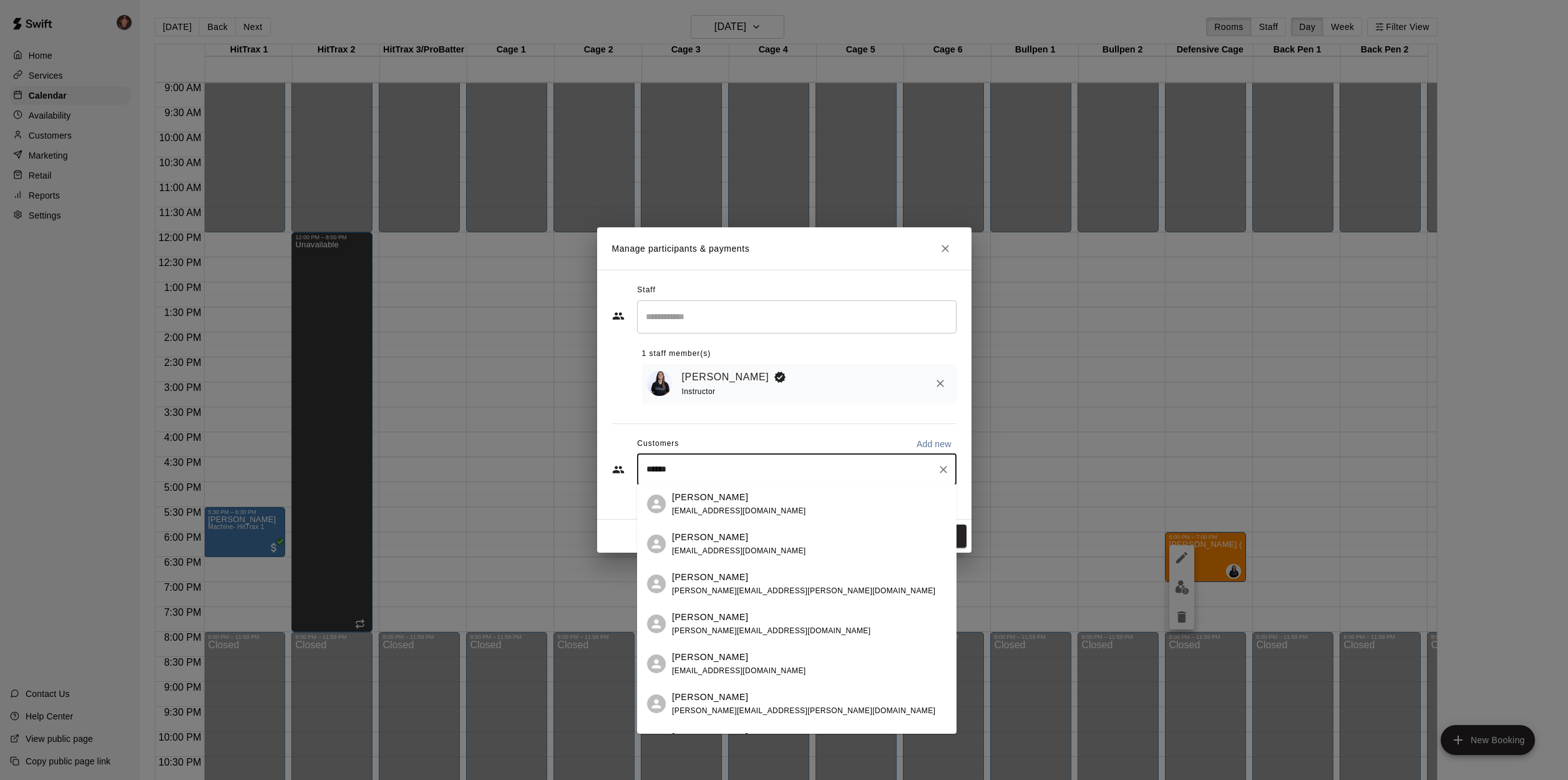
type input "*******"
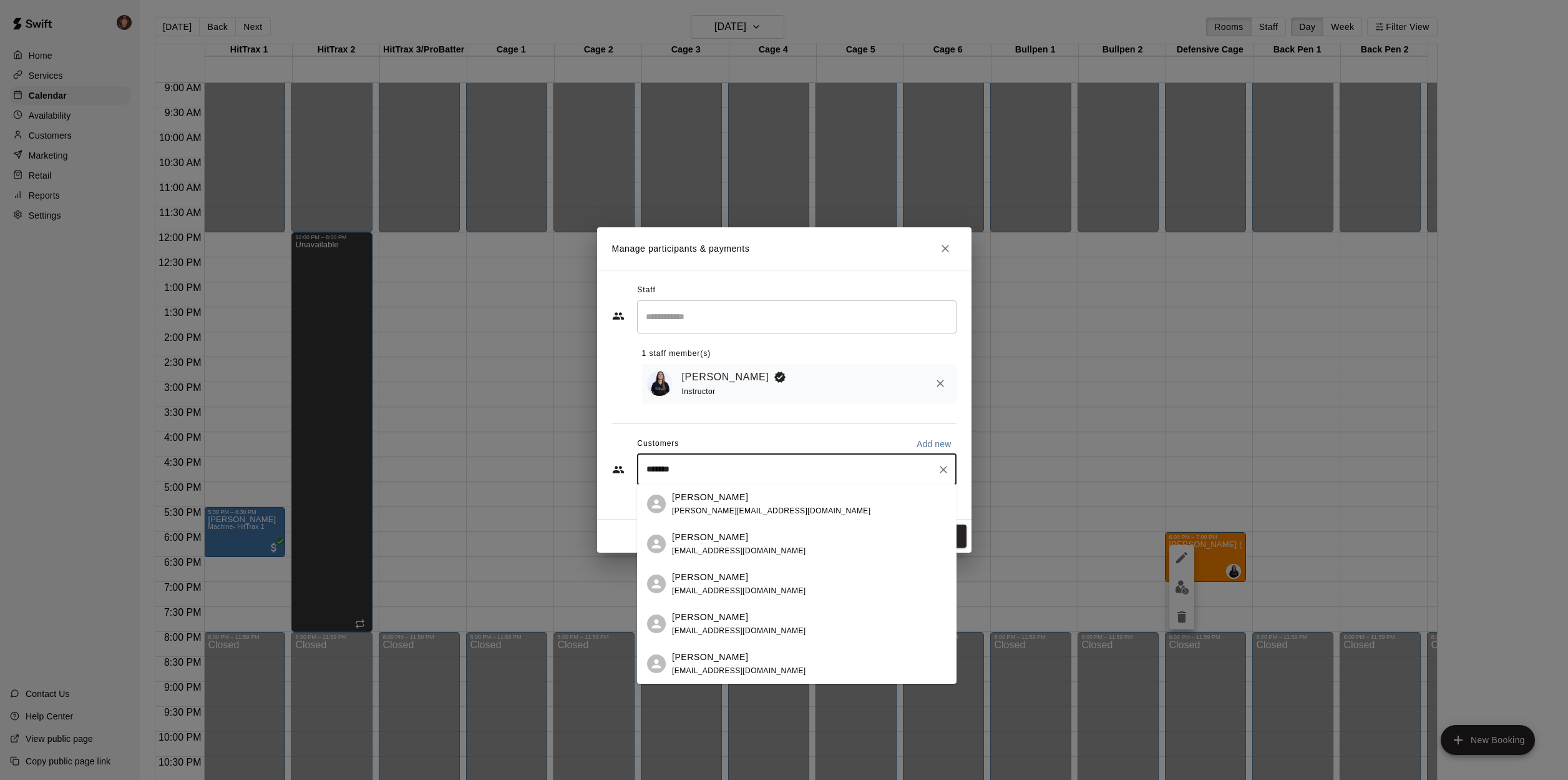
click at [696, 664] on div "[PERSON_NAME] [EMAIL_ADDRESS][DOMAIN_NAME]" at bounding box center [739, 664] width 134 height 27
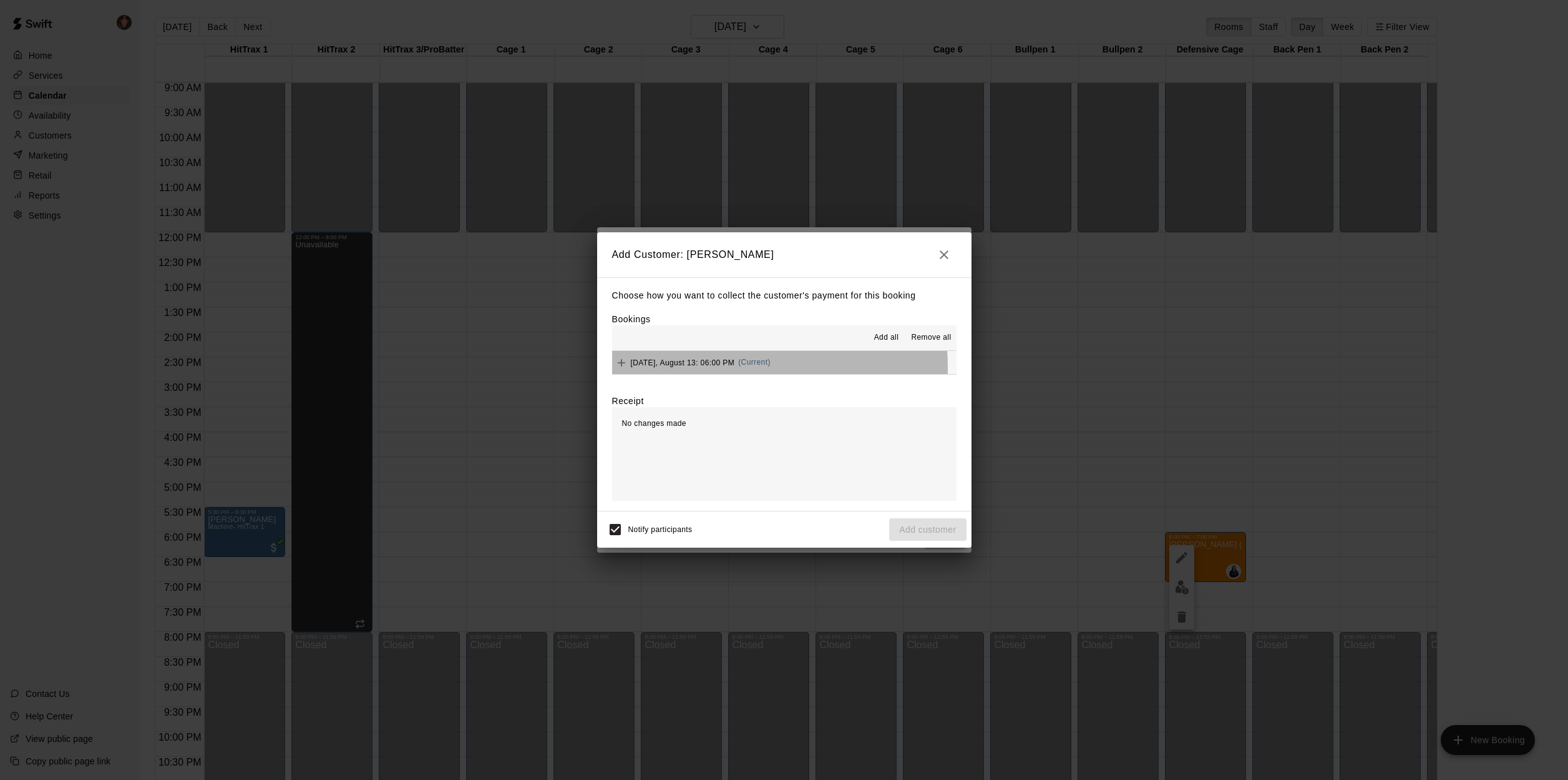
click at [711, 367] on div "[DATE], August 13: 06:00 PM (Current)" at bounding box center [691, 362] width 158 height 19
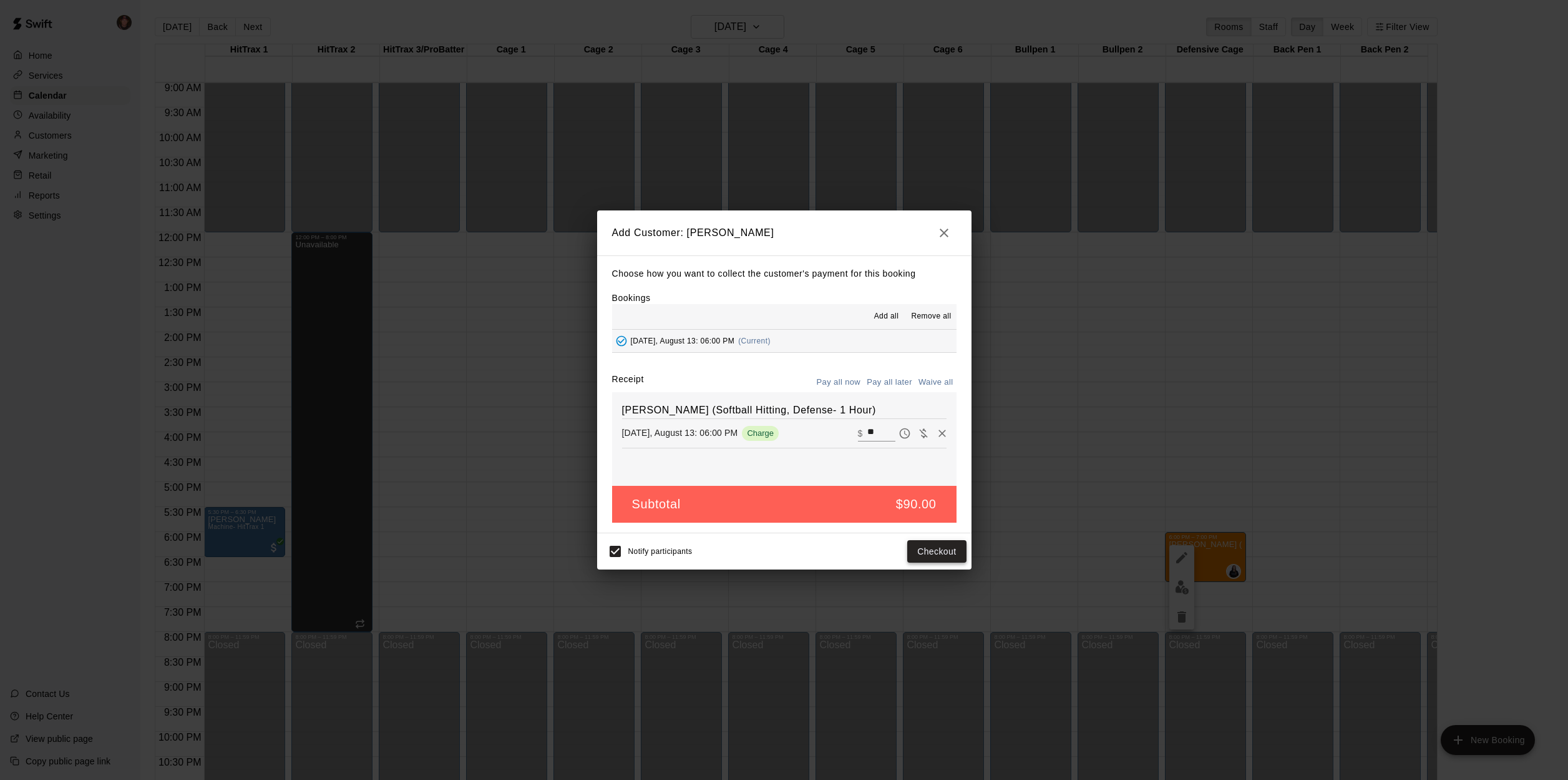
click at [940, 551] on button "Checkout" at bounding box center [937, 552] width 59 height 23
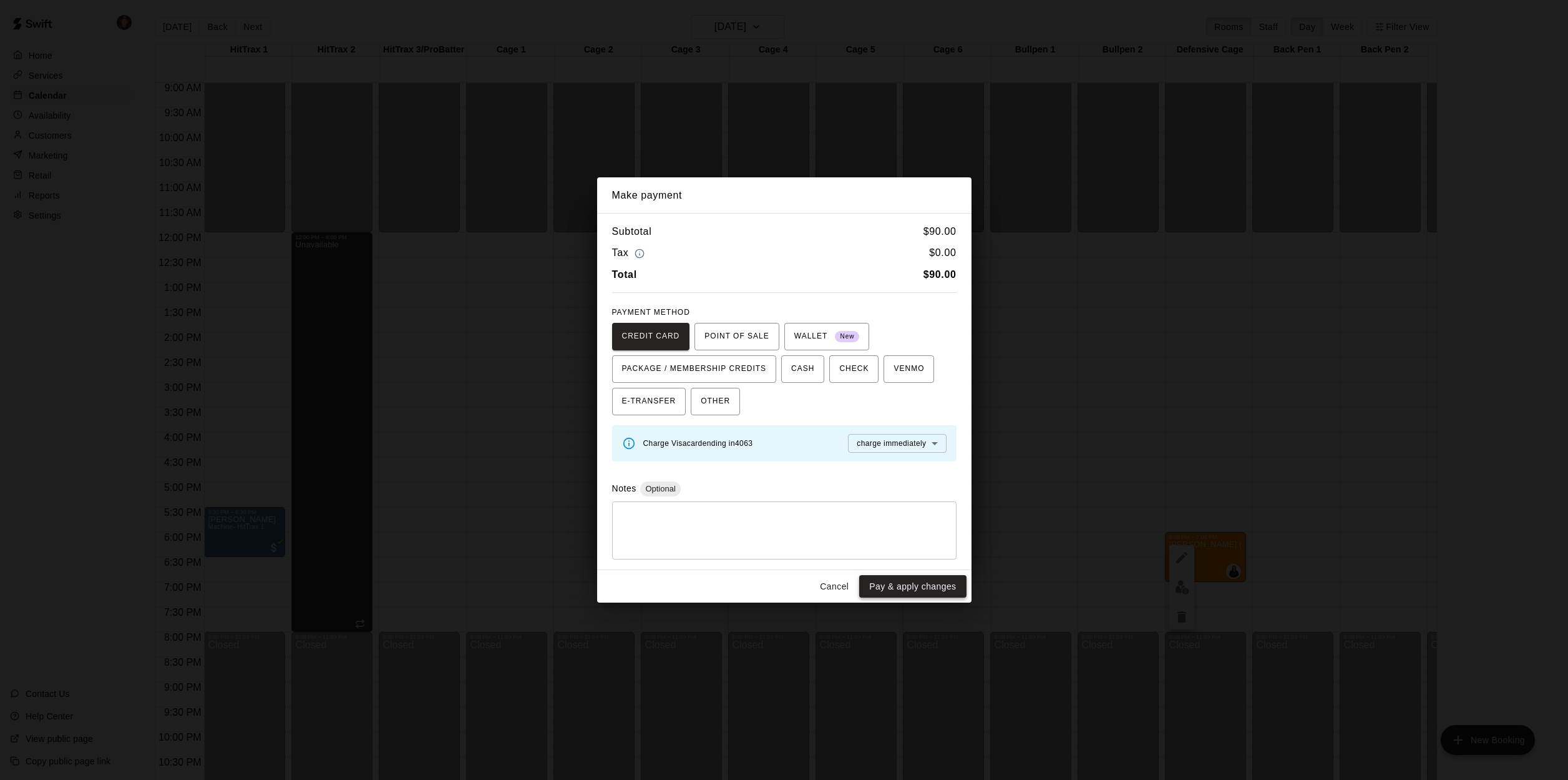
click at [933, 588] on button "Pay & apply changes" at bounding box center [913, 586] width 107 height 23
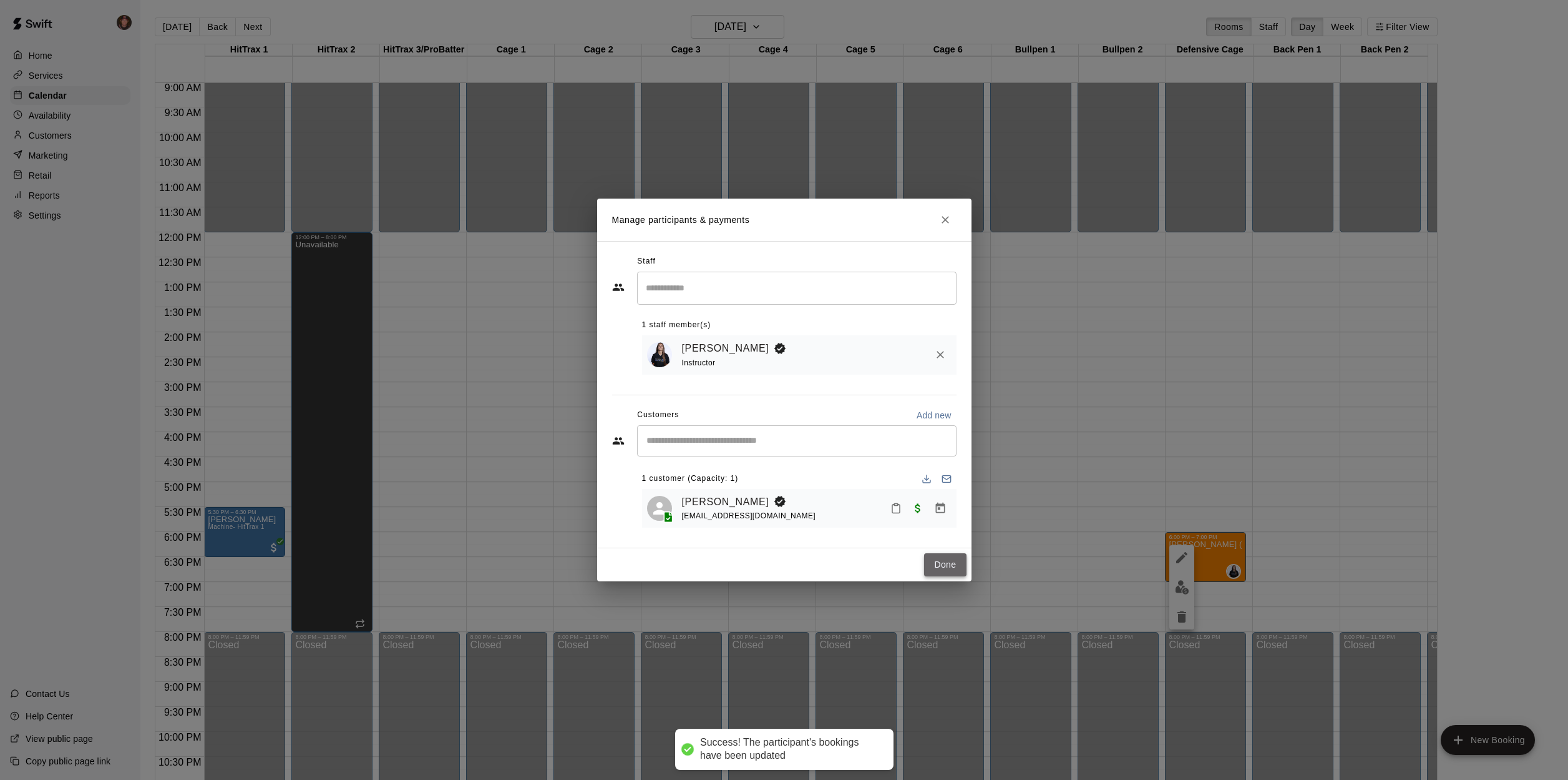
click at [932, 569] on button "Done" at bounding box center [945, 565] width 42 height 23
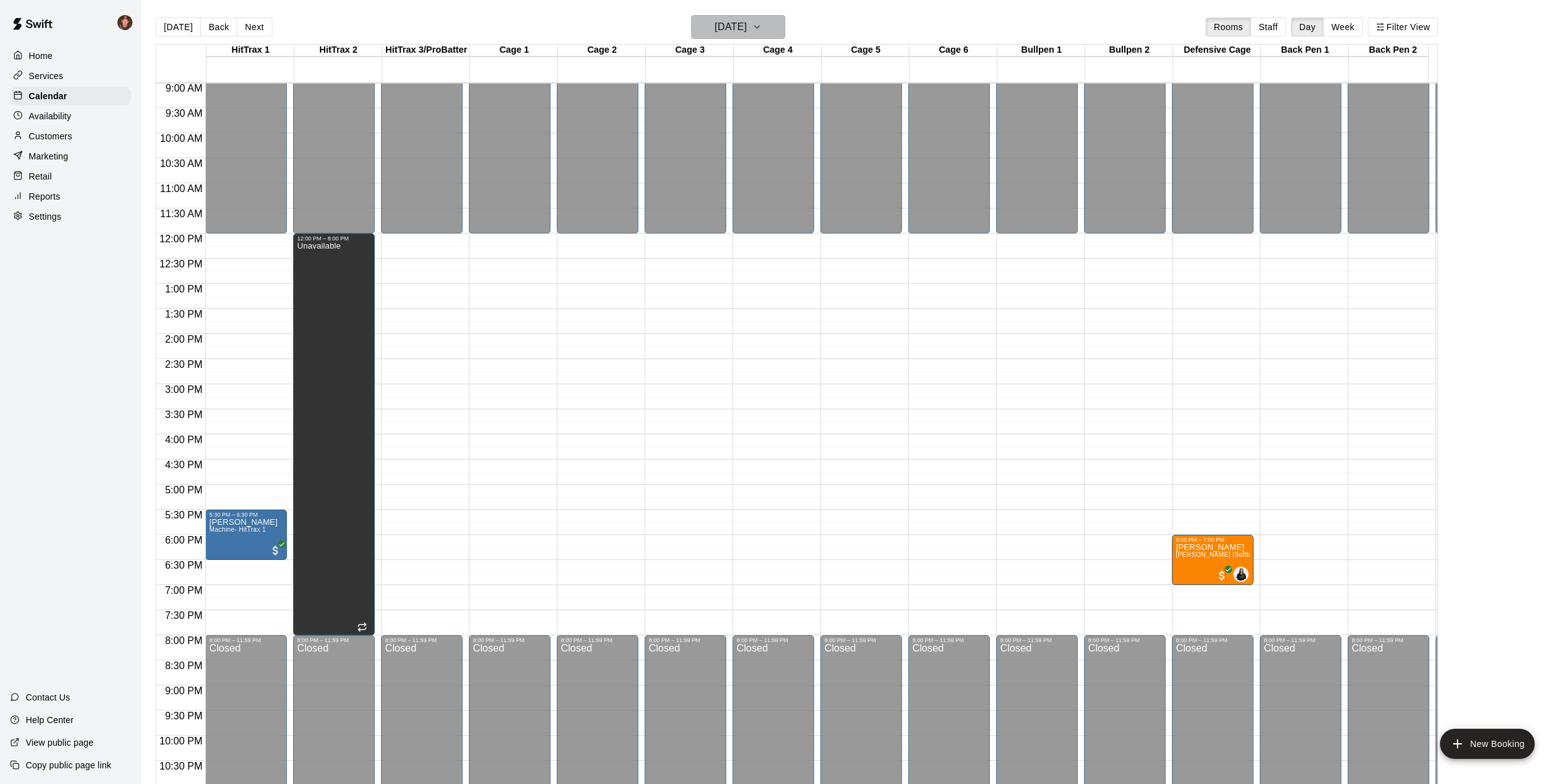
click at [747, 30] on h6 "[DATE]" at bounding box center [731, 26] width 32 height 17
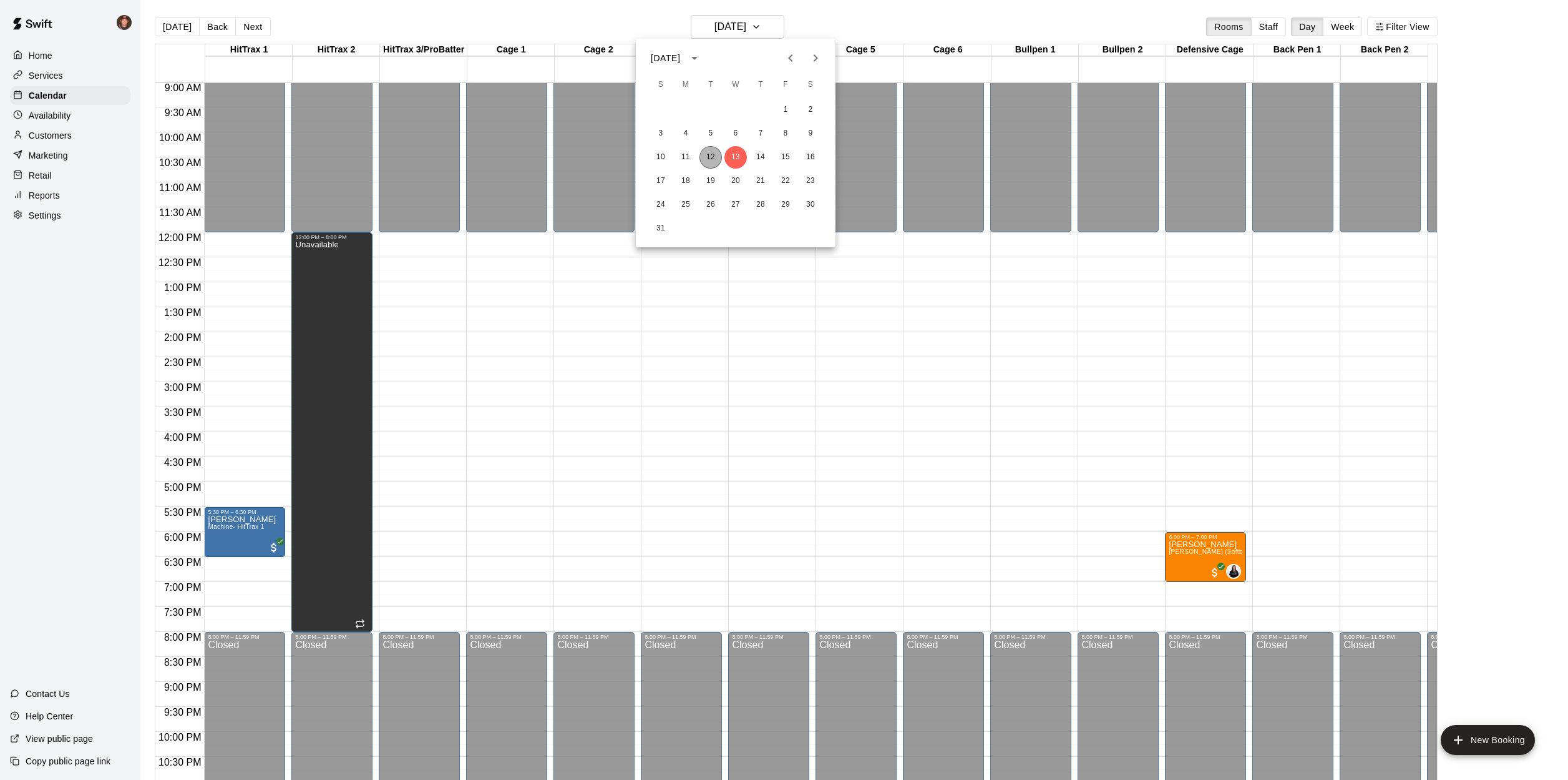
click at [712, 158] on button "12" at bounding box center [710, 157] width 22 height 22
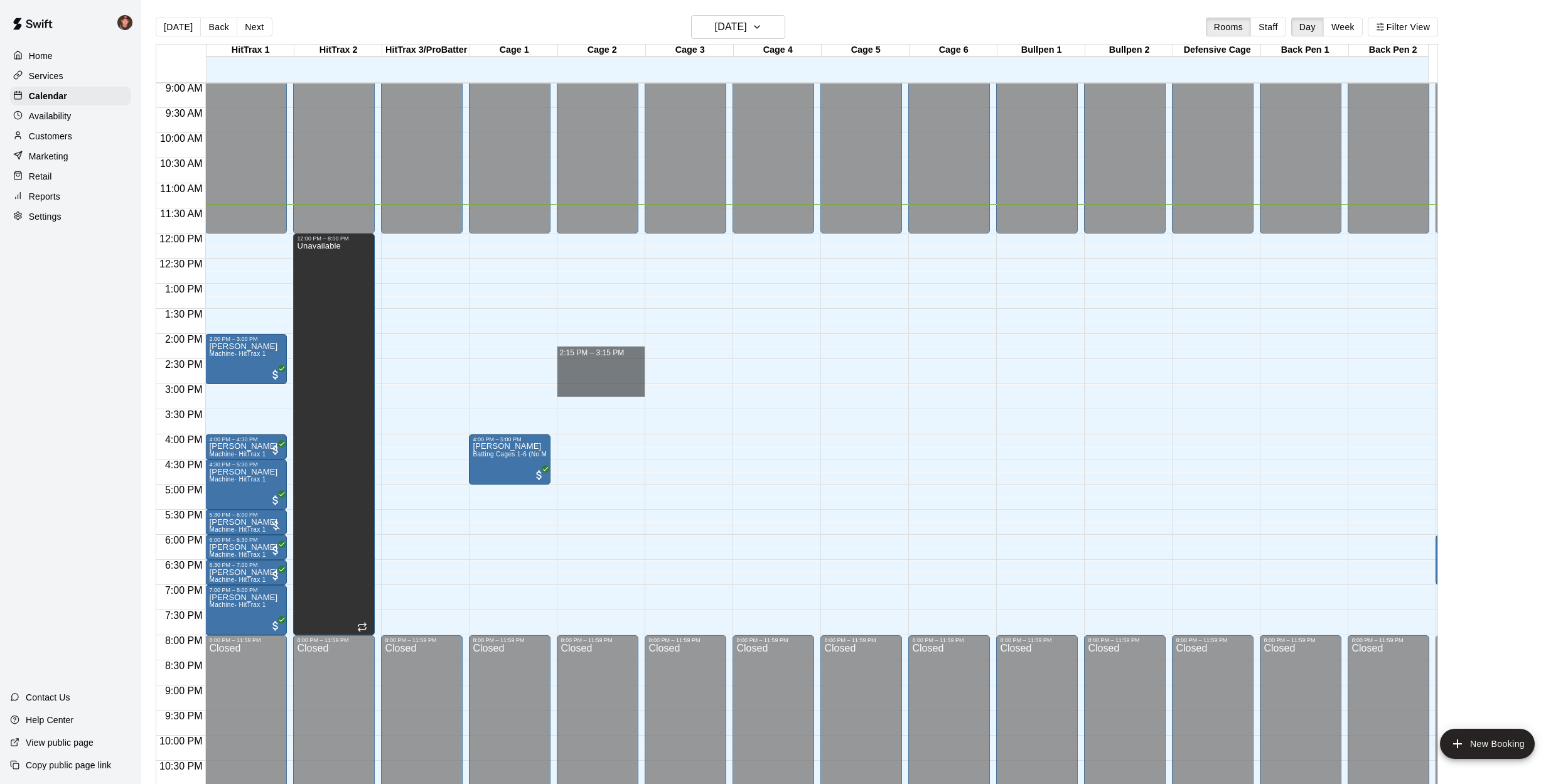
drag, startPoint x: 580, startPoint y: 358, endPoint x: 582, endPoint y: 387, distance: 29.1
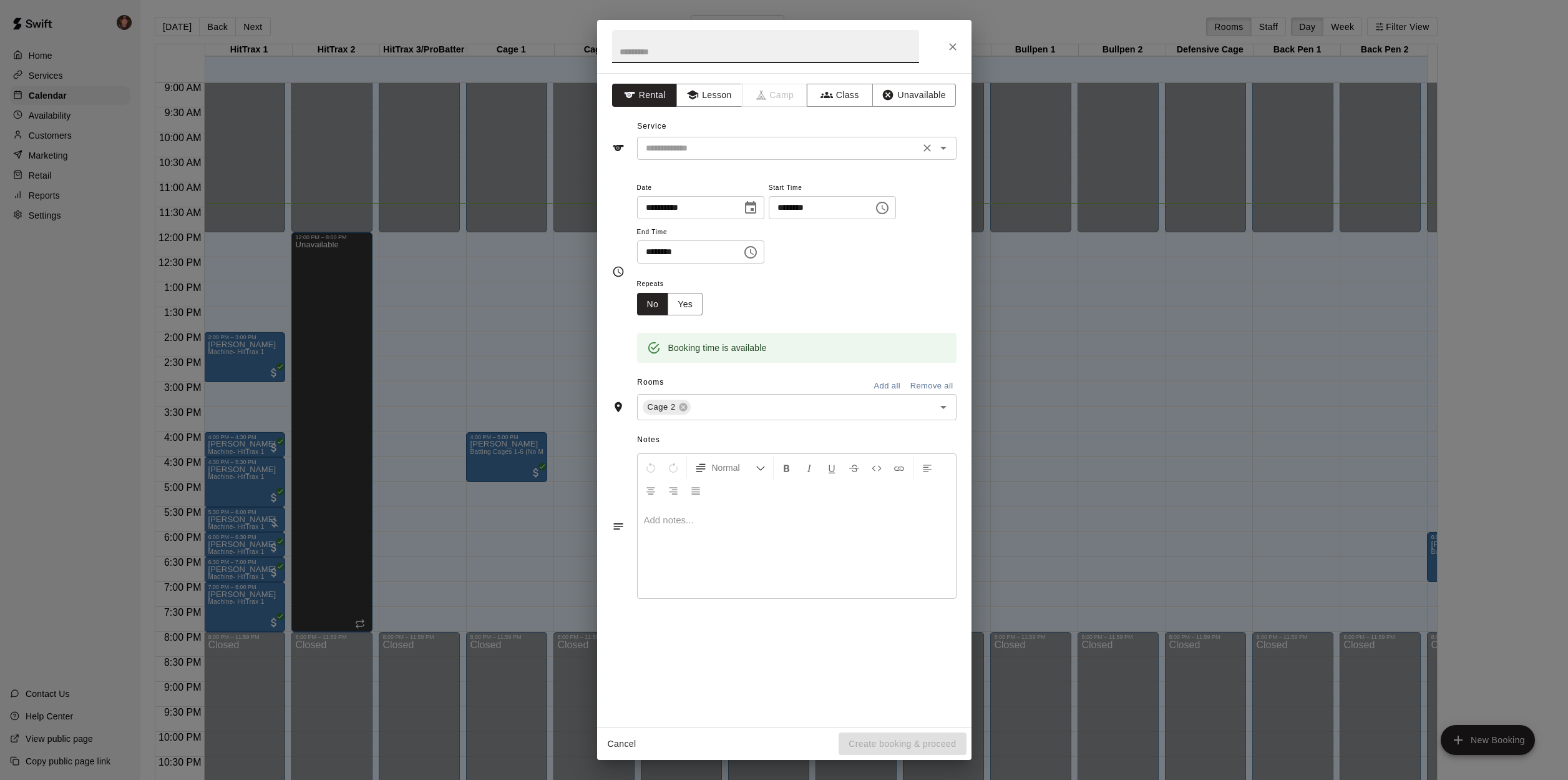
click at [675, 152] on input "text" at bounding box center [779, 148] width 275 height 15
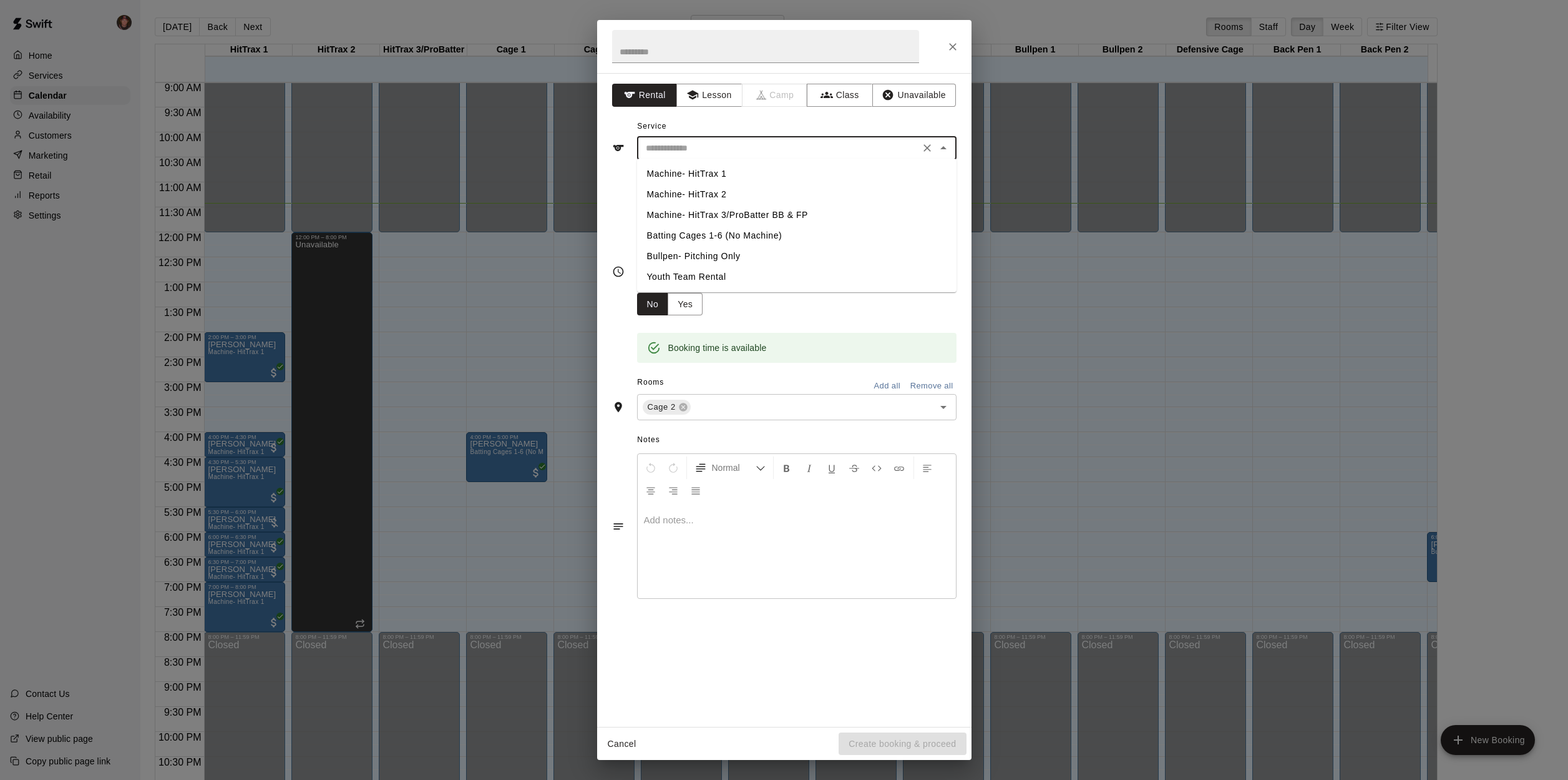
click at [685, 235] on li "Batting Cages 1-6 (No Machine)" at bounding box center [797, 236] width 320 height 21
type input "**********"
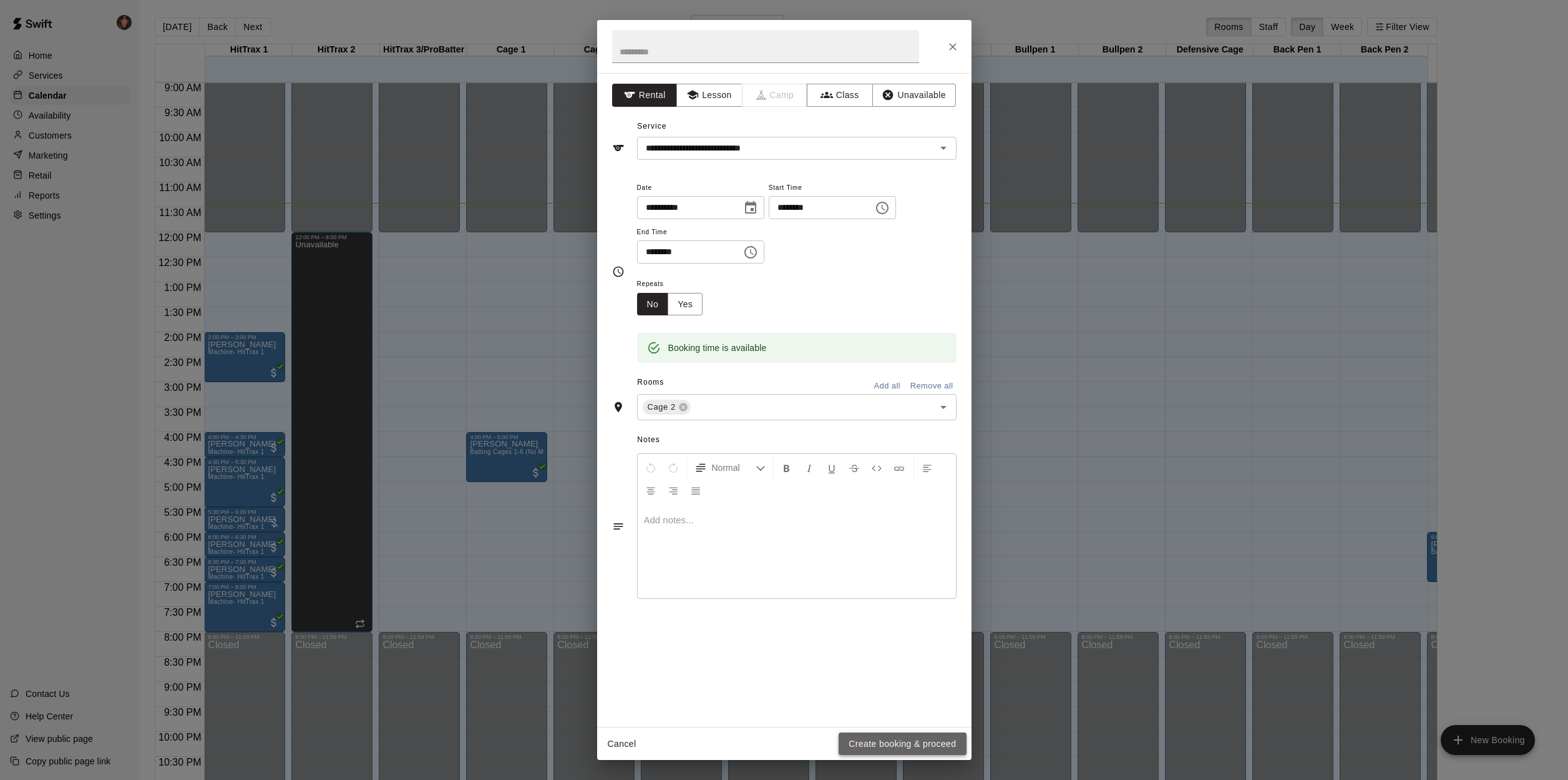
click at [909, 743] on button "Create booking & proceed" at bounding box center [902, 744] width 127 height 23
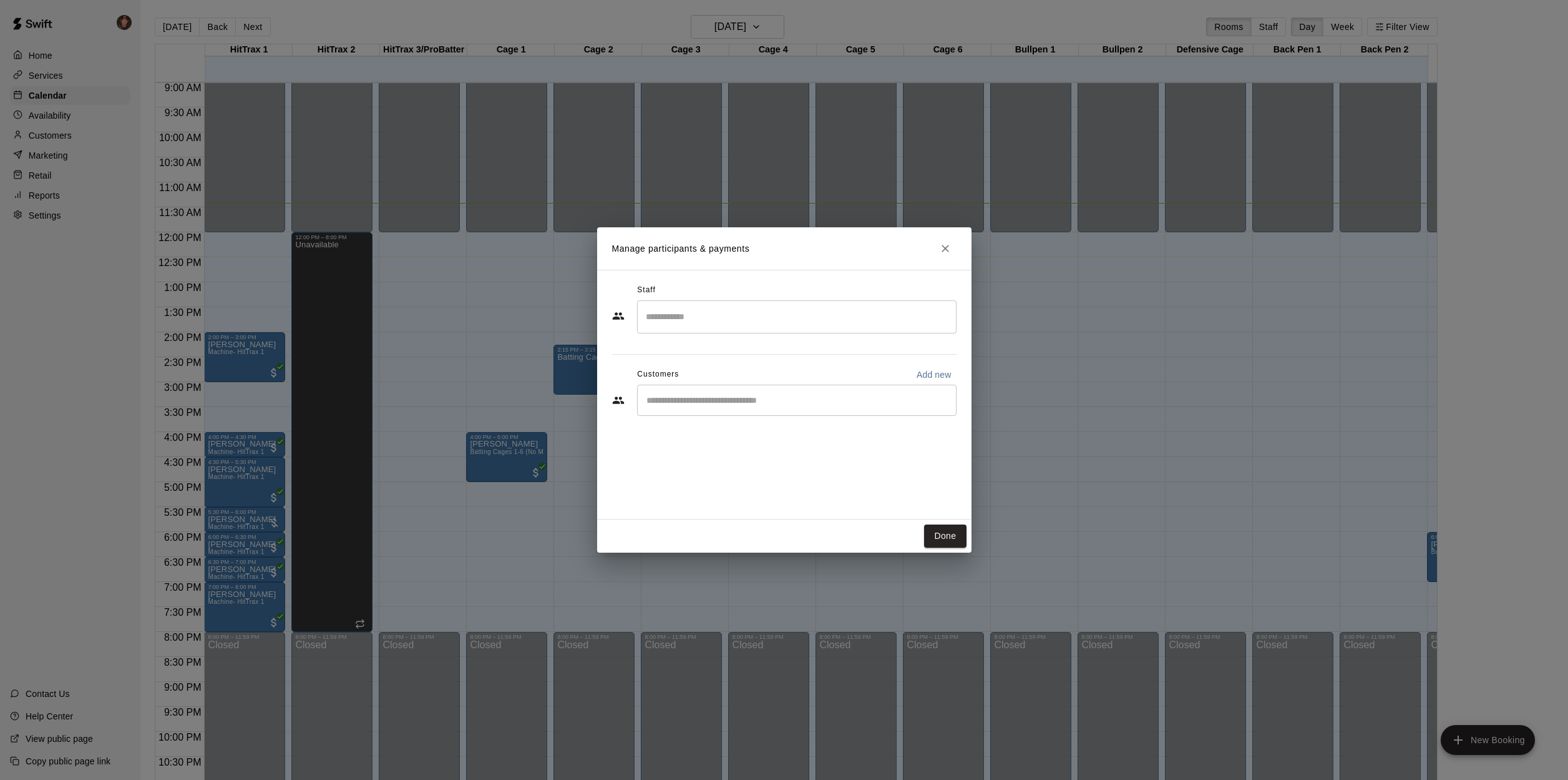
click at [747, 403] on input "Start typing to search customers..." at bounding box center [796, 400] width 308 height 12
type input "****"
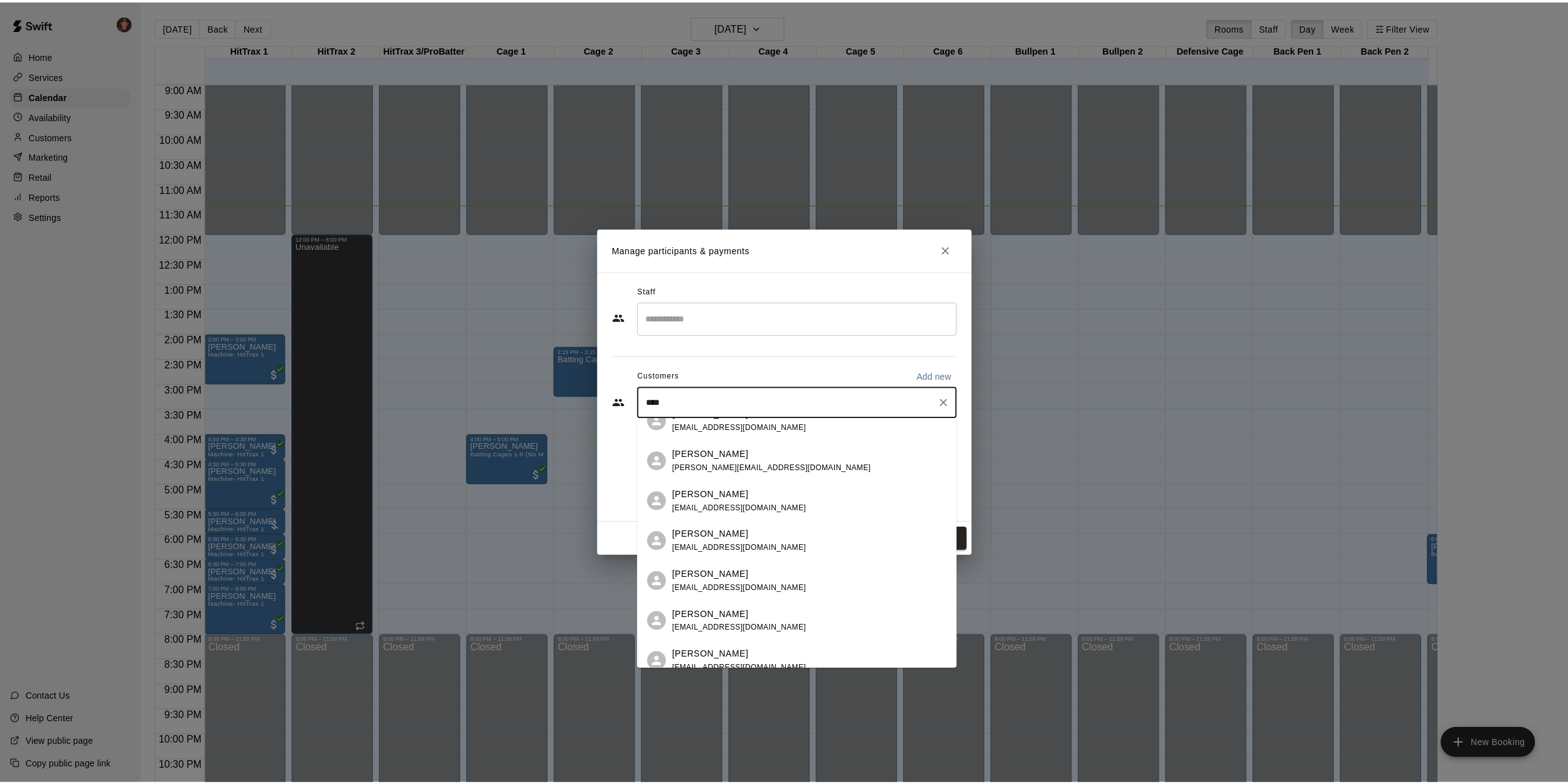
scroll to position [0, 0]
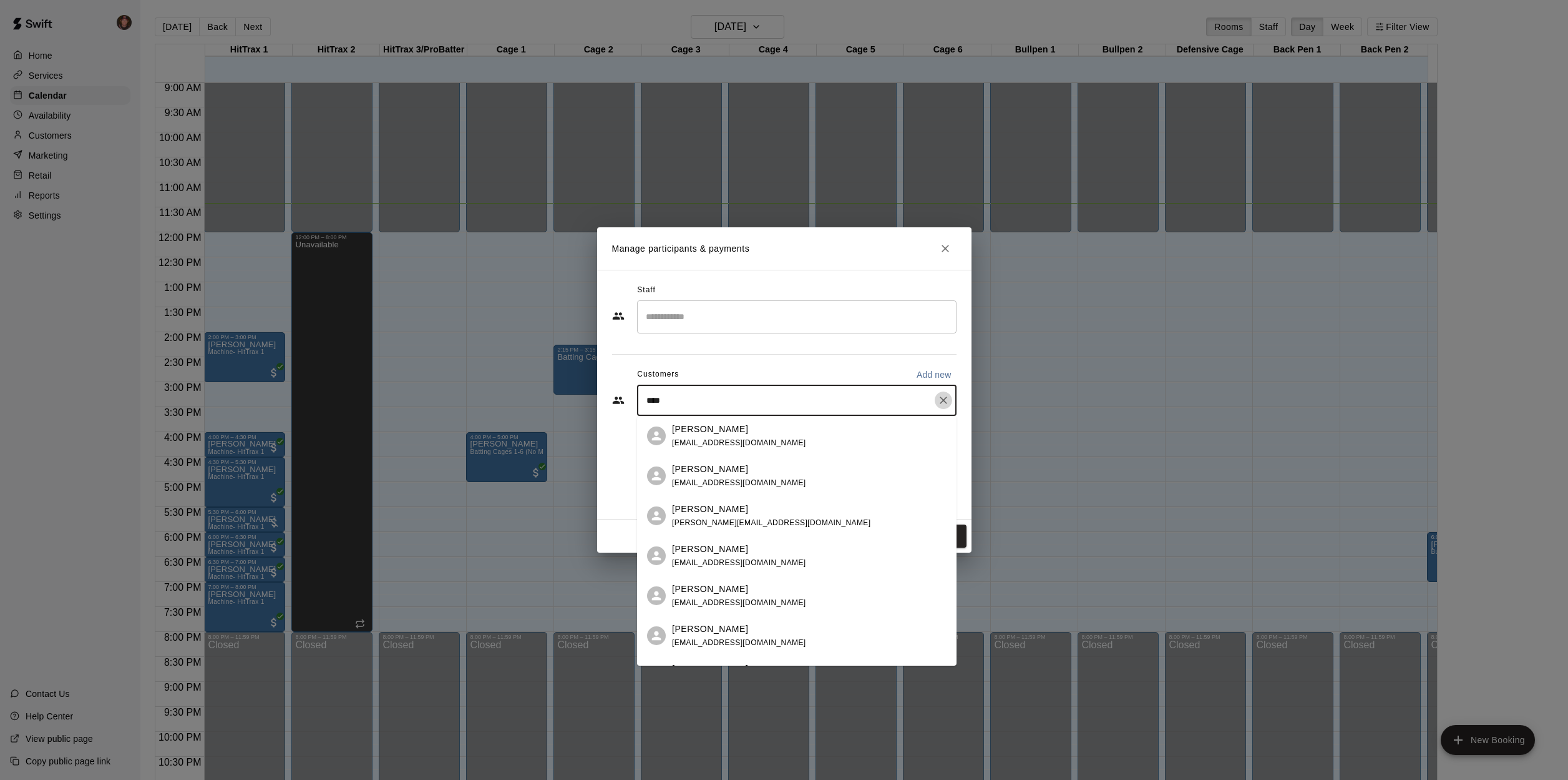
click at [945, 400] on icon "Clear" at bounding box center [943, 400] width 12 height 12
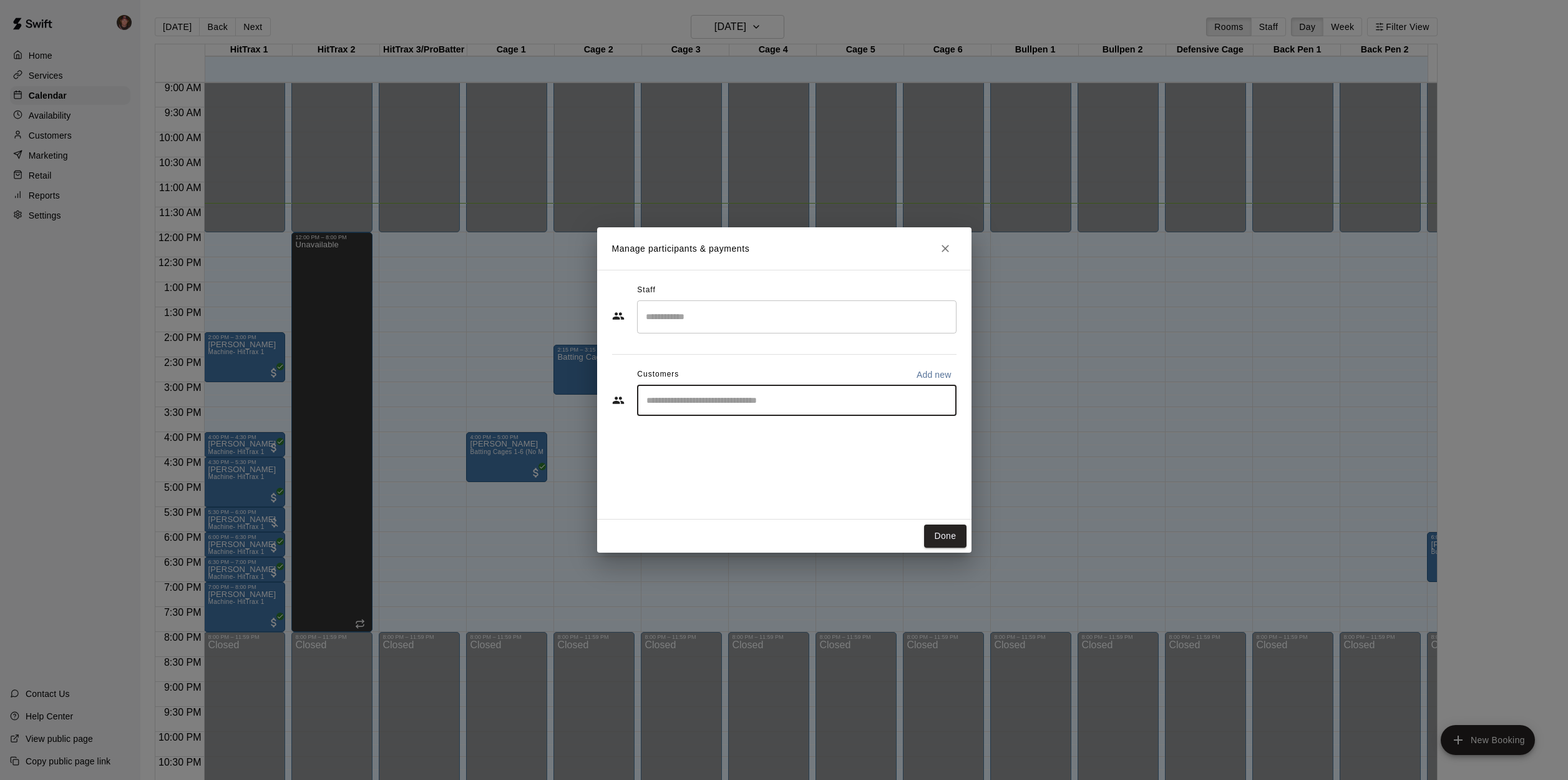
click at [932, 381] on button "Add new" at bounding box center [934, 374] width 45 height 20
select select "**"
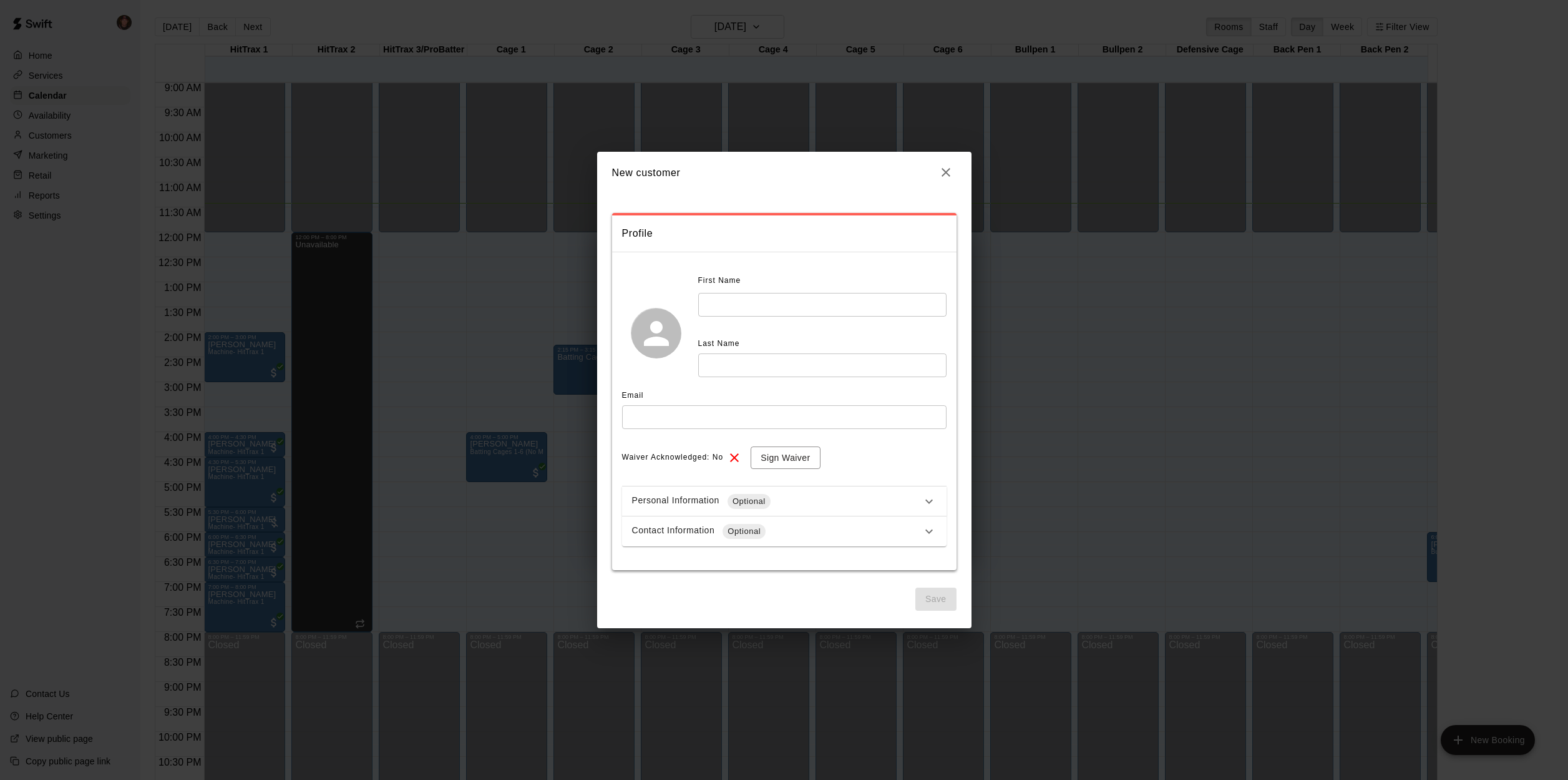
click at [947, 177] on icon "button" at bounding box center [945, 172] width 15 height 15
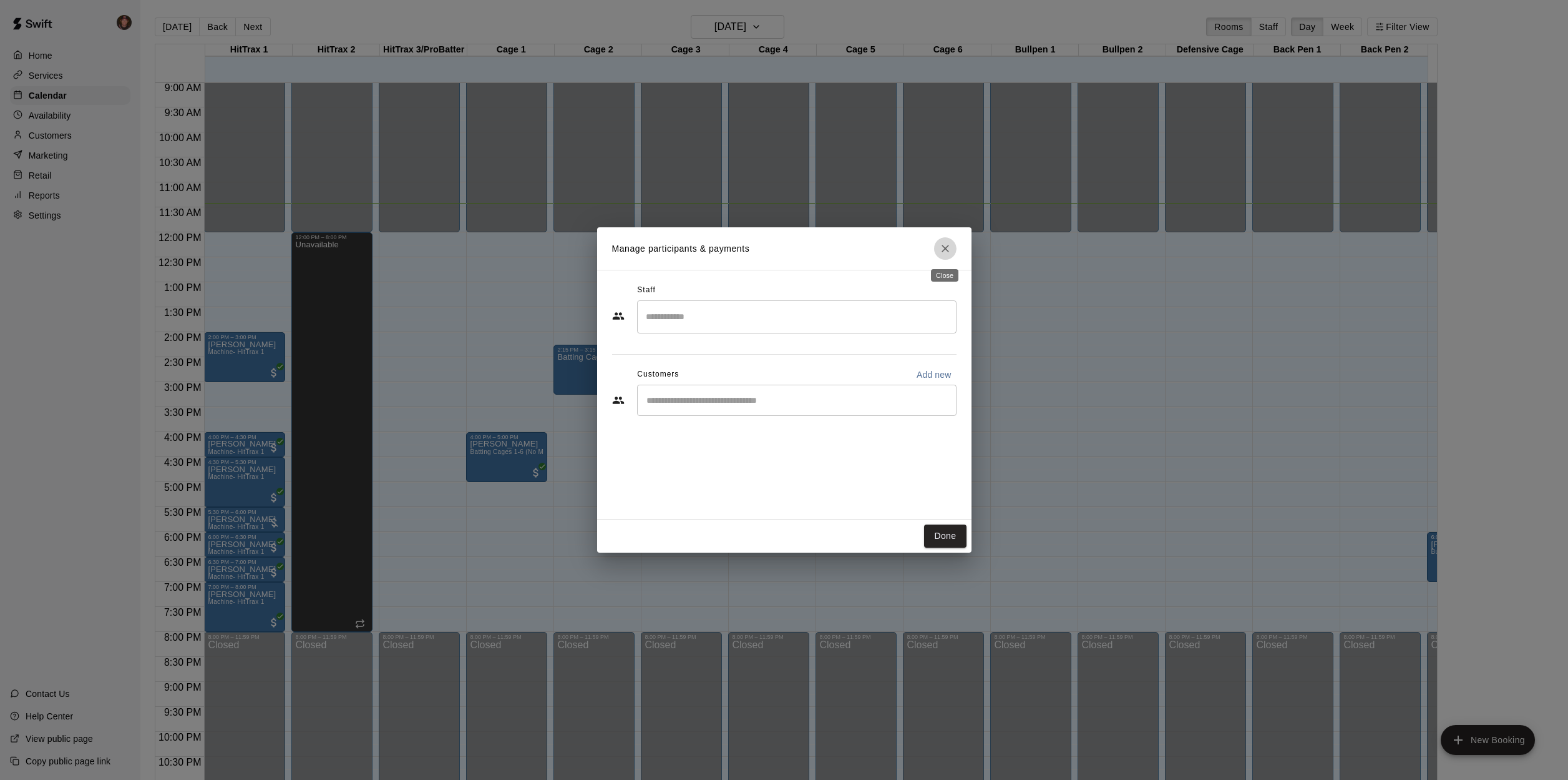
click at [945, 248] on icon "Close" at bounding box center [945, 249] width 8 height 8
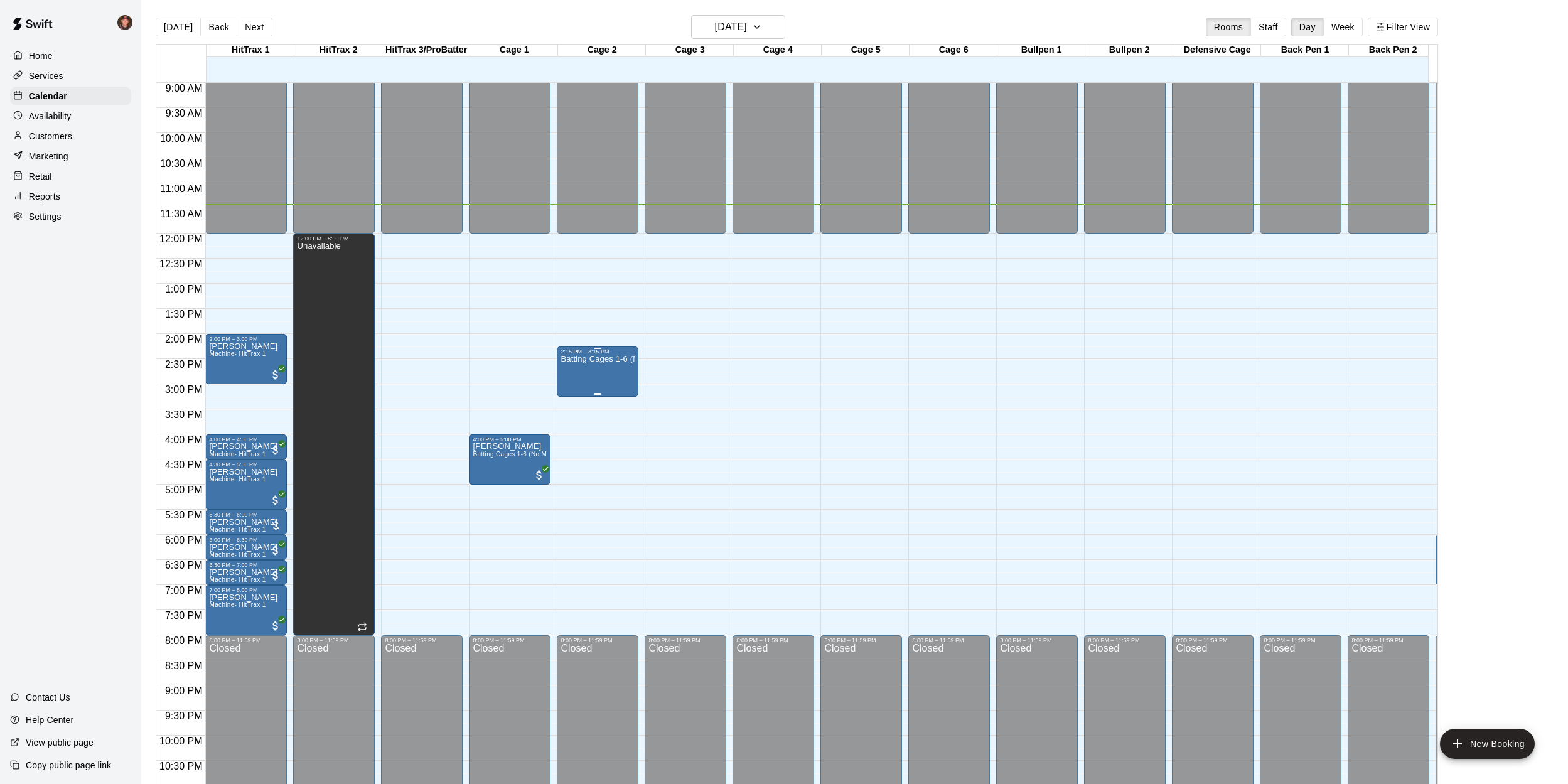
click at [615, 367] on div "Batting Cages 1-6 (No Machine)" at bounding box center [597, 746] width 74 height 784
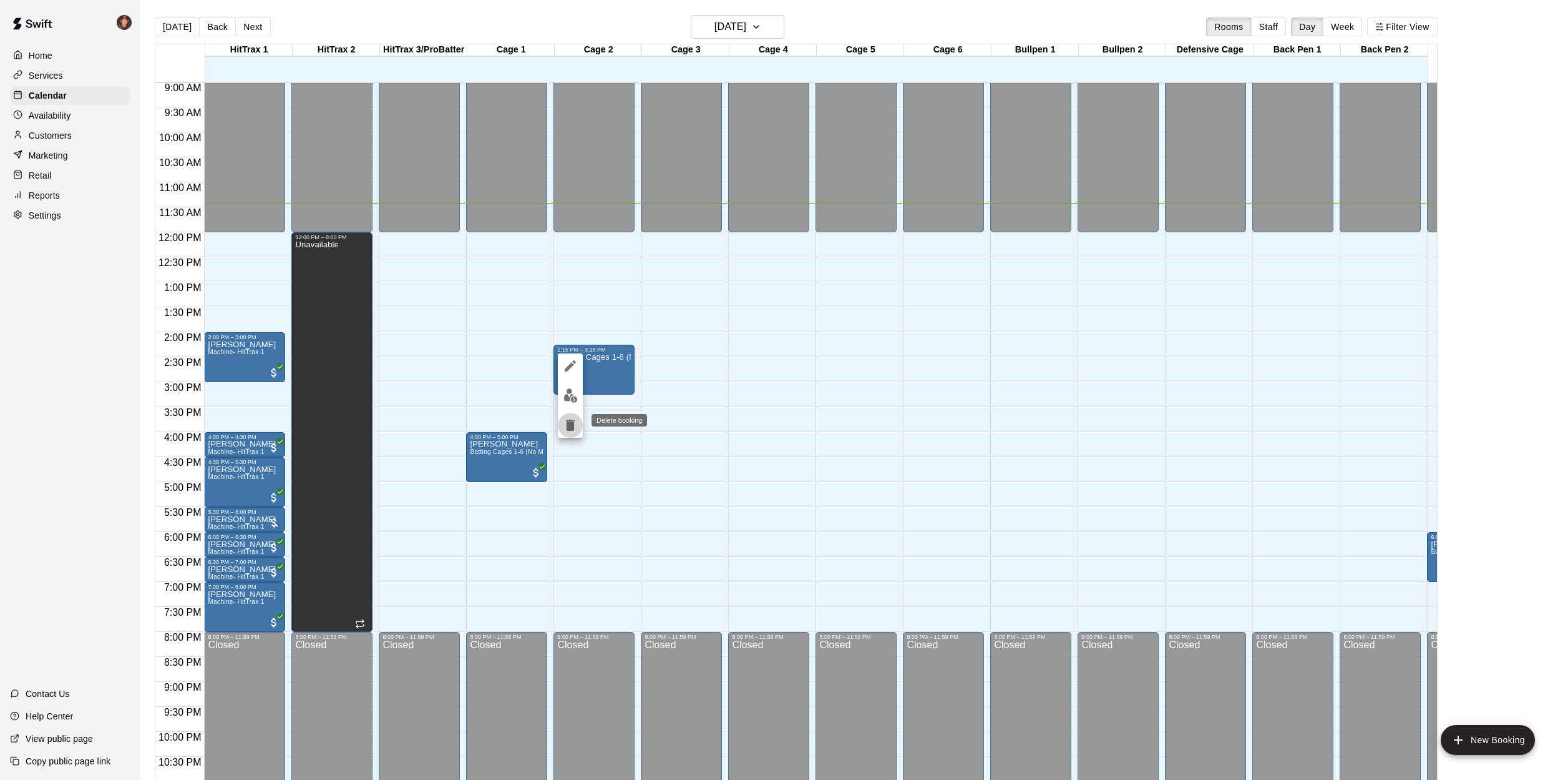
click at [569, 424] on icon "delete" at bounding box center [571, 426] width 9 height 12
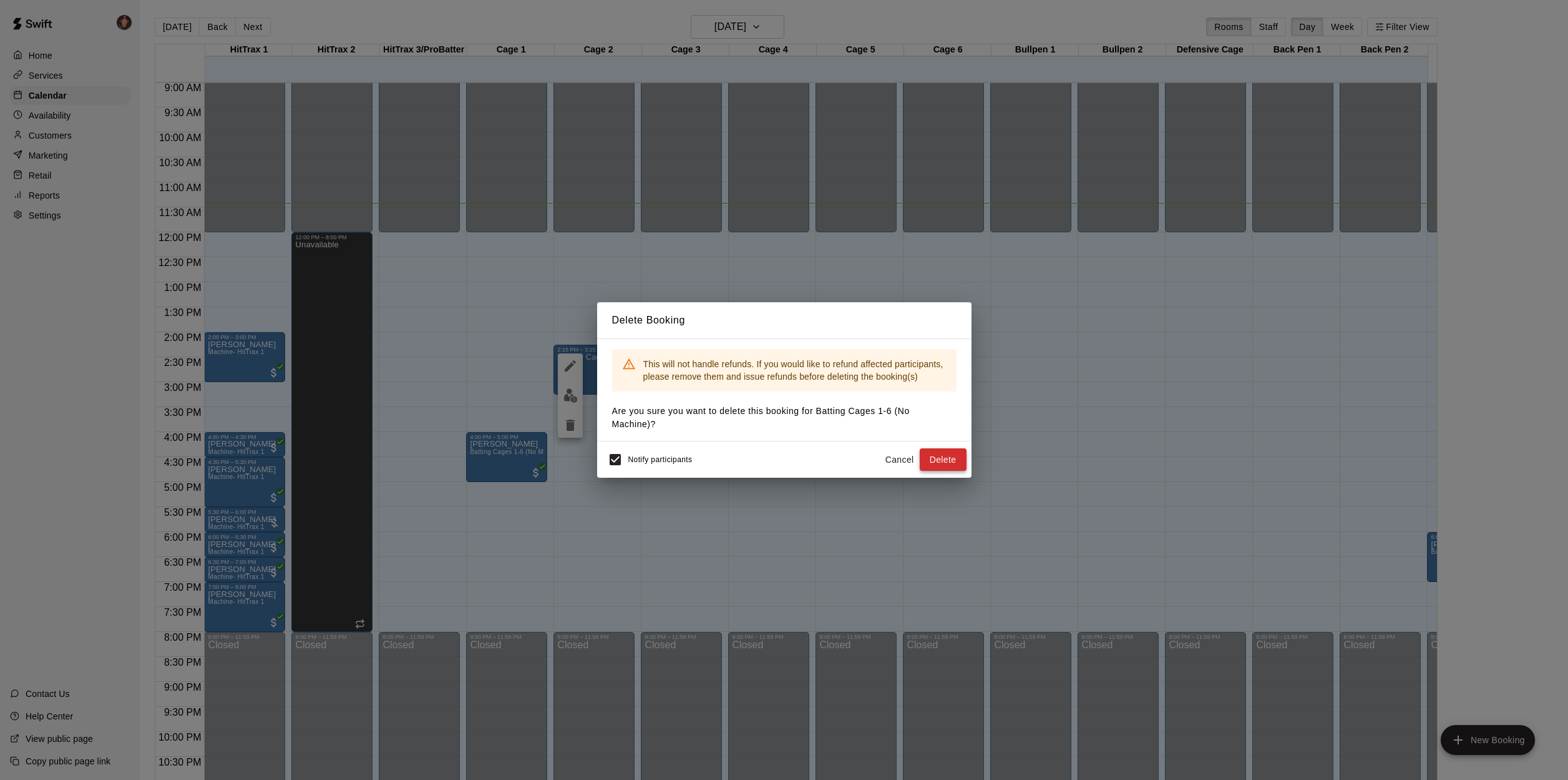
click at [943, 461] on button "Delete" at bounding box center [943, 460] width 47 height 23
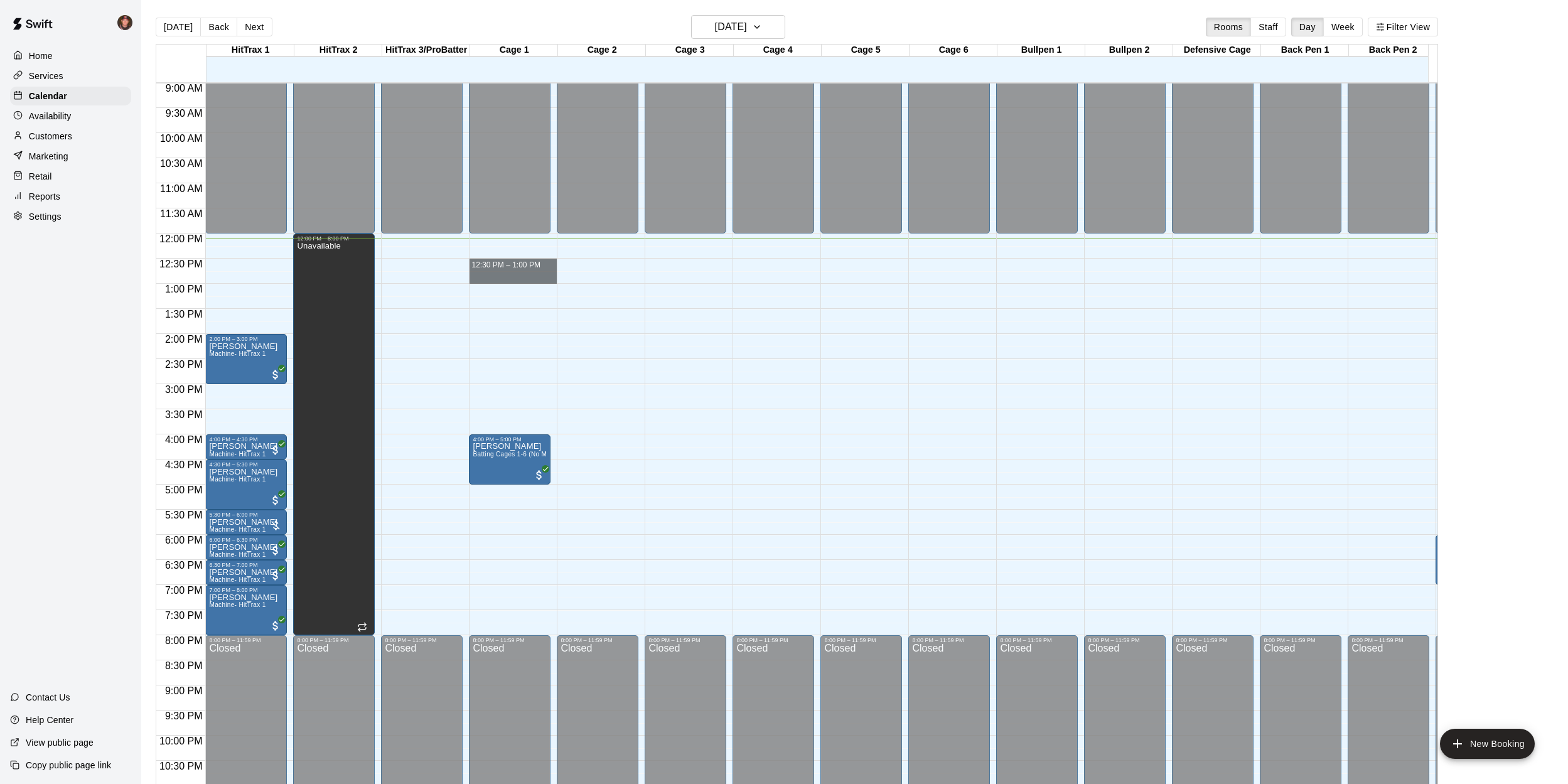
drag, startPoint x: 488, startPoint y: 261, endPoint x: 489, endPoint y: 278, distance: 17.0
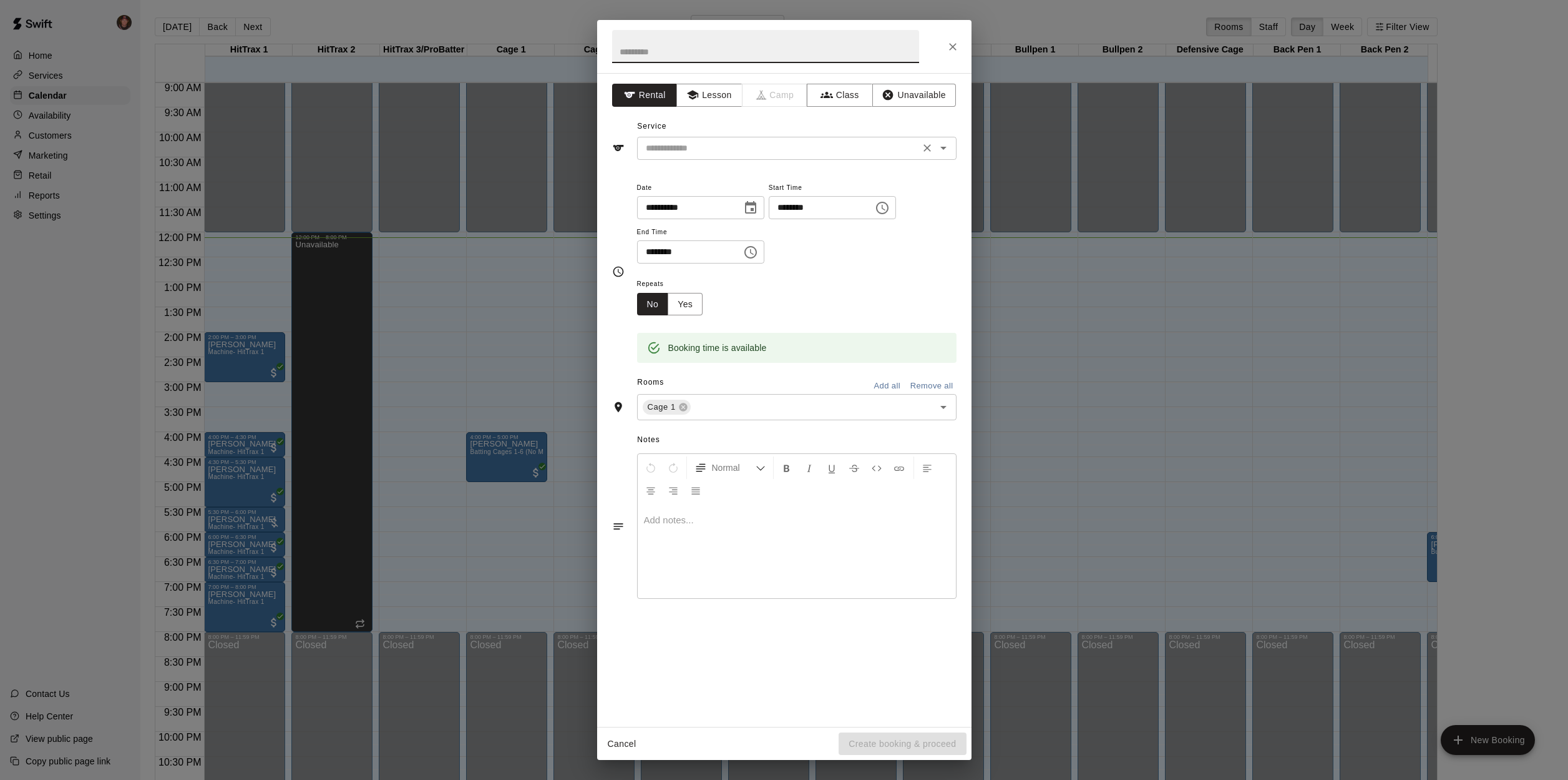
click at [679, 146] on input "text" at bounding box center [779, 148] width 275 height 15
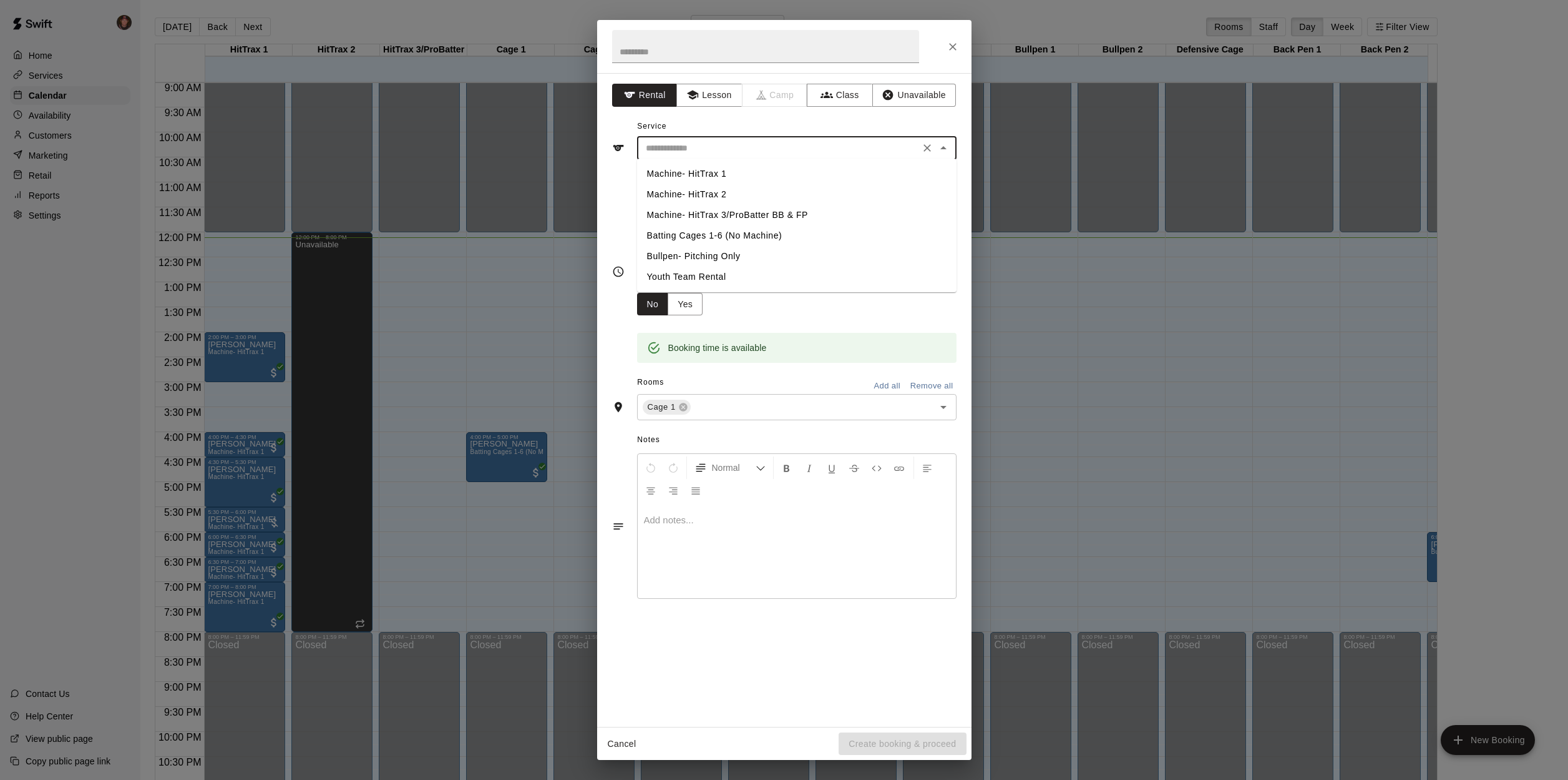
click at [674, 235] on li "Batting Cages 1-6 (No Machine)" at bounding box center [797, 236] width 320 height 21
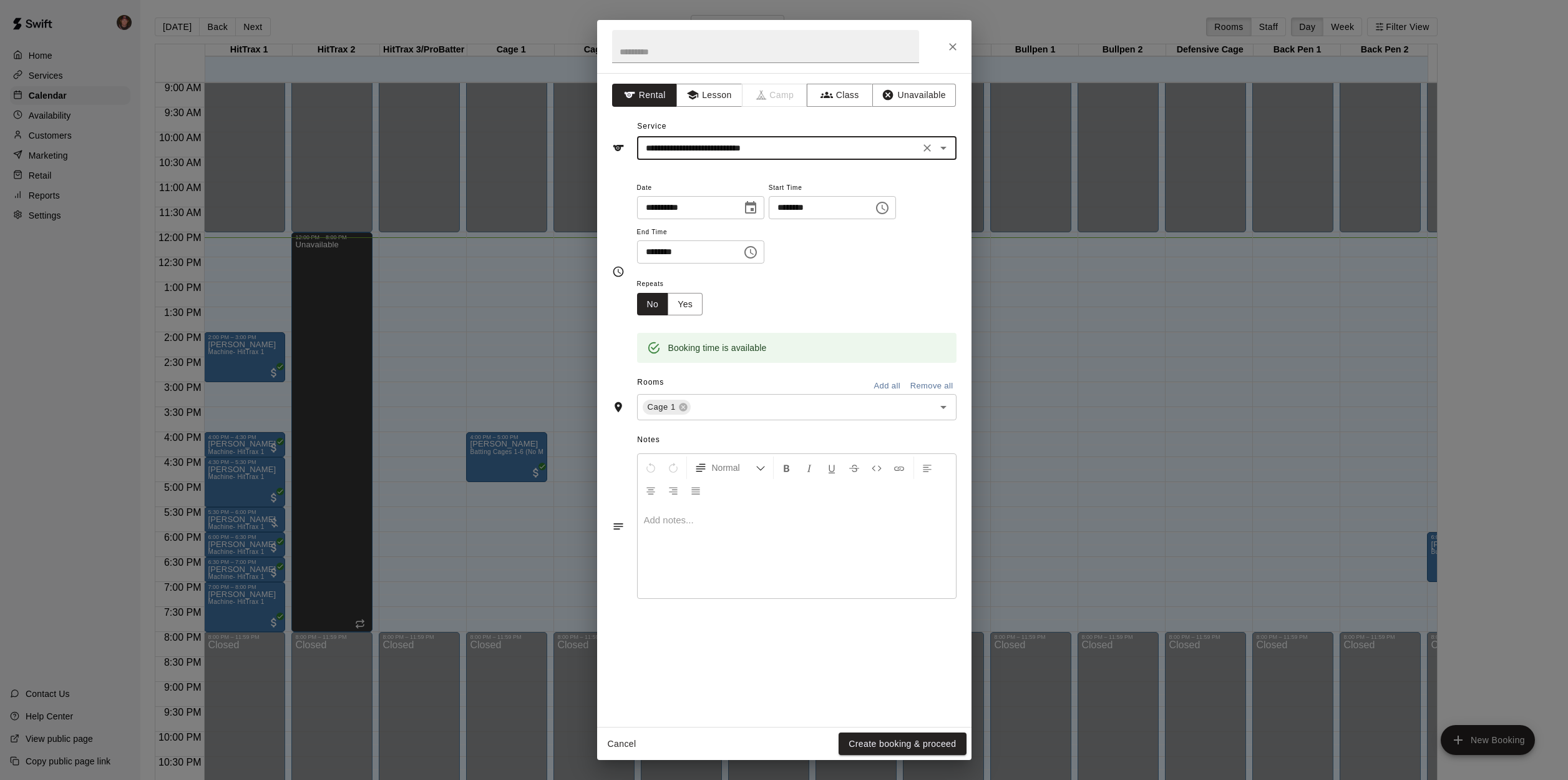
type input "**********"
click at [922, 740] on button "Create booking & proceed" at bounding box center [902, 744] width 127 height 23
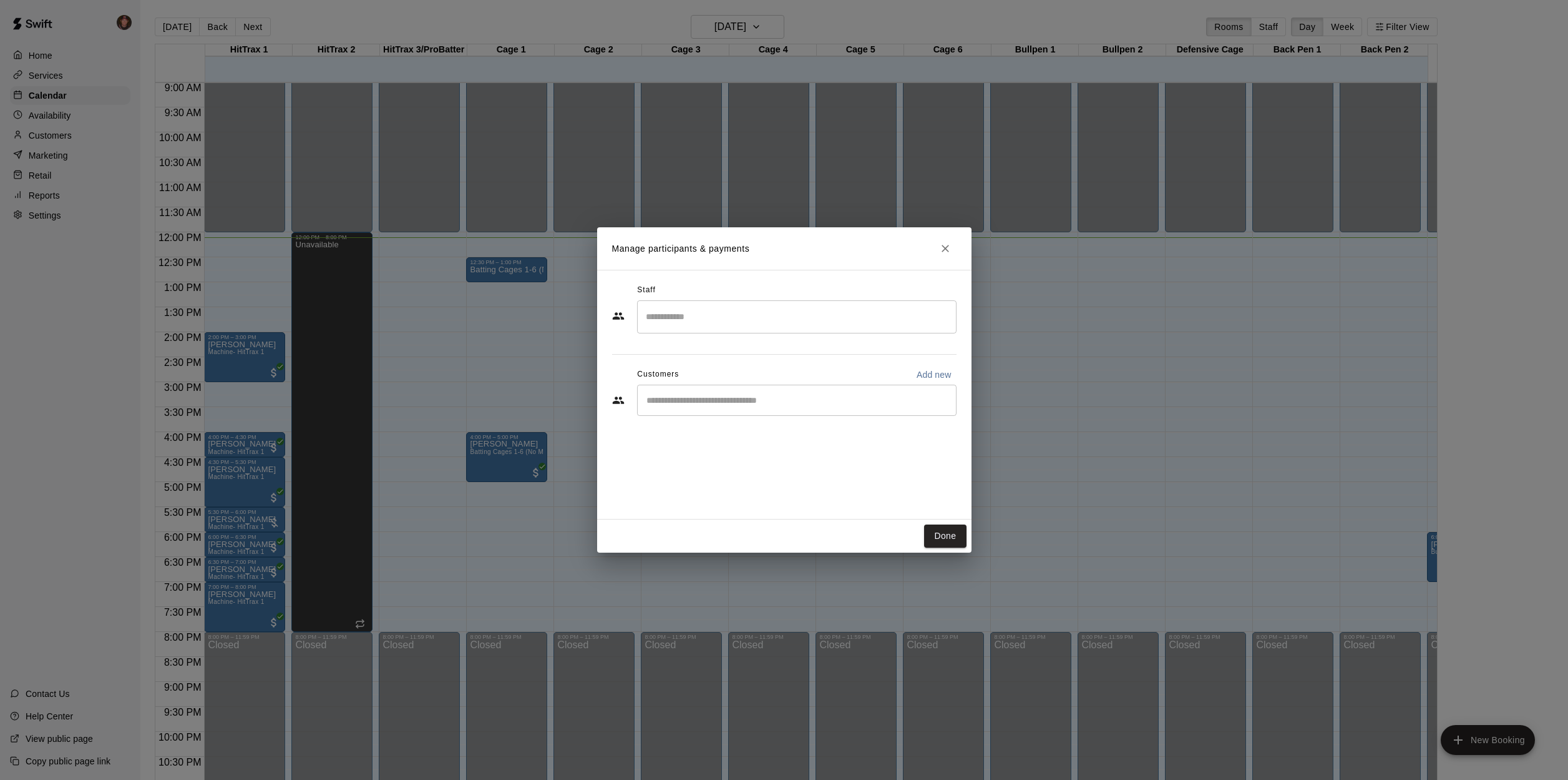
click at [666, 331] on div "​" at bounding box center [797, 317] width 320 height 33
click at [847, 269] on h2 "Manage participants & payments" at bounding box center [784, 249] width 375 height 42
click at [705, 402] on input "Start typing to search customers..." at bounding box center [796, 400] width 308 height 12
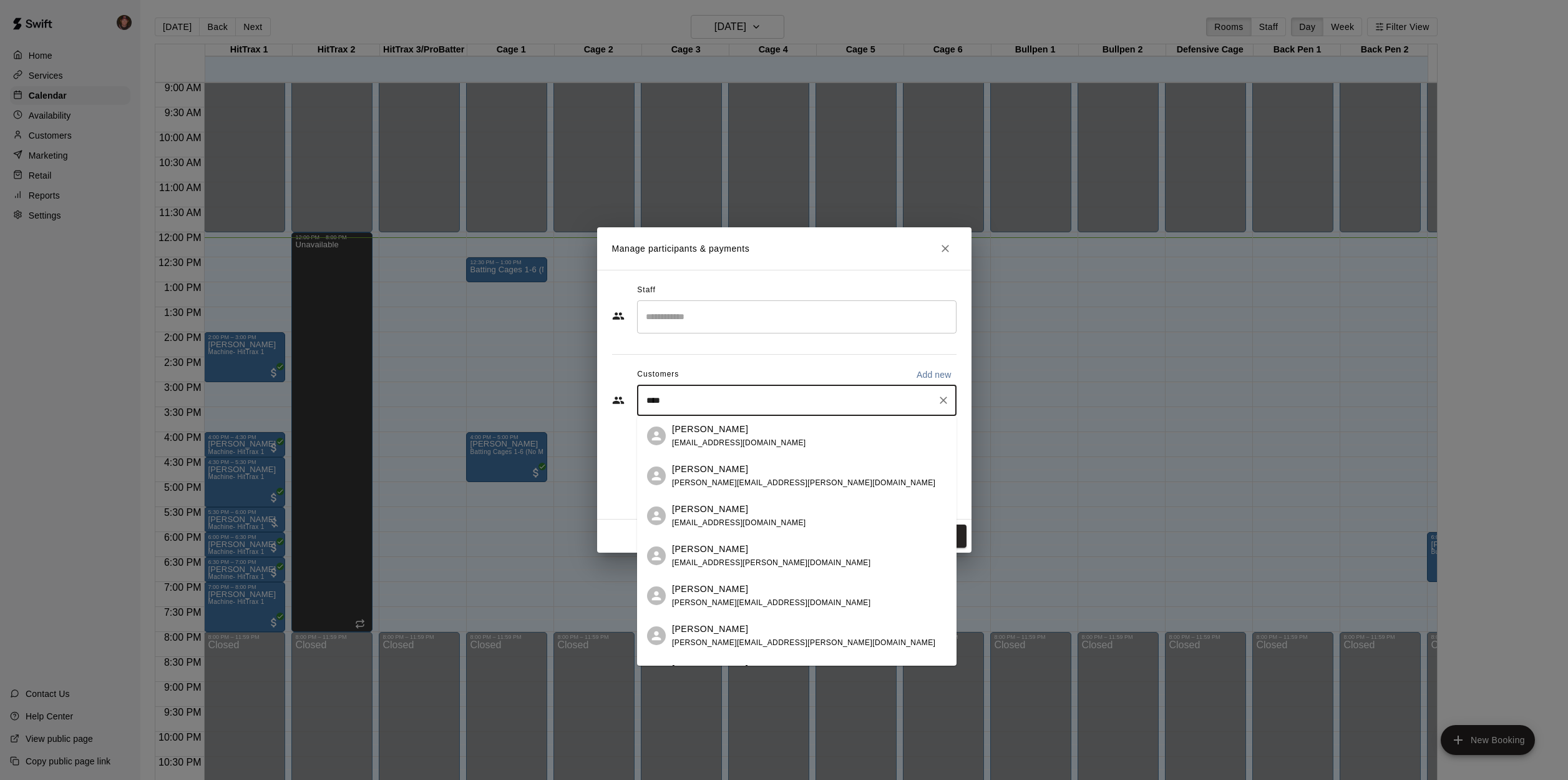
type input "****"
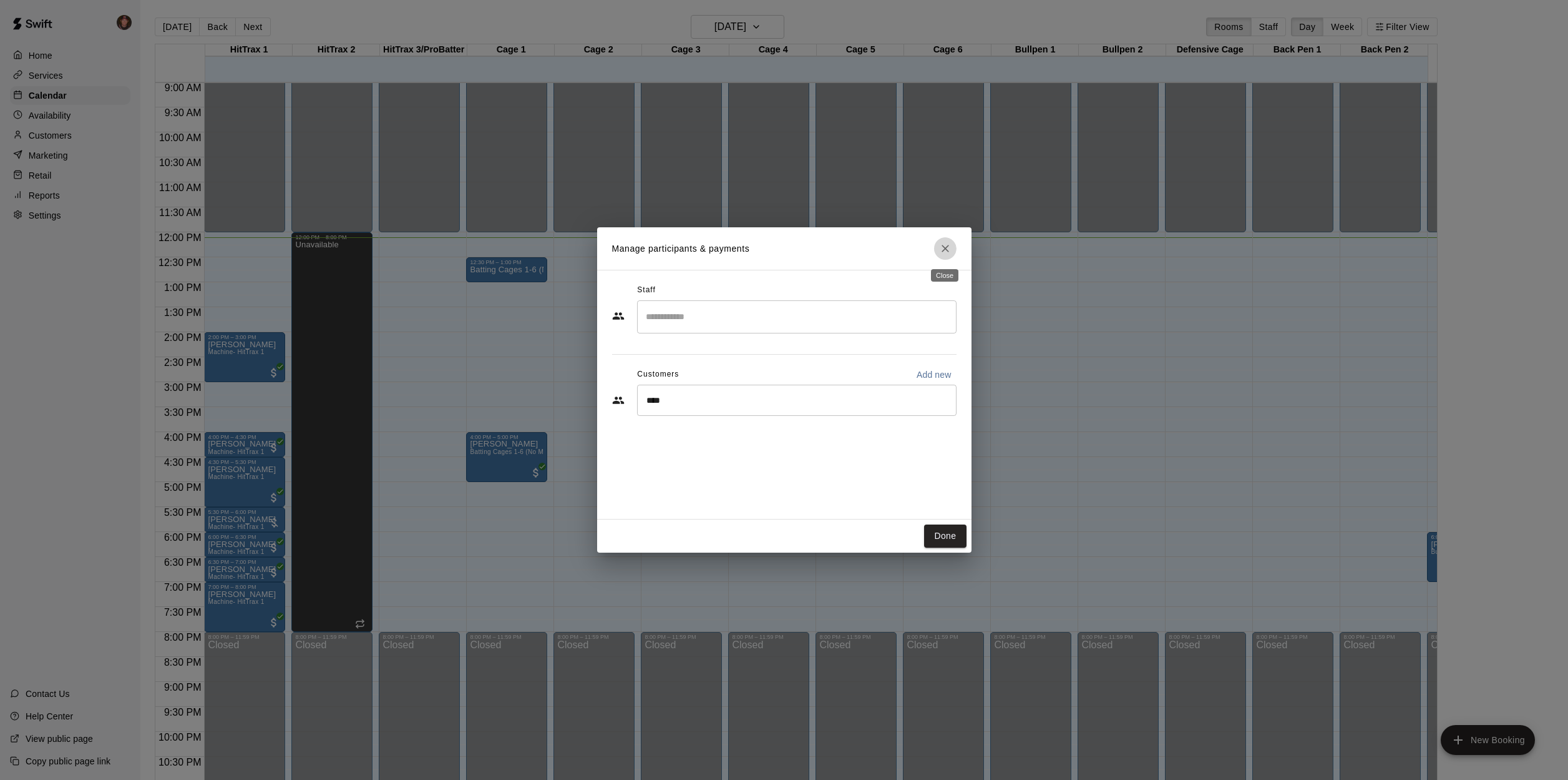
click at [942, 254] on icon "Close" at bounding box center [945, 248] width 12 height 12
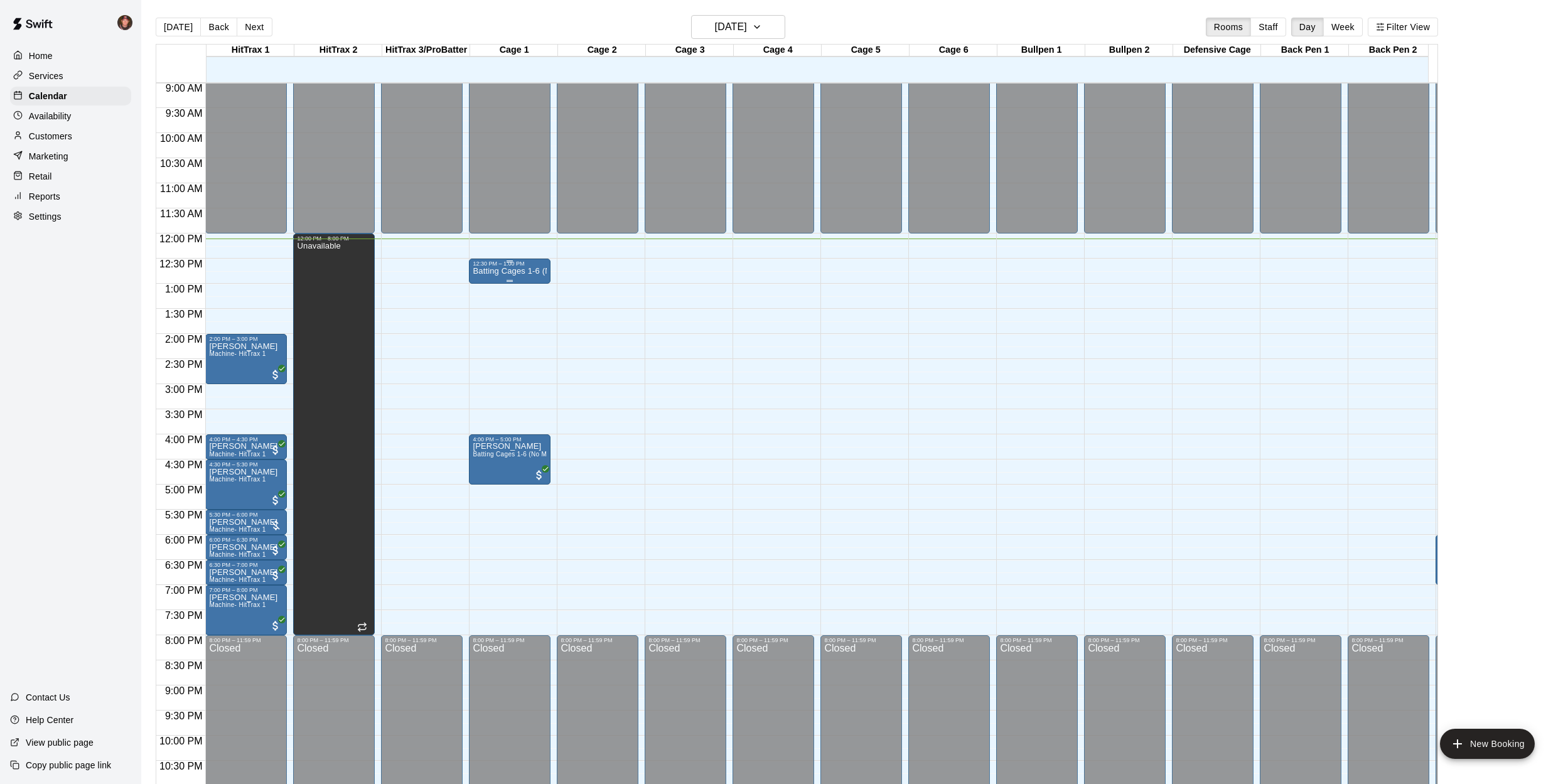
click at [530, 271] on p "Batting Cages 1-6 (No Machine)" at bounding box center [510, 271] width 74 height 0
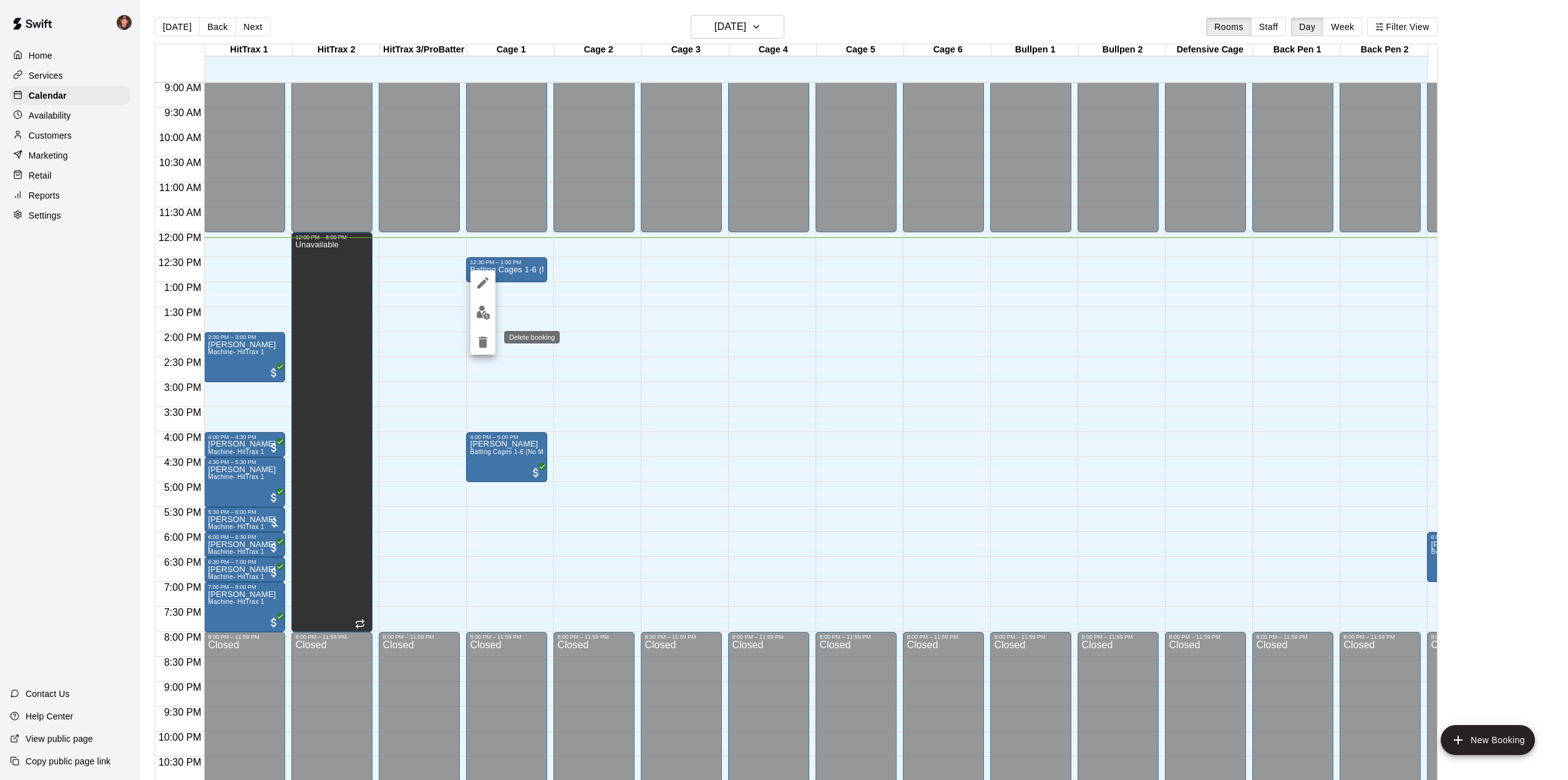
click at [480, 350] on button "delete" at bounding box center [483, 342] width 25 height 25
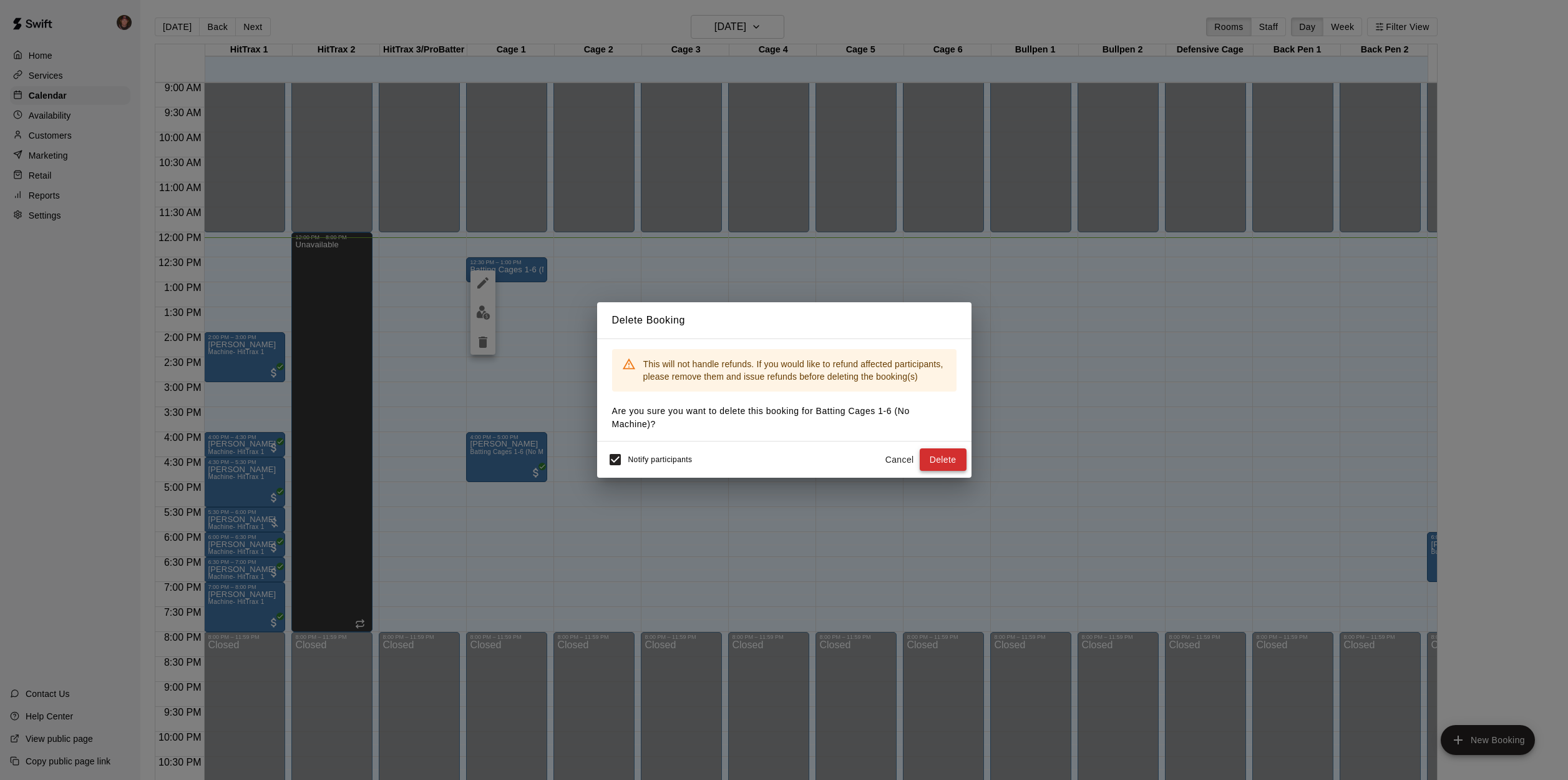
click at [938, 459] on button "Delete" at bounding box center [943, 460] width 47 height 23
